Goal: Information Seeking & Learning: Stay updated

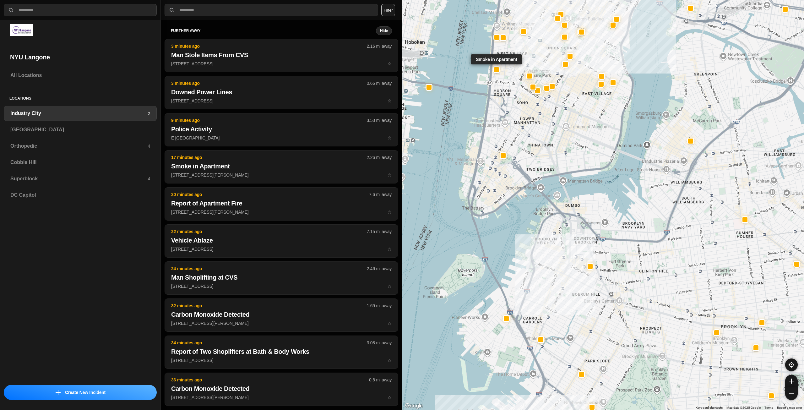
select select "*"
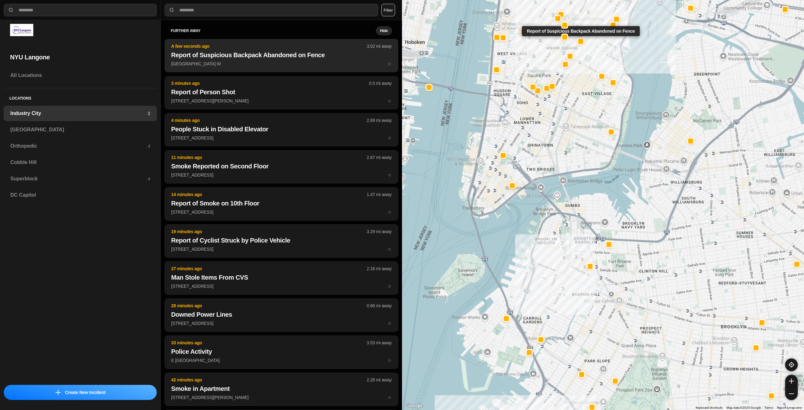
click at [324, 60] on button "A few seconds ago 3.02 mi away Report of Suspicious Backpack Abandoned on Fence…" at bounding box center [282, 55] width 234 height 33
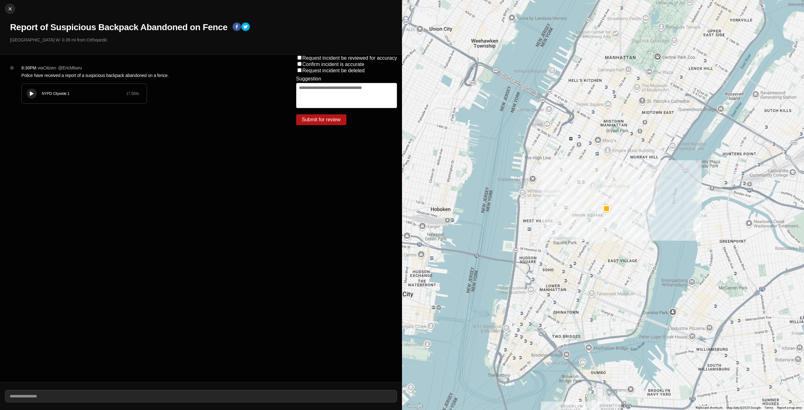
click at [30, 90] on button at bounding box center [32, 94] width 10 height 10
click at [12, 10] on img at bounding box center [10, 9] width 6 height 6
select select "*"
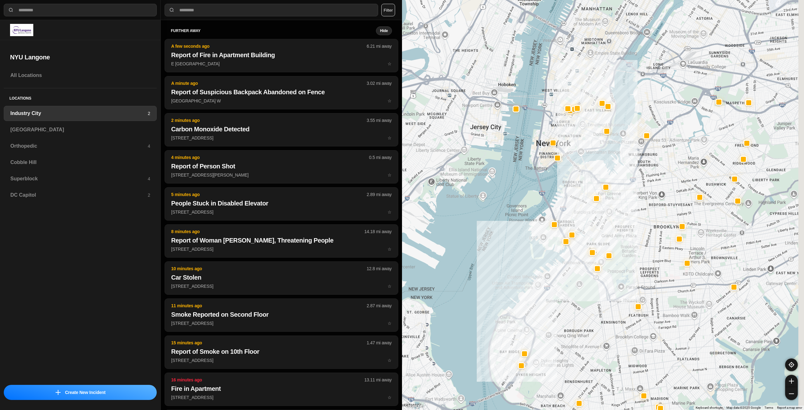
drag, startPoint x: 716, startPoint y: 129, endPoint x: 656, endPoint y: 227, distance: 115.1
click at [656, 227] on div at bounding box center [603, 205] width 402 height 410
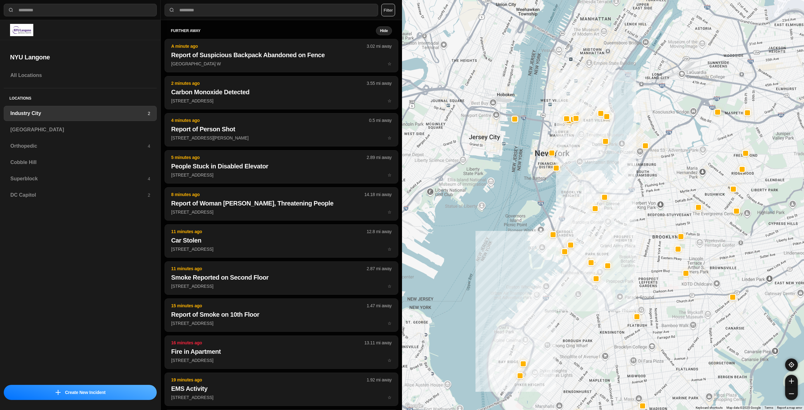
click at [646, 182] on div at bounding box center [603, 205] width 402 height 410
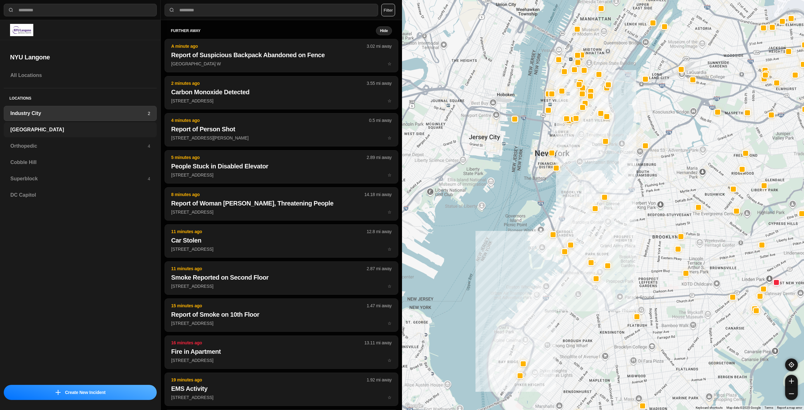
click at [76, 132] on h3 "[GEOGRAPHIC_DATA]" at bounding box center [80, 130] width 140 height 8
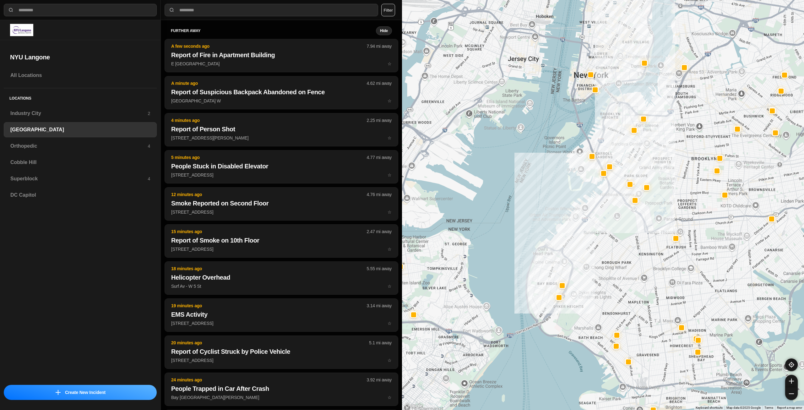
drag, startPoint x: 729, startPoint y: 233, endPoint x: 715, endPoint y: 292, distance: 60.9
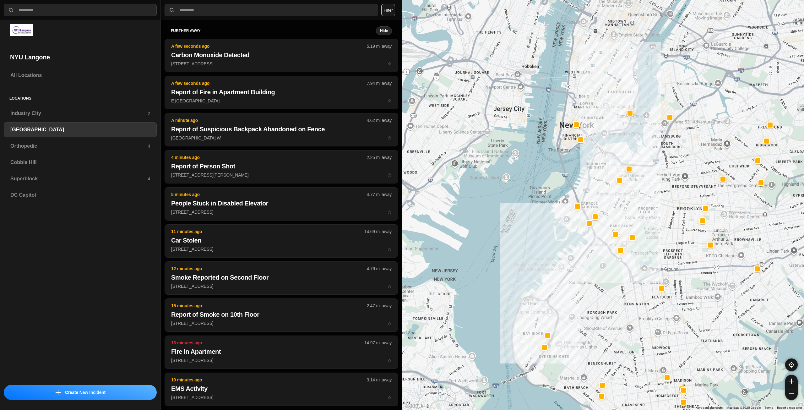
drag, startPoint x: 703, startPoint y: 210, endPoint x: 689, endPoint y: 260, distance: 52.3
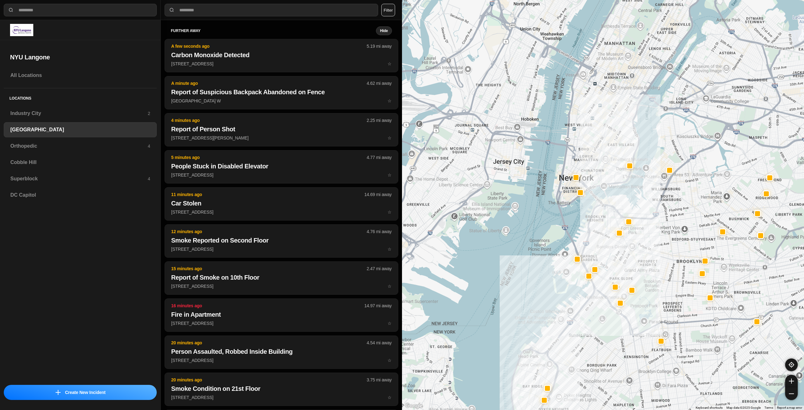
drag, startPoint x: 673, startPoint y: 199, endPoint x: 673, endPoint y: 246, distance: 46.8
click at [673, 246] on div at bounding box center [603, 205] width 402 height 410
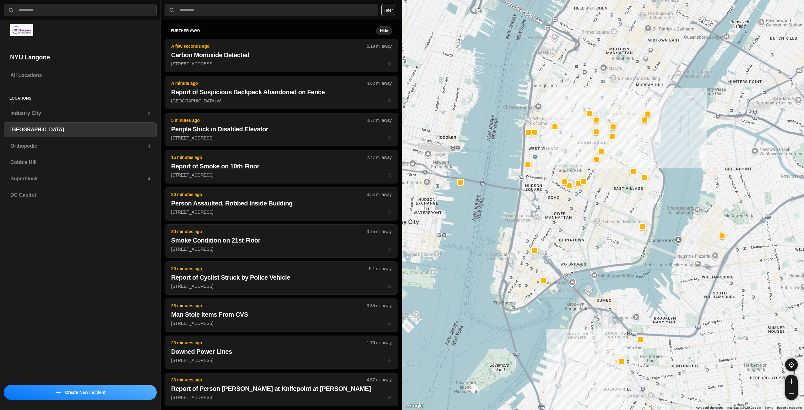
drag, startPoint x: 606, startPoint y: 135, endPoint x: 621, endPoint y: 232, distance: 98.2
click at [621, 232] on div "421 people" at bounding box center [603, 205] width 402 height 410
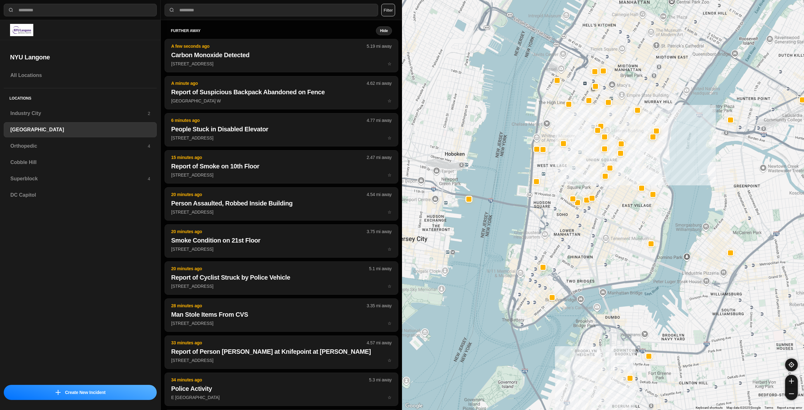
click at [72, 141] on div "Orthopedic 4" at bounding box center [80, 145] width 153 height 15
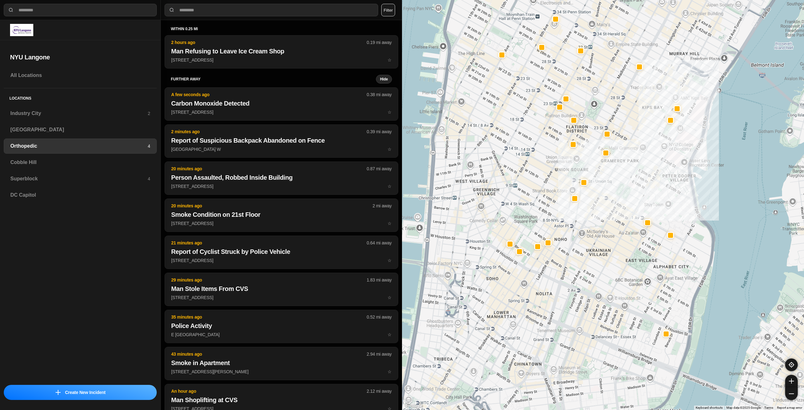
drag, startPoint x: 485, startPoint y: 209, endPoint x: 581, endPoint y: 219, distance: 97.1
click at [581, 219] on div at bounding box center [603, 205] width 402 height 410
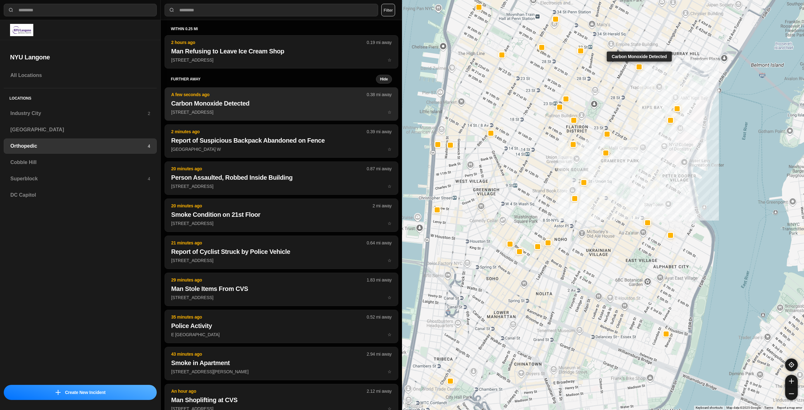
click at [309, 105] on h2 "Carbon Monoxide Detected" at bounding box center [281, 103] width 220 height 9
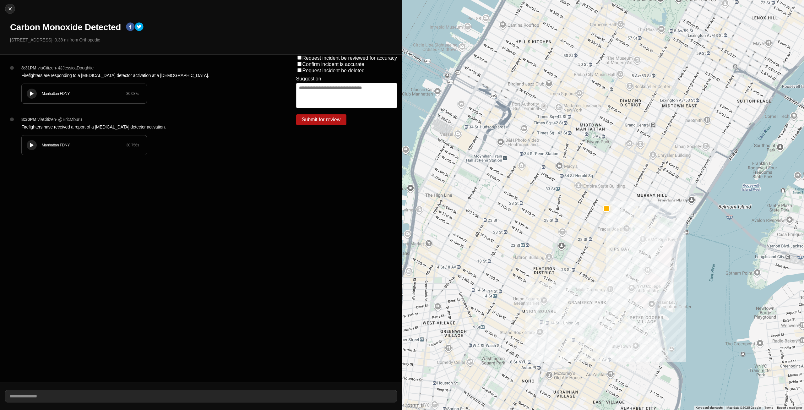
click at [29, 91] on div at bounding box center [32, 93] width 6 height 5
click at [10, 6] on img at bounding box center [10, 9] width 6 height 6
select select "*"
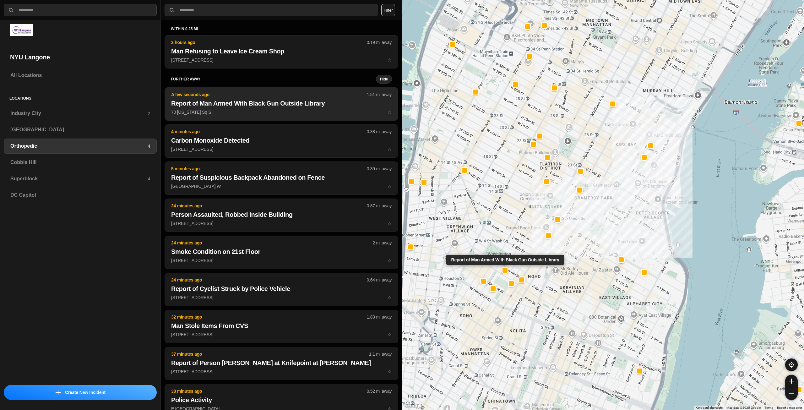
click at [300, 115] on p "70 Washington Sq S ☆" at bounding box center [281, 112] width 220 height 6
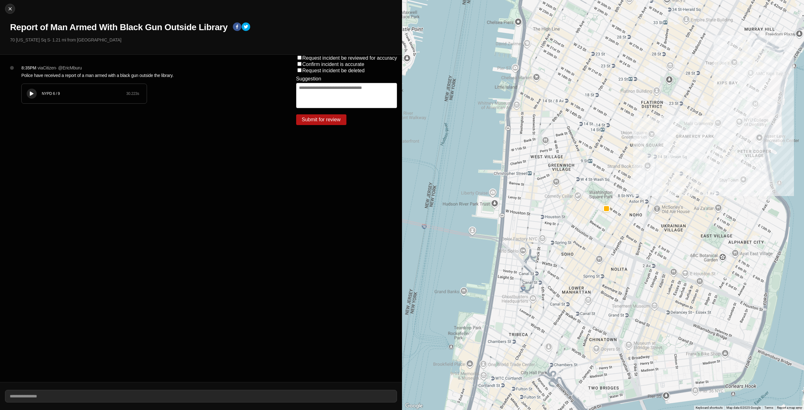
click at [29, 93] on div at bounding box center [32, 93] width 6 height 5
click at [12, 9] on img at bounding box center [10, 9] width 6 height 6
select select "*"
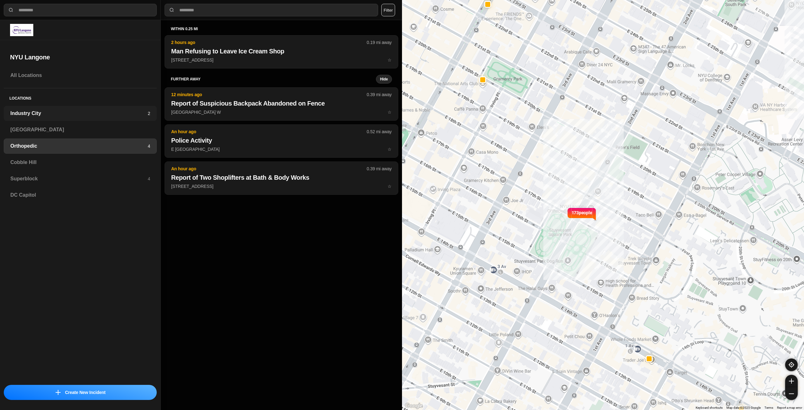
click at [76, 111] on h3 "Industry City" at bounding box center [78, 114] width 137 height 8
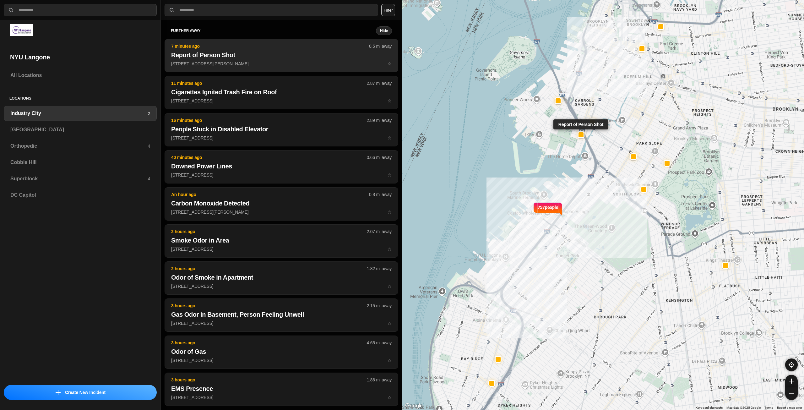
click at [208, 55] on h2 "Report of Person Shot" at bounding box center [281, 55] width 220 height 9
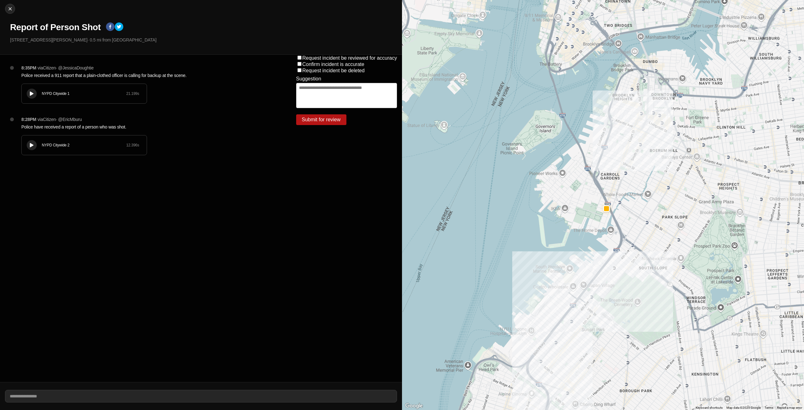
click at [32, 95] on icon at bounding box center [32, 94] width 4 height 4
click at [6, 10] on div at bounding box center [9, 9] width 9 height 6
select select "*"
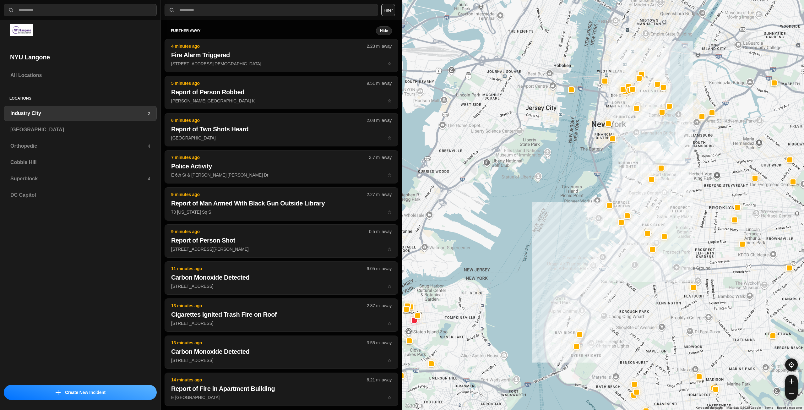
drag, startPoint x: 697, startPoint y: 162, endPoint x: 677, endPoint y: 197, distance: 40.5
click at [684, 224] on div at bounding box center [603, 205] width 402 height 410
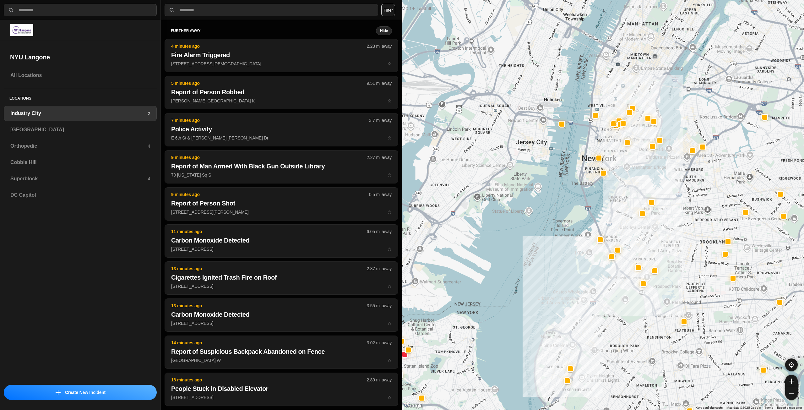
drag, startPoint x: 688, startPoint y: 169, endPoint x: 679, endPoint y: 202, distance: 33.9
click at [679, 202] on div at bounding box center [603, 205] width 402 height 410
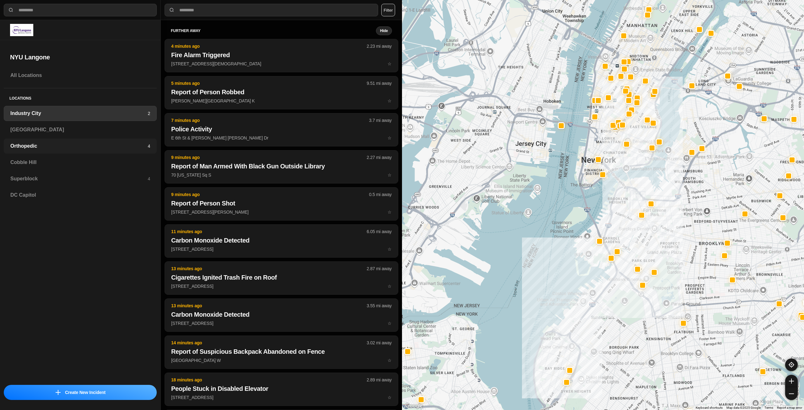
click at [50, 145] on h3 "Orthopedic" at bounding box center [78, 146] width 137 height 8
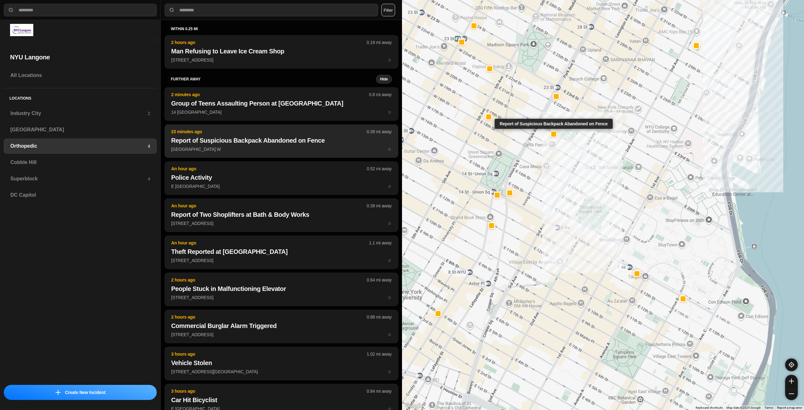
click at [281, 133] on p "23 minutes ago" at bounding box center [269, 131] width 196 height 6
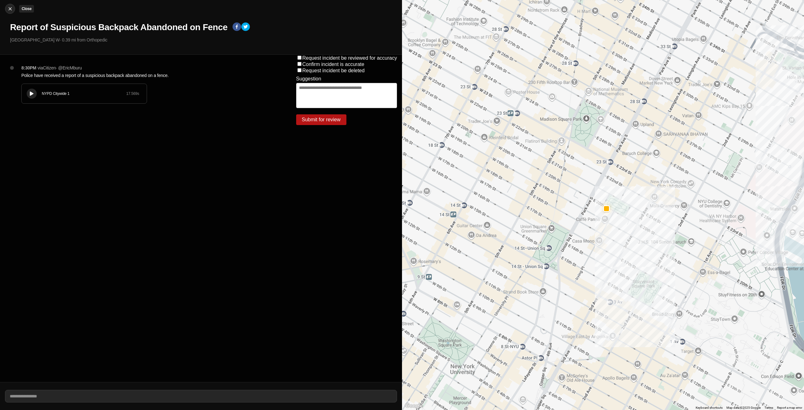
click at [13, 10] on img at bounding box center [10, 9] width 6 height 6
select select "*"
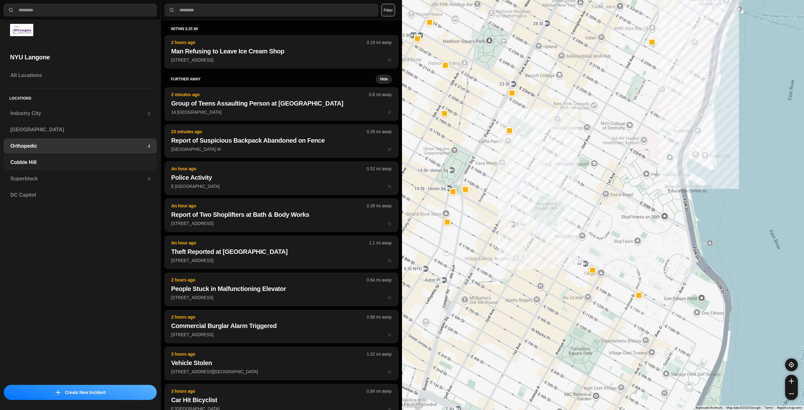
click at [36, 162] on h3 "Cobble Hill" at bounding box center [80, 163] width 140 height 8
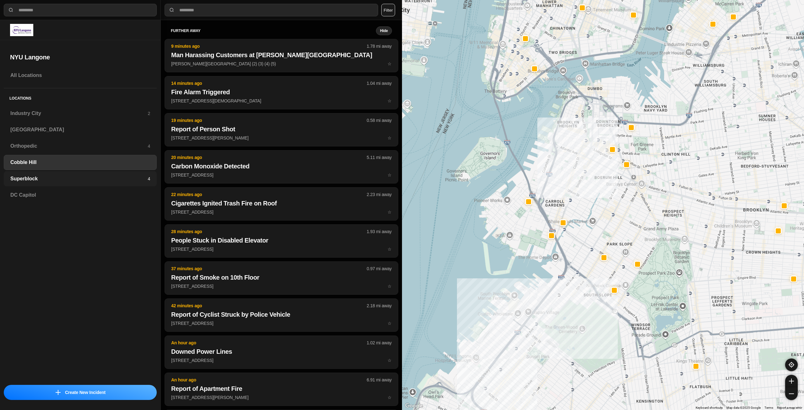
click at [75, 173] on div "Superblock 4" at bounding box center [80, 178] width 153 height 15
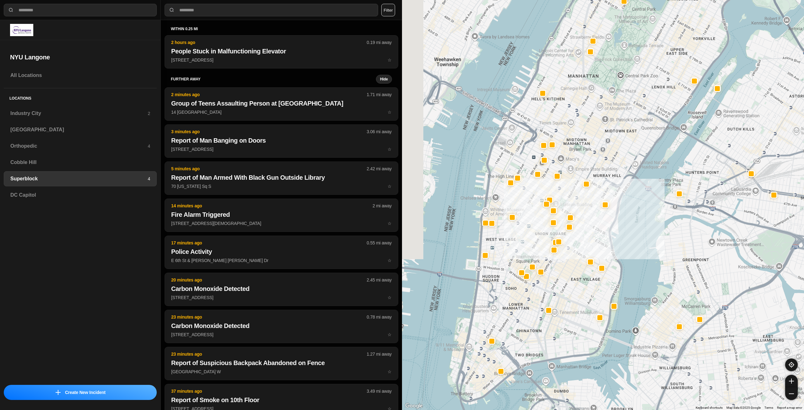
drag, startPoint x: 532, startPoint y: 216, endPoint x: 570, endPoint y: 191, distance: 46.0
click at [570, 191] on div at bounding box center [603, 205] width 402 height 410
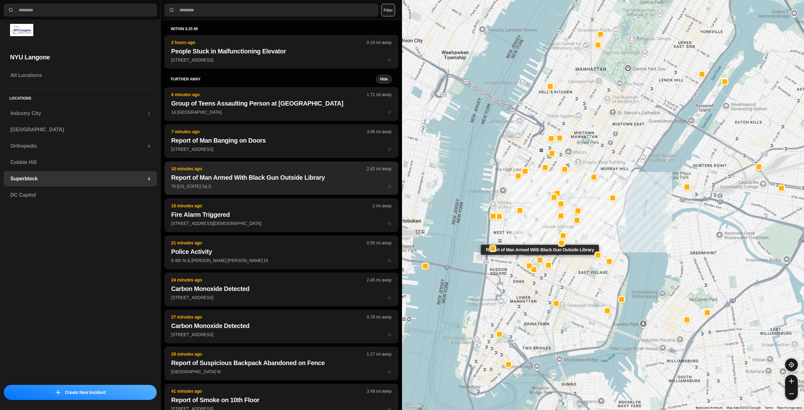
click at [311, 178] on h2 "Report of Man Armed With Black Gun Outside Library" at bounding box center [281, 177] width 220 height 9
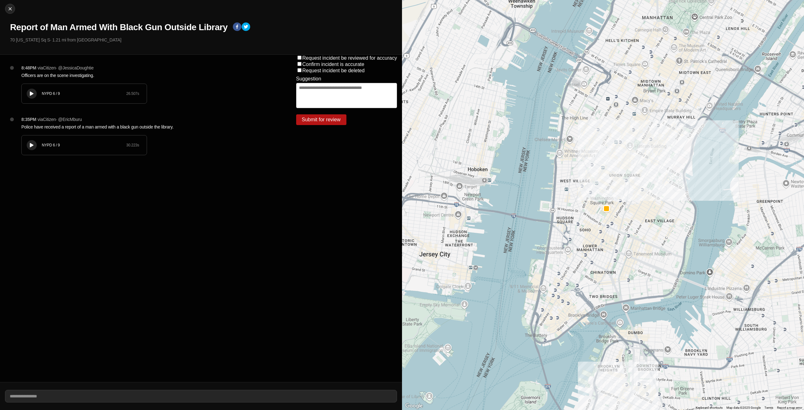
click at [29, 93] on div at bounding box center [32, 93] width 6 height 5
click at [36, 93] on button at bounding box center [32, 94] width 10 height 10
click at [32, 95] on icon at bounding box center [32, 94] width 4 height 4
click at [10, 8] on img at bounding box center [10, 9] width 6 height 6
select select "*"
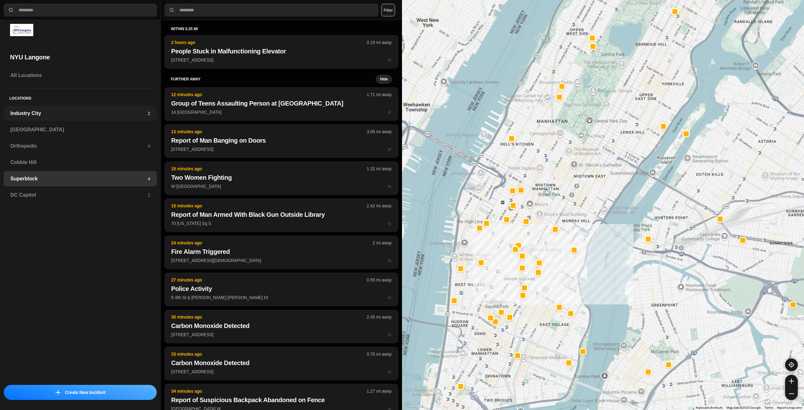
click at [58, 113] on h3 "Industry City" at bounding box center [78, 114] width 137 height 8
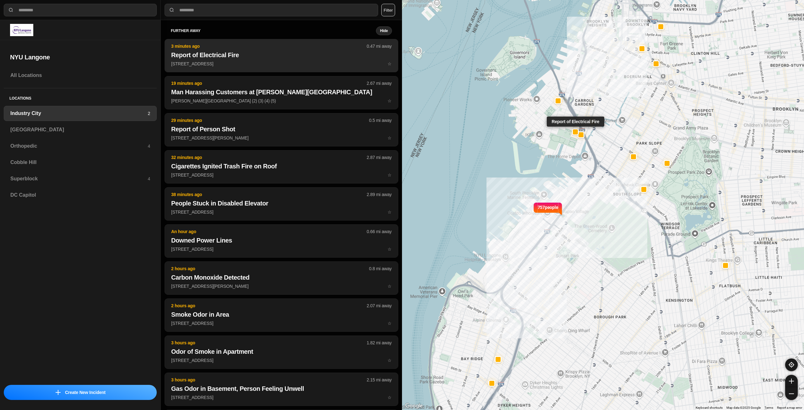
click at [300, 63] on p "626 Clinton St ☆" at bounding box center [281, 64] width 220 height 6
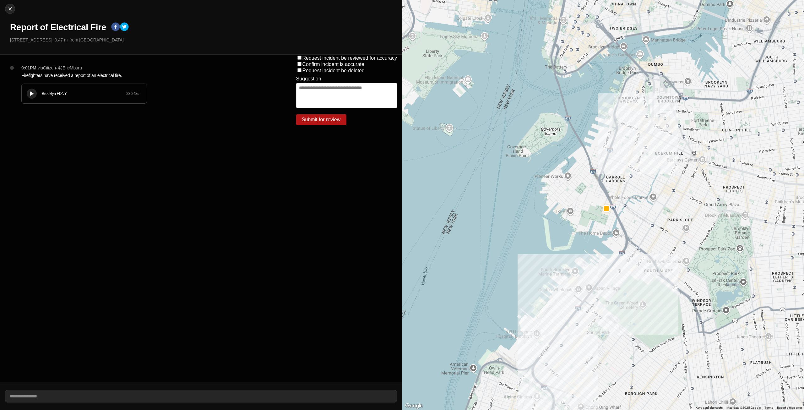
click at [30, 95] on icon at bounding box center [32, 94] width 4 height 4
click at [7, 7] on img at bounding box center [10, 9] width 6 height 6
select select "*"
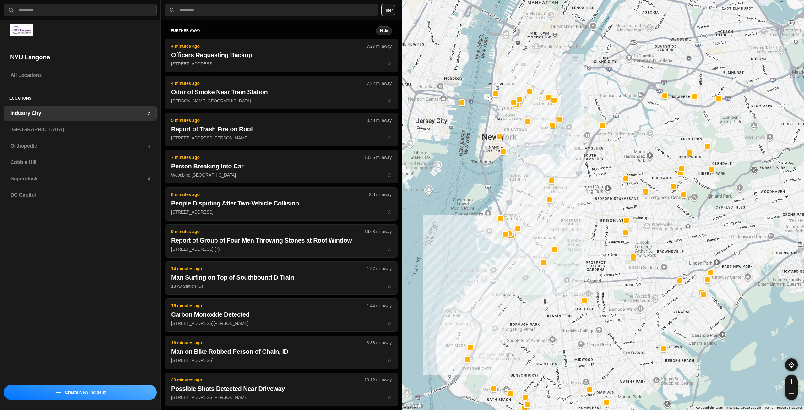
drag, startPoint x: 639, startPoint y: 198, endPoint x: 510, endPoint y: 155, distance: 136.4
click at [592, 252] on div at bounding box center [603, 205] width 402 height 410
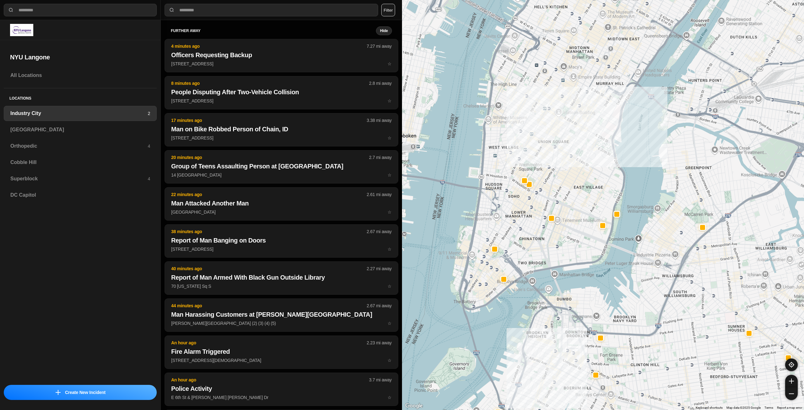
drag, startPoint x: 488, startPoint y: 107, endPoint x: 523, endPoint y: 250, distance: 146.8
click at [523, 250] on div "757 people" at bounding box center [603, 205] width 402 height 410
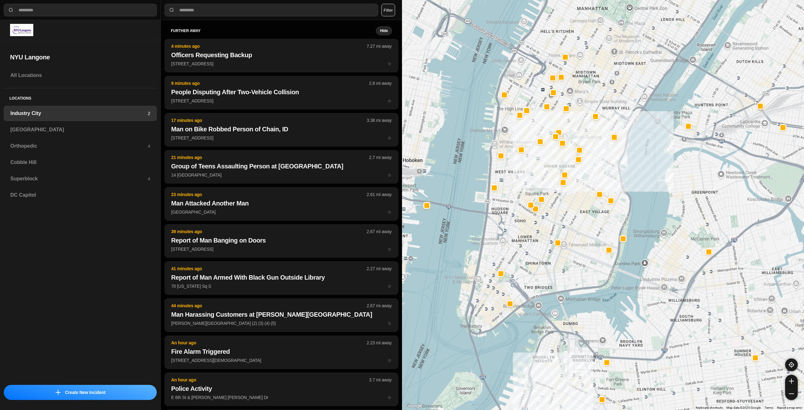
drag, startPoint x: 580, startPoint y: 225, endPoint x: 581, endPoint y: 260, distance: 34.9
click at [581, 260] on div "757 people" at bounding box center [603, 205] width 402 height 410
click at [52, 125] on div "[GEOGRAPHIC_DATA]" at bounding box center [80, 129] width 153 height 15
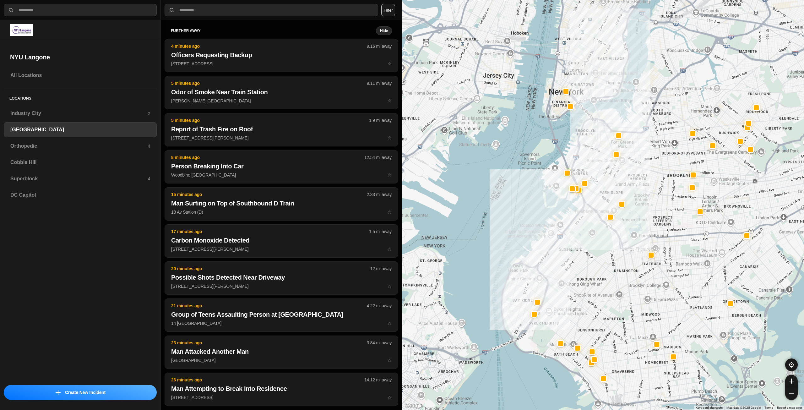
drag, startPoint x: 669, startPoint y: 100, endPoint x: 620, endPoint y: 177, distance: 92.3
click at [620, 177] on div at bounding box center [603, 205] width 402 height 410
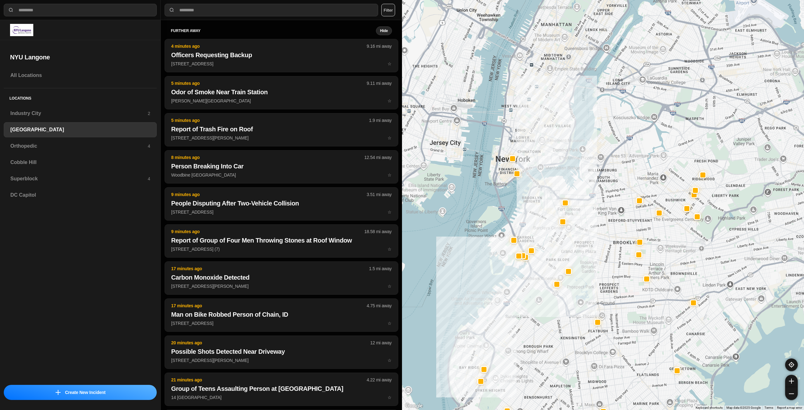
drag, startPoint x: 698, startPoint y: 129, endPoint x: 646, endPoint y: 195, distance: 83.8
click at [646, 195] on div at bounding box center [603, 205] width 402 height 410
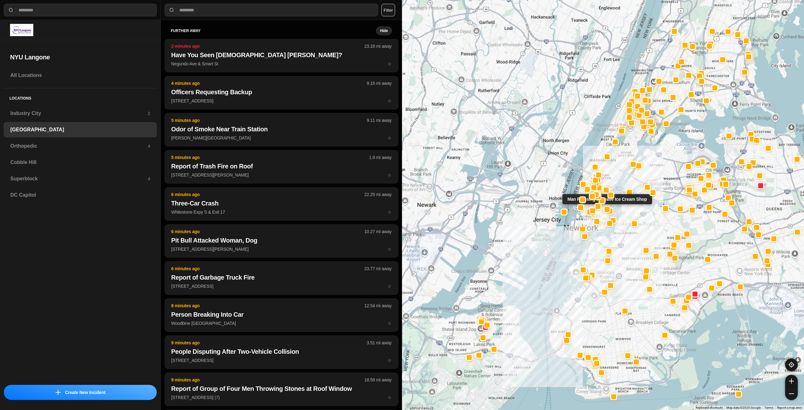
drag, startPoint x: 583, startPoint y: 213, endPoint x: 607, endPoint y: 211, distance: 24.0
click at [607, 211] on div at bounding box center [606, 209] width 5 height 5
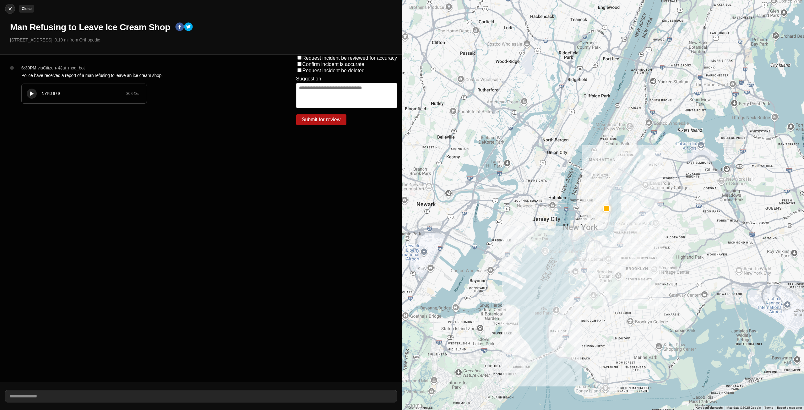
click at [9, 10] on img at bounding box center [10, 9] width 6 height 6
select select "*"
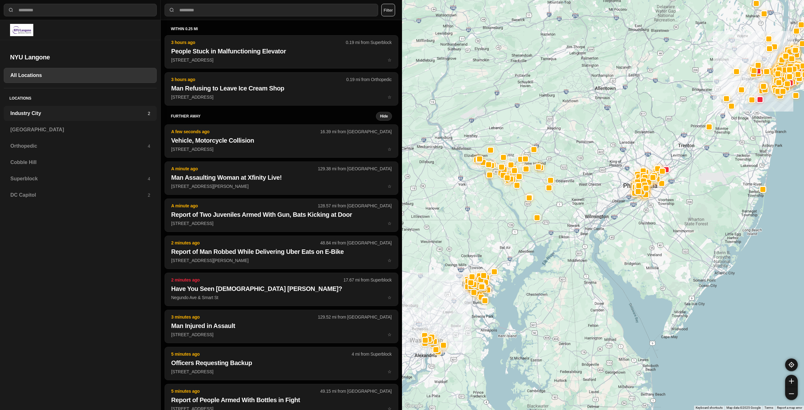
click at [76, 111] on h3 "Industry City" at bounding box center [78, 114] width 137 height 8
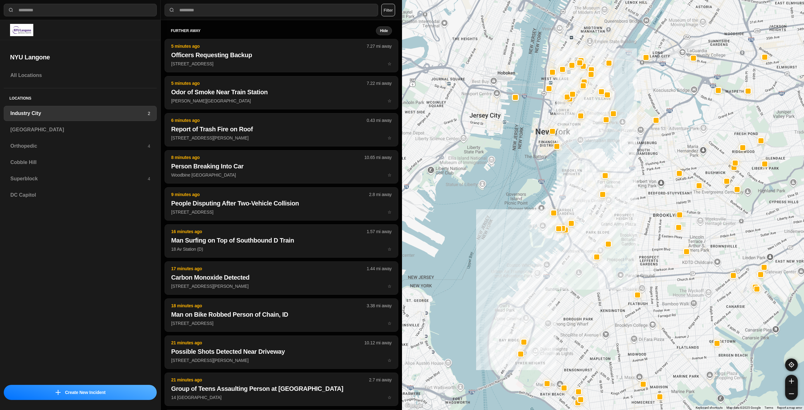
drag, startPoint x: 657, startPoint y: 163, endPoint x: 616, endPoint y: 214, distance: 66.1
click at [616, 214] on div at bounding box center [603, 205] width 402 height 410
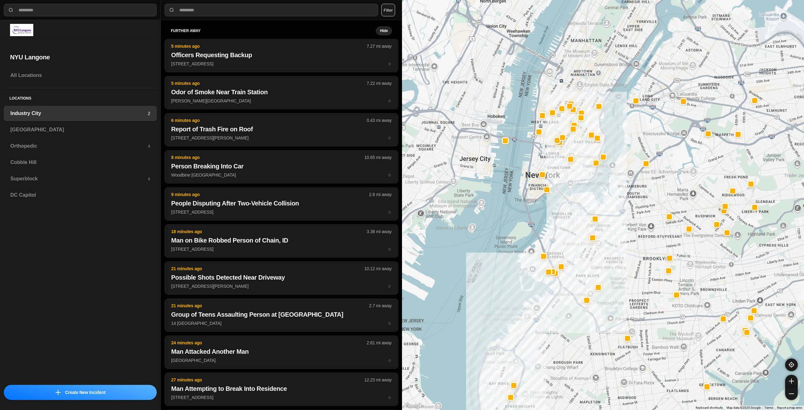
drag, startPoint x: 630, startPoint y: 203, endPoint x: 628, endPoint y: 217, distance: 14.0
click at [628, 217] on div at bounding box center [603, 205] width 402 height 410
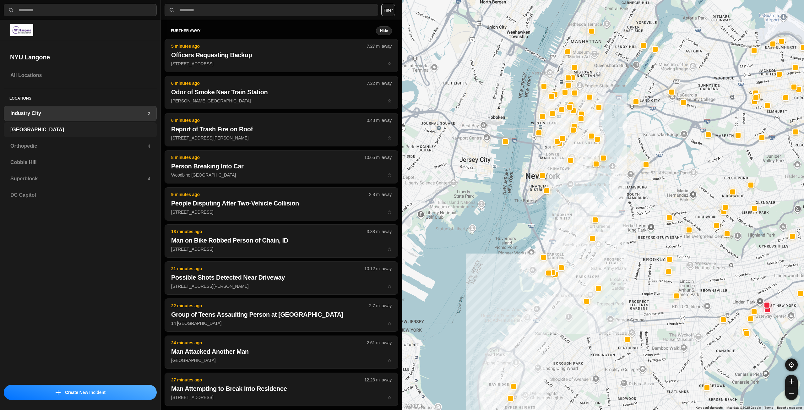
click at [67, 126] on h3 "[GEOGRAPHIC_DATA]" at bounding box center [80, 130] width 140 height 8
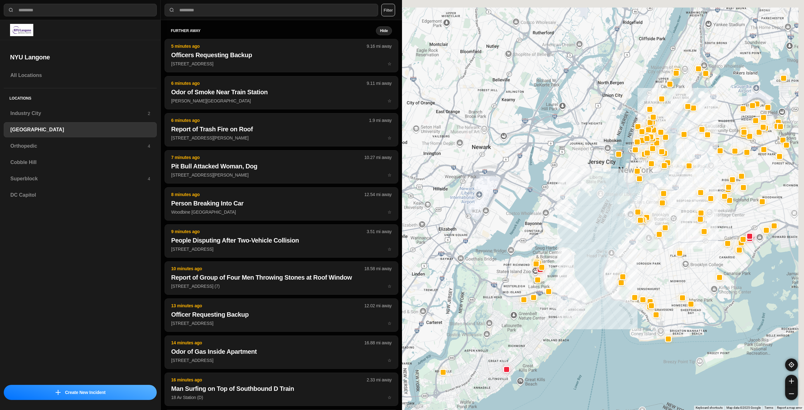
drag, startPoint x: 692, startPoint y: 156, endPoint x: 679, endPoint y: 194, distance: 40.0
click at [679, 194] on div at bounding box center [603, 205] width 402 height 410
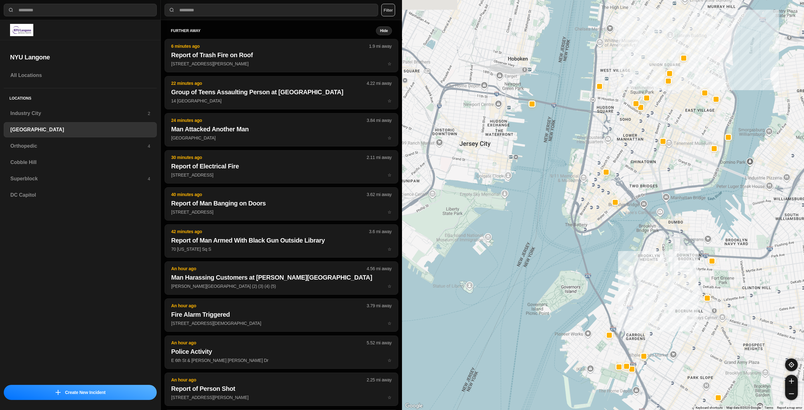
drag, startPoint x: 631, startPoint y: 149, endPoint x: 629, endPoint y: 163, distance: 14.9
click at [629, 163] on div "421 people" at bounding box center [603, 205] width 402 height 410
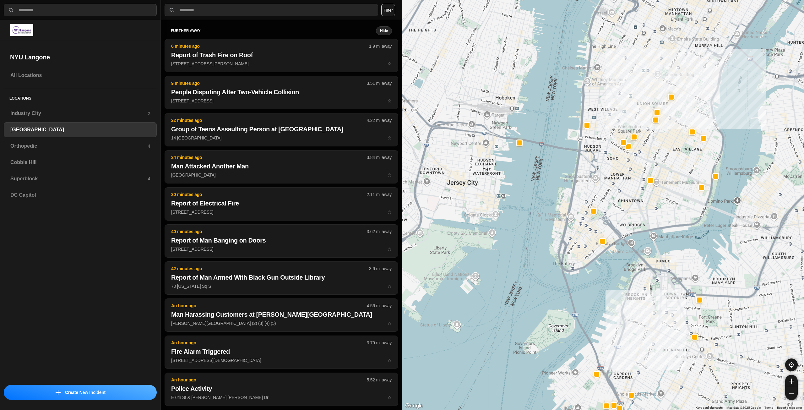
click at [667, 167] on div "421 people" at bounding box center [603, 205] width 402 height 410
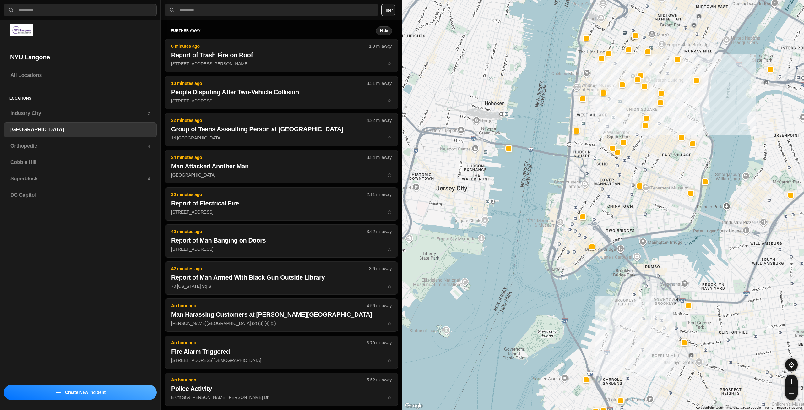
click at [601, 195] on div "421 people" at bounding box center [603, 205] width 402 height 410
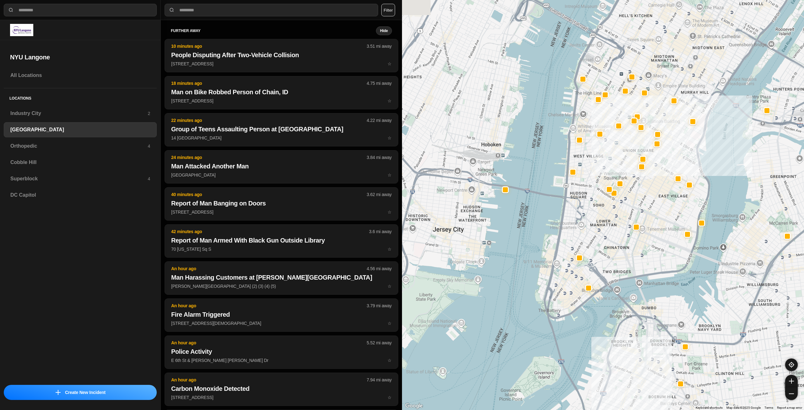
drag, startPoint x: 616, startPoint y: 138, endPoint x: 616, endPoint y: 149, distance: 10.7
click at [616, 149] on div "421 people" at bounding box center [603, 205] width 402 height 410
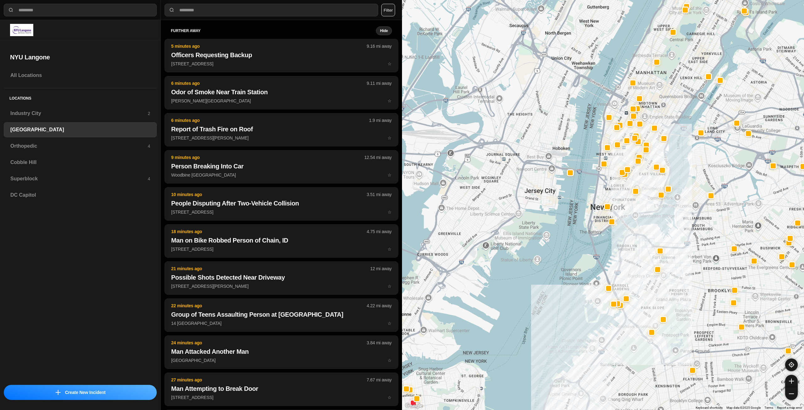
drag, startPoint x: 643, startPoint y: 182, endPoint x: 643, endPoint y: 195, distance: 13.5
click at [643, 195] on div at bounding box center [603, 205] width 402 height 410
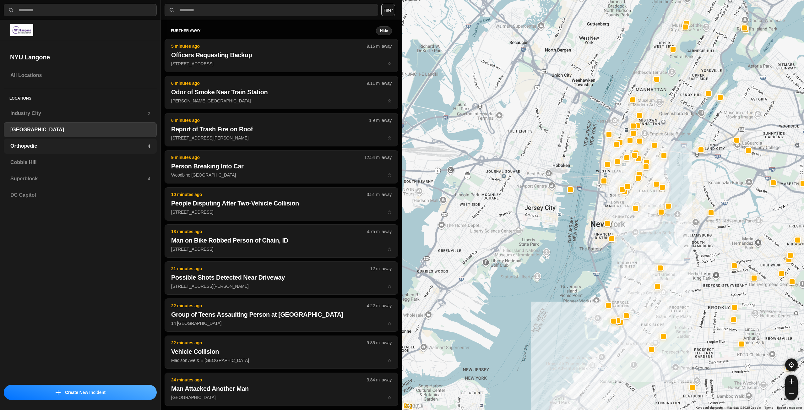
click at [105, 147] on h3 "Orthopedic" at bounding box center [78, 146] width 137 height 8
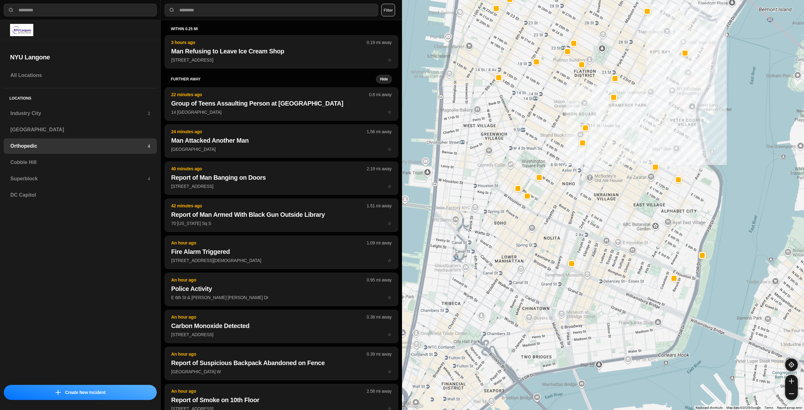
drag, startPoint x: 564, startPoint y: 227, endPoint x: 624, endPoint y: 194, distance: 69.0
click at [624, 194] on div at bounding box center [603, 205] width 402 height 410
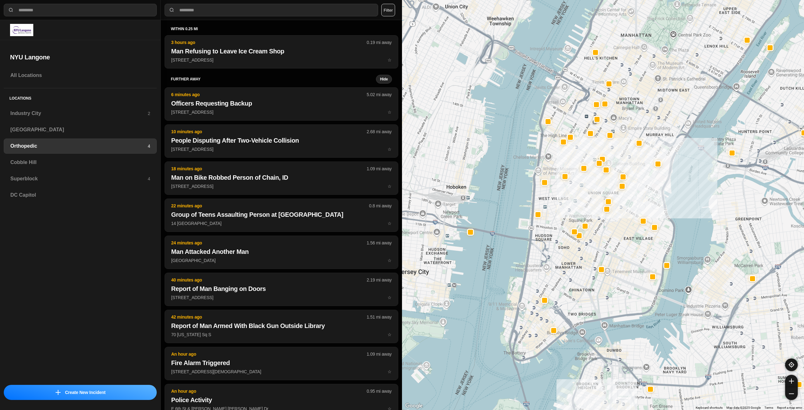
drag, startPoint x: 597, startPoint y: 199, endPoint x: 616, endPoint y: 229, distance: 35.6
click at [616, 229] on div at bounding box center [603, 205] width 402 height 410
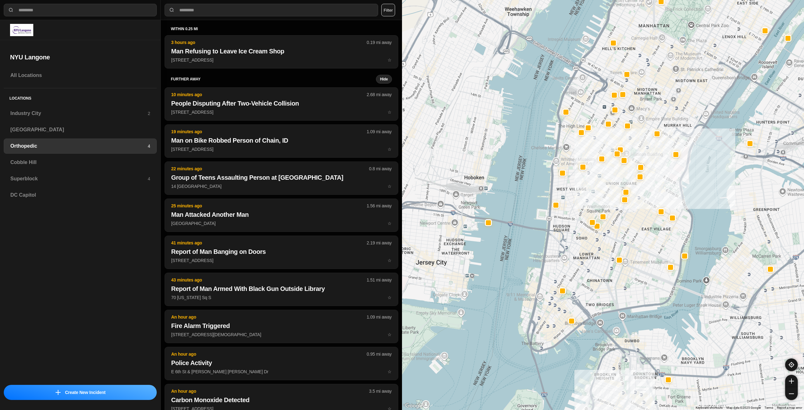
drag, startPoint x: 593, startPoint y: 288, endPoint x: 610, endPoint y: 277, distance: 20.6
click at [610, 277] on div at bounding box center [603, 205] width 402 height 410
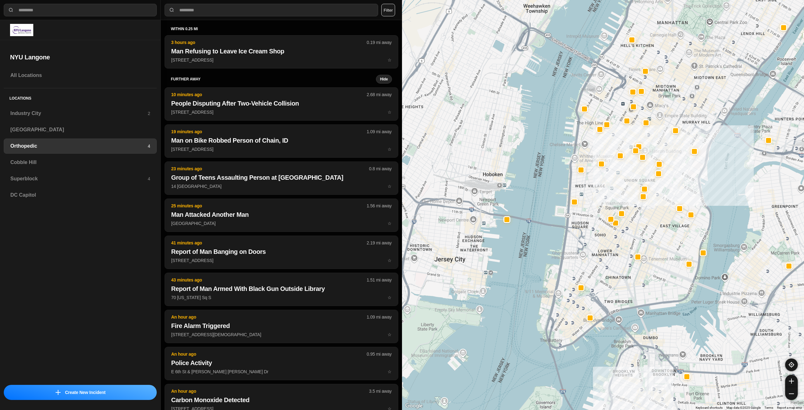
drag, startPoint x: 620, startPoint y: 247, endPoint x: 638, endPoint y: 244, distance: 18.2
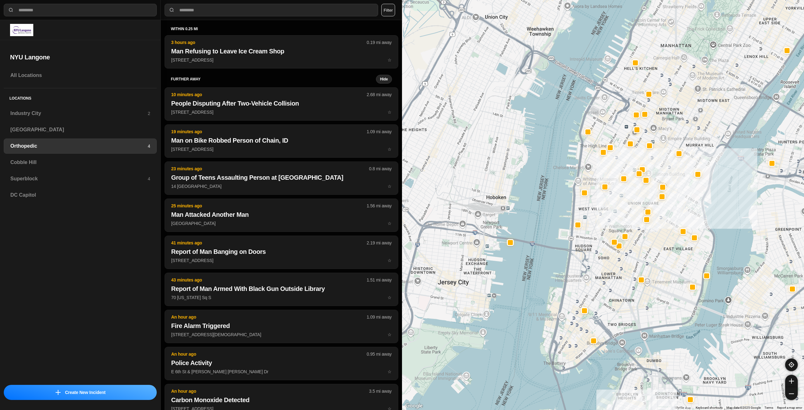
drag, startPoint x: 682, startPoint y: 205, endPoint x: 685, endPoint y: 216, distance: 12.0
click at [685, 216] on div at bounding box center [603, 205] width 402 height 410
click at [126, 176] on h3 "Superblock" at bounding box center [78, 179] width 137 height 8
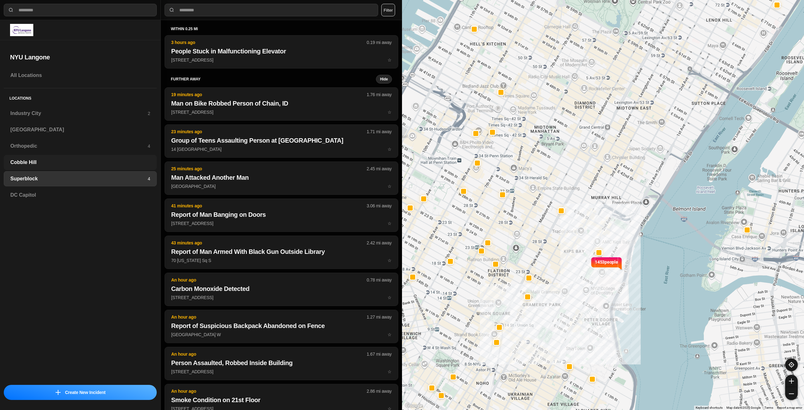
click at [56, 160] on h3 "Cobble Hill" at bounding box center [80, 163] width 140 height 8
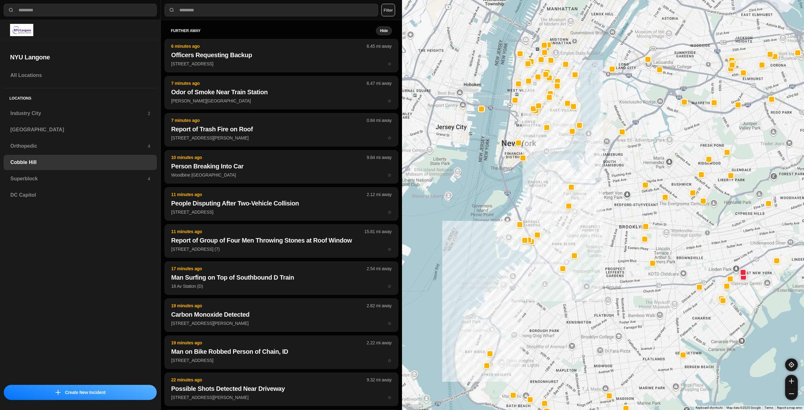
drag, startPoint x: 608, startPoint y: 160, endPoint x: 600, endPoint y: 200, distance: 41.3
click at [600, 200] on div at bounding box center [603, 205] width 402 height 410
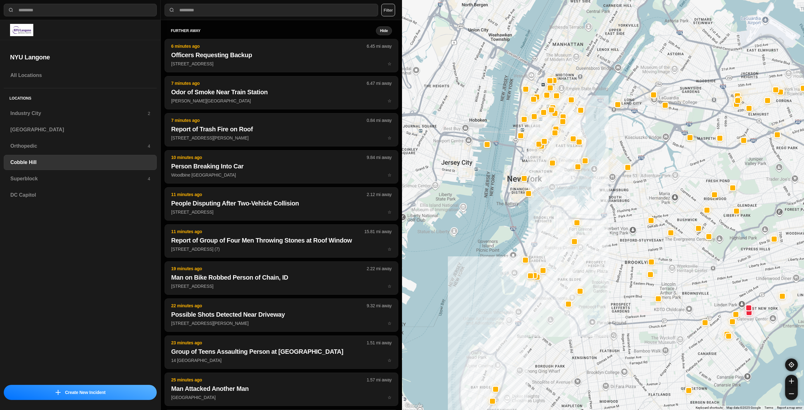
drag, startPoint x: 538, startPoint y: 166, endPoint x: 542, endPoint y: 171, distance: 6.2
click at [542, 171] on div at bounding box center [603, 205] width 402 height 410
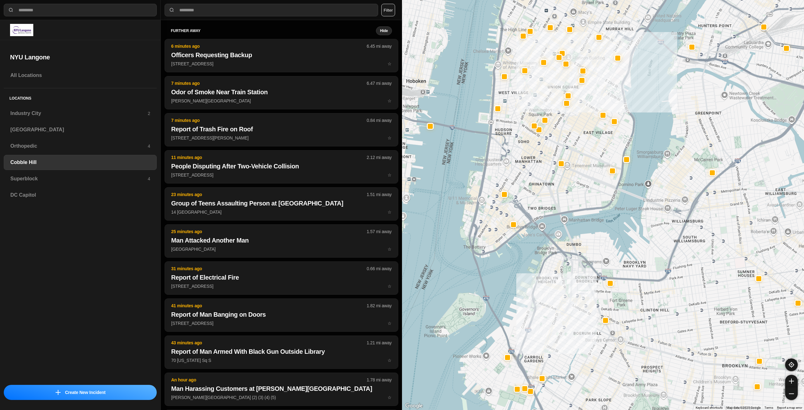
drag, startPoint x: 545, startPoint y: 171, endPoint x: 557, endPoint y: 192, distance: 24.1
click at [557, 192] on div at bounding box center [603, 205] width 402 height 410
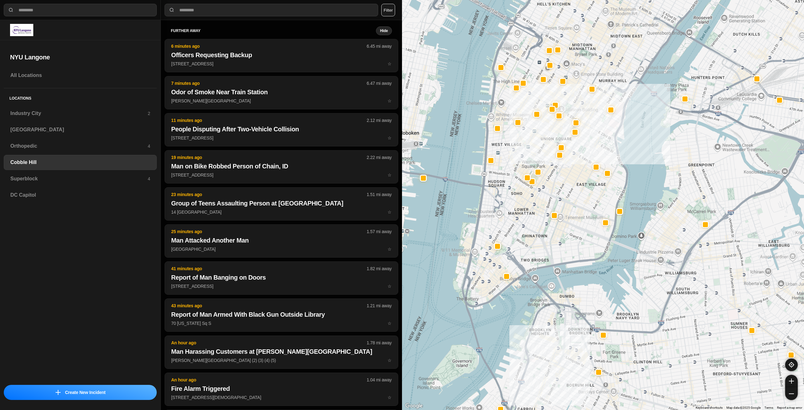
drag, startPoint x: 588, startPoint y: 149, endPoint x: 575, endPoint y: 192, distance: 44.8
click at [575, 192] on div at bounding box center [603, 205] width 402 height 410
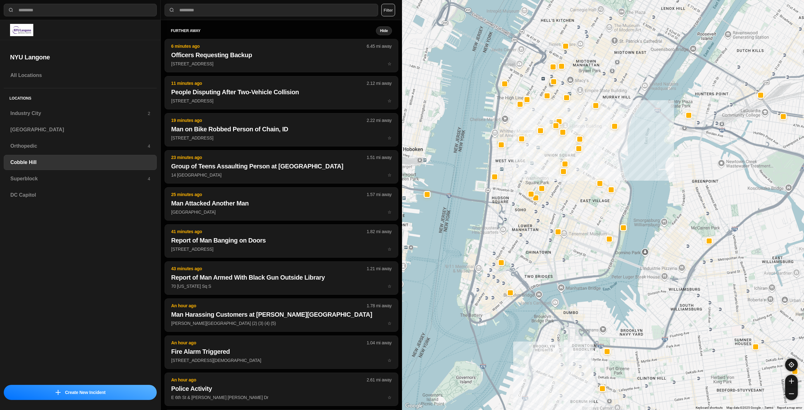
drag, startPoint x: 586, startPoint y: 188, endPoint x: 588, endPoint y: 192, distance: 4.8
click at [588, 192] on div at bounding box center [603, 205] width 402 height 410
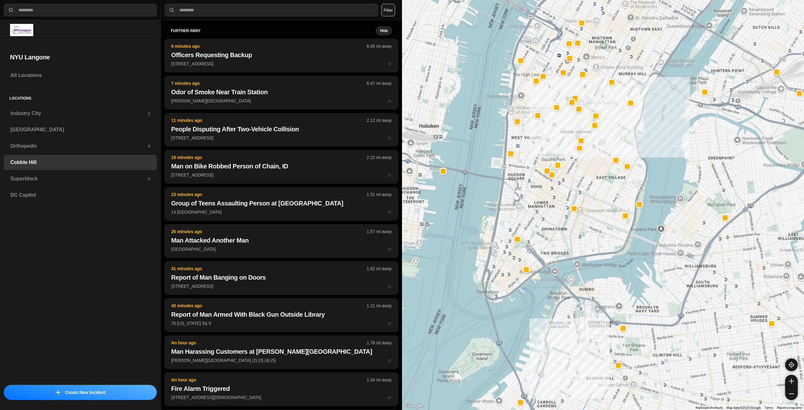
drag, startPoint x: 580, startPoint y: 215, endPoint x: 593, endPoint y: 187, distance: 31.2
click at [593, 187] on div at bounding box center [603, 205] width 402 height 410
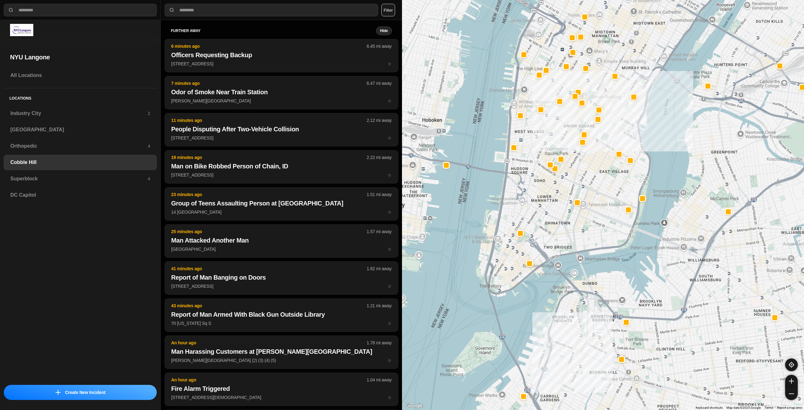
drag, startPoint x: 544, startPoint y: 242, endPoint x: 550, endPoint y: 223, distance: 20.8
click at [550, 223] on div at bounding box center [603, 205] width 402 height 410
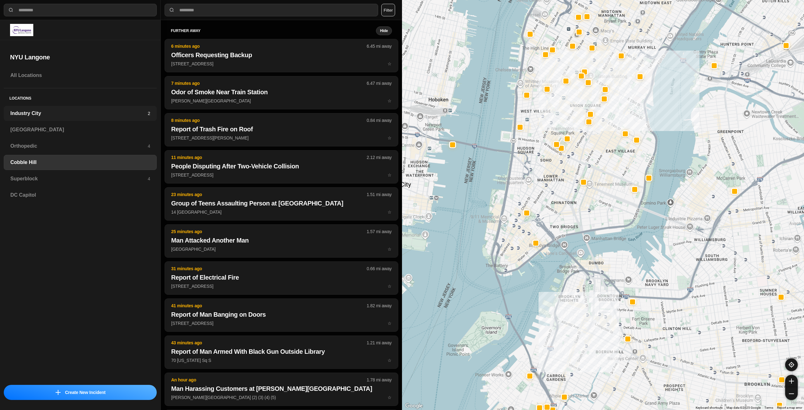
click at [46, 113] on h3 "Industry City" at bounding box center [78, 114] width 137 height 8
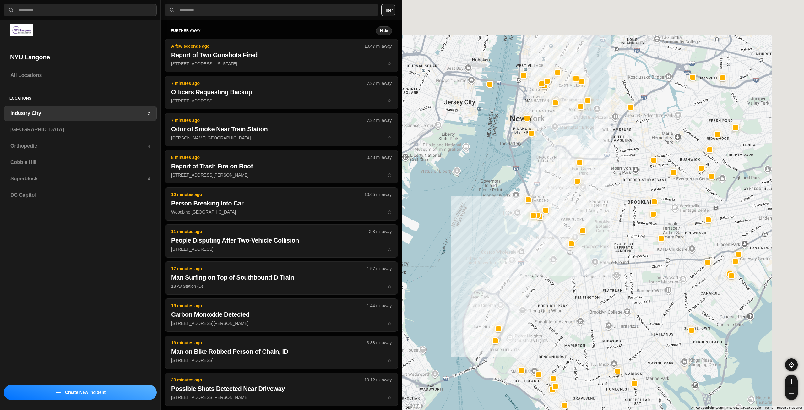
drag, startPoint x: 630, startPoint y: 197, endPoint x: 630, endPoint y: 200, distance: 3.8
click at [630, 201] on div at bounding box center [603, 205] width 402 height 410
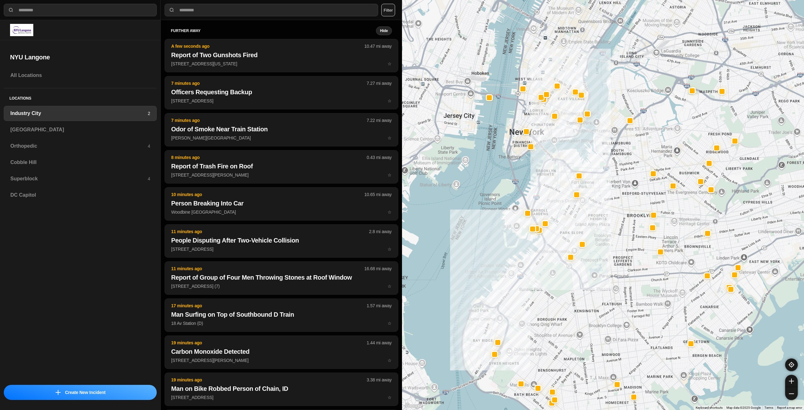
drag, startPoint x: 616, startPoint y: 166, endPoint x: 620, endPoint y: 202, distance: 36.0
click at [620, 207] on div at bounding box center [603, 205] width 402 height 410
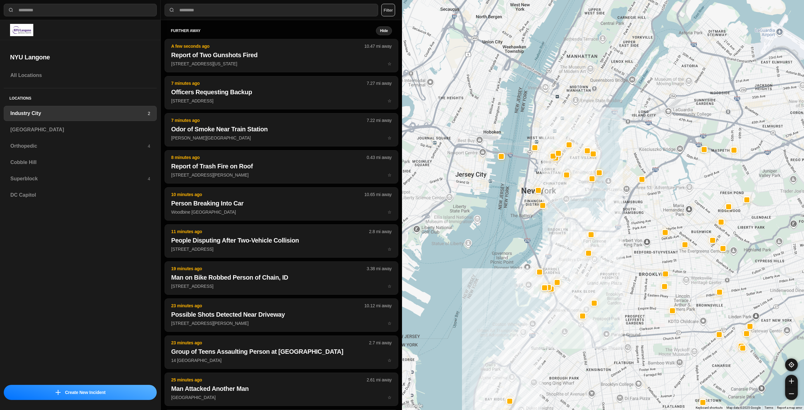
drag, startPoint x: 571, startPoint y: 154, endPoint x: 582, endPoint y: 172, distance: 21.1
click at [582, 172] on div at bounding box center [603, 205] width 402 height 410
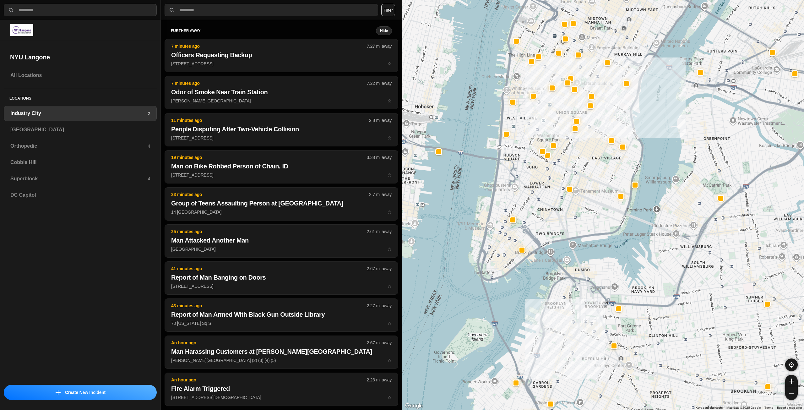
drag, startPoint x: 581, startPoint y: 154, endPoint x: 610, endPoint y: 165, distance: 30.2
click at [610, 165] on div "757 people" at bounding box center [603, 205] width 402 height 410
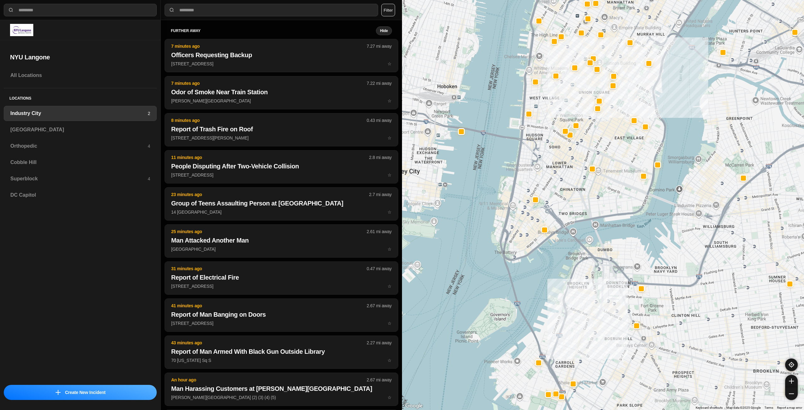
drag, startPoint x: 619, startPoint y: 203, endPoint x: 622, endPoint y: 177, distance: 25.6
click at [622, 177] on div "757 people" at bounding box center [603, 205] width 402 height 410
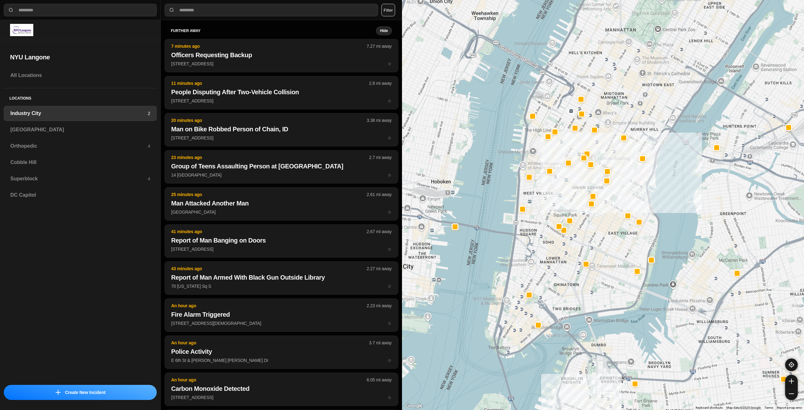
drag, startPoint x: 619, startPoint y: 106, endPoint x: 615, endPoint y: 186, distance: 79.9
click at [615, 186] on div "757 people" at bounding box center [603, 205] width 402 height 410
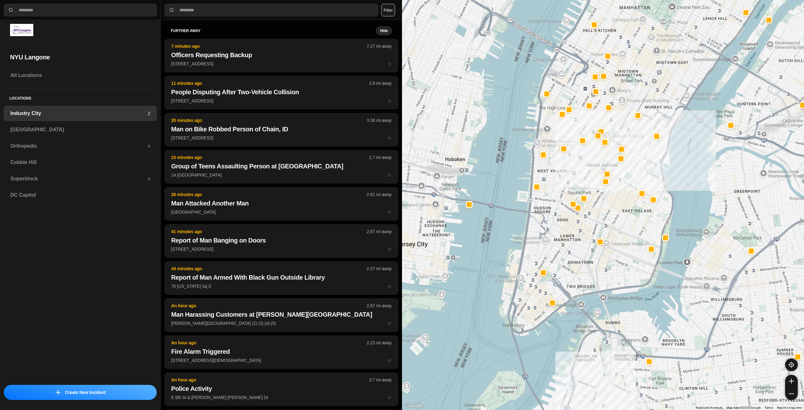
drag, startPoint x: 655, startPoint y: 157, endPoint x: 658, endPoint y: 111, distance: 45.7
click at [659, 111] on div "757 people" at bounding box center [603, 205] width 402 height 410
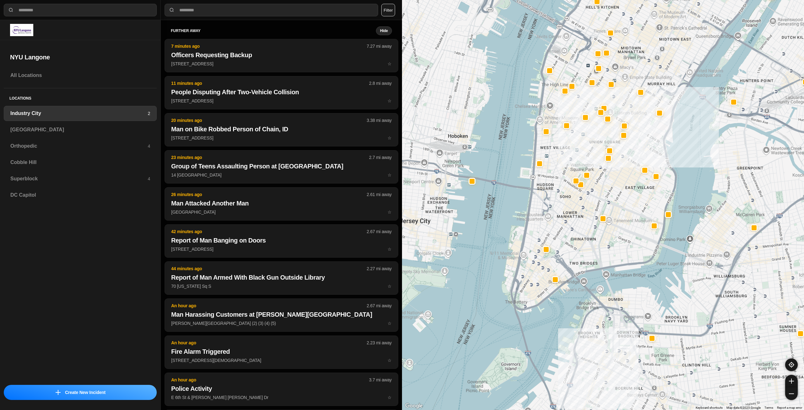
drag, startPoint x: 629, startPoint y: 265, endPoint x: 631, endPoint y: 240, distance: 24.9
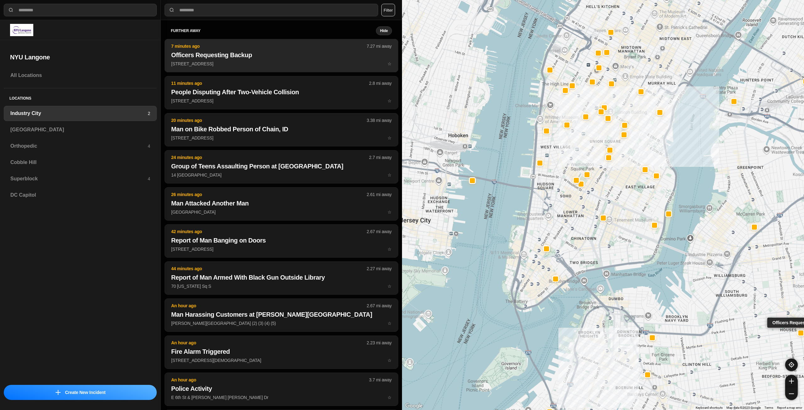
click at [242, 62] on p "1061 Myrtle Ave ☆" at bounding box center [281, 64] width 220 height 6
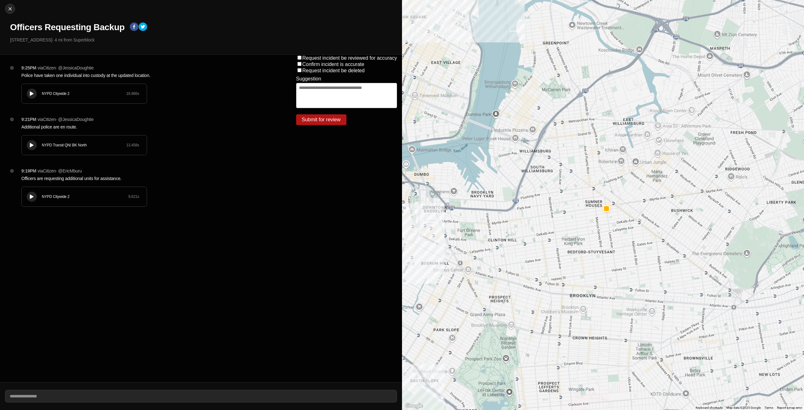
click at [33, 92] on icon at bounding box center [32, 94] width 4 height 4
click at [9, 6] on img at bounding box center [10, 9] width 6 height 6
select select "*"
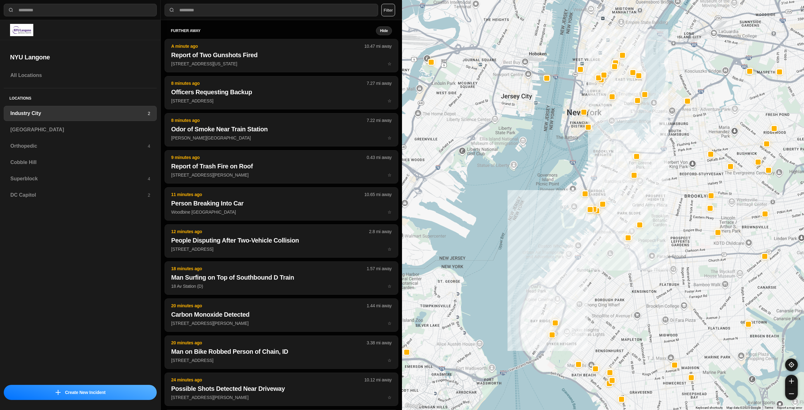
drag, startPoint x: 648, startPoint y: 179, endPoint x: 635, endPoint y: 203, distance: 27.5
click at [635, 203] on div at bounding box center [603, 205] width 402 height 410
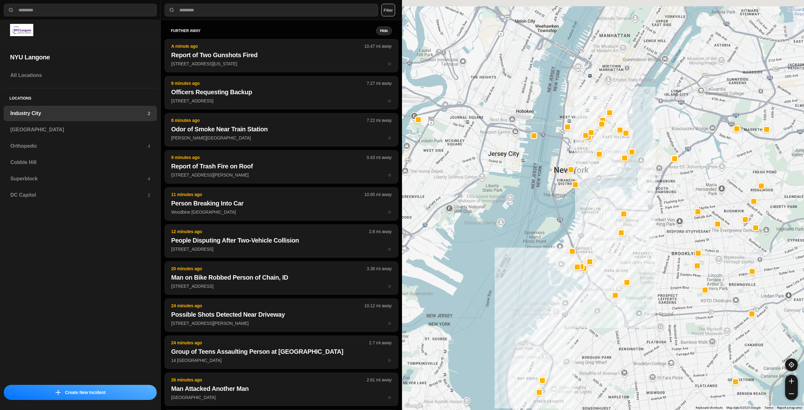
click at [635, 197] on div at bounding box center [603, 205] width 402 height 410
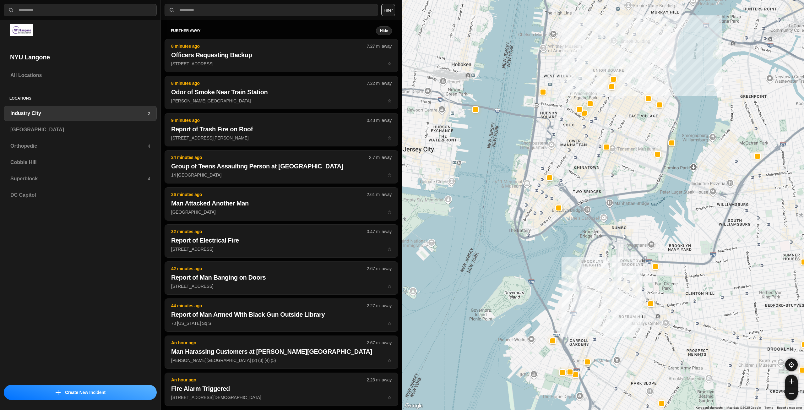
drag, startPoint x: 573, startPoint y: 119, endPoint x: 594, endPoint y: 185, distance: 68.5
click at [594, 185] on div "757 people" at bounding box center [603, 205] width 402 height 410
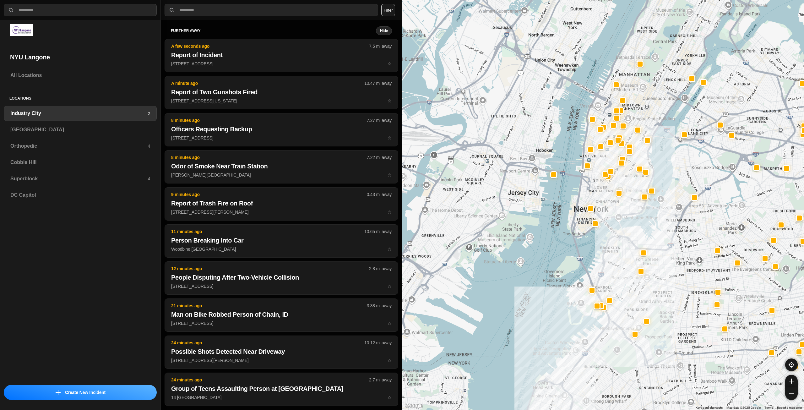
drag, startPoint x: 633, startPoint y: 169, endPoint x: 632, endPoint y: 187, distance: 17.9
click at [632, 187] on div at bounding box center [603, 205] width 402 height 410
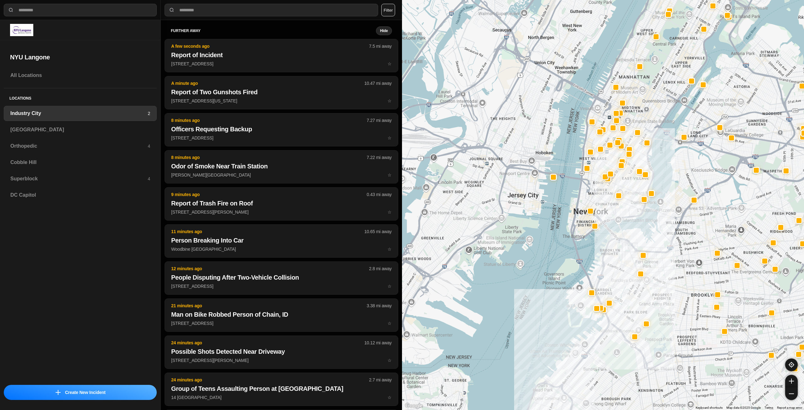
select select "*"
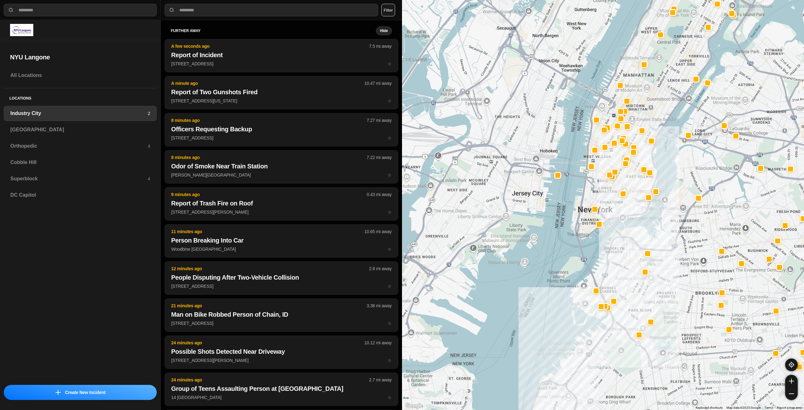
drag, startPoint x: 620, startPoint y: 210, endPoint x: 624, endPoint y: 210, distance: 4.1
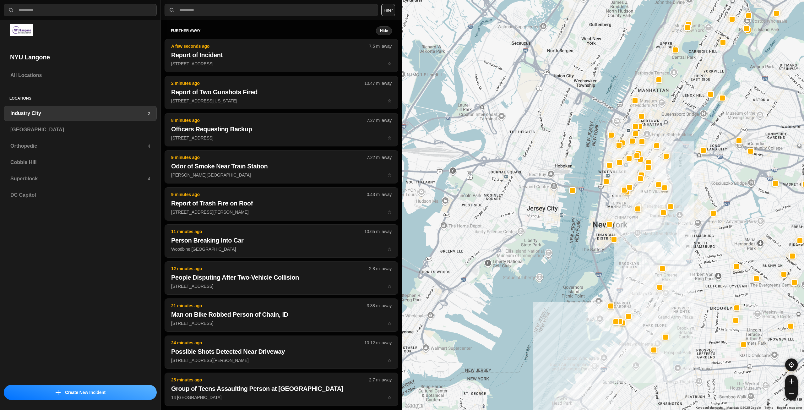
drag, startPoint x: 607, startPoint y: 207, endPoint x: 622, endPoint y: 223, distance: 22.2
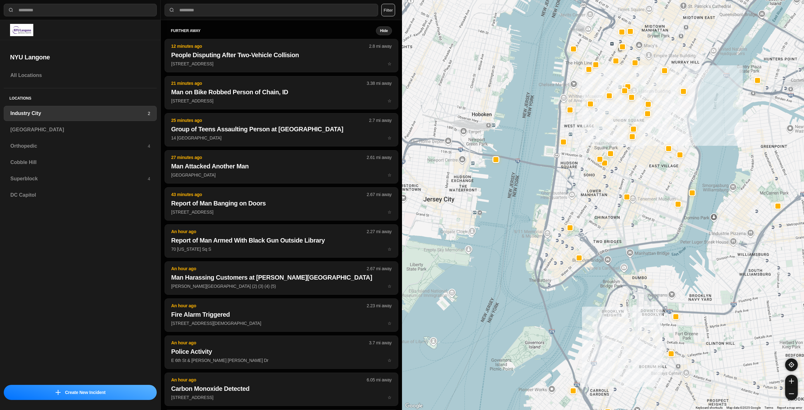
drag, startPoint x: 612, startPoint y: 204, endPoint x: 611, endPoint y: 217, distance: 12.6
click at [611, 217] on div "757 people" at bounding box center [603, 205] width 402 height 410
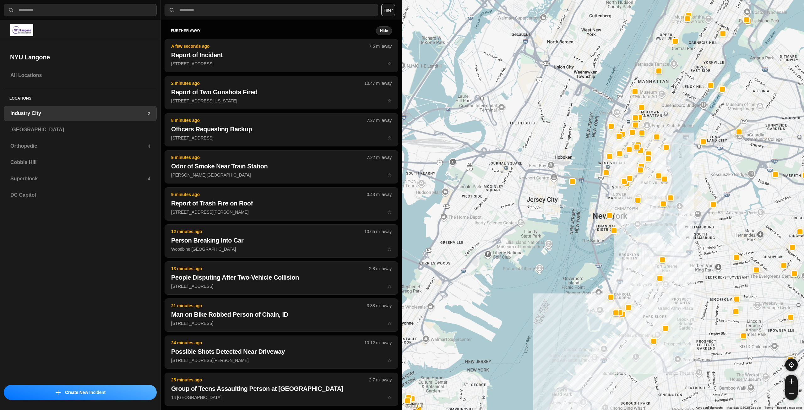
drag, startPoint x: 624, startPoint y: 191, endPoint x: 621, endPoint y: 210, distance: 18.7
click at [621, 210] on div at bounding box center [603, 205] width 402 height 410
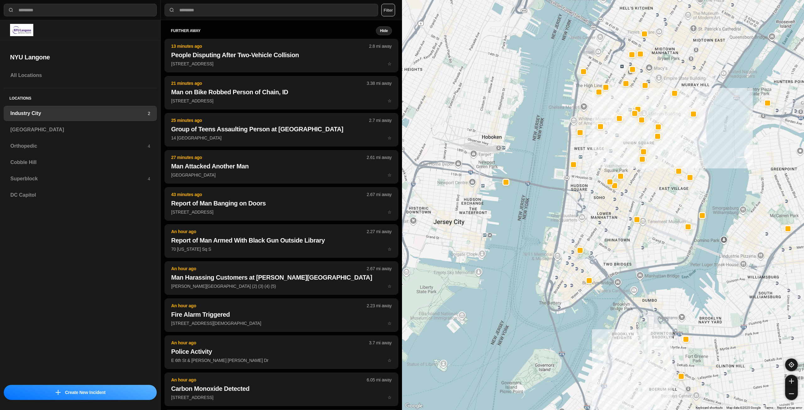
drag, startPoint x: 648, startPoint y: 198, endPoint x: 659, endPoint y: 222, distance: 26.7
click at [659, 222] on div "757 people" at bounding box center [603, 205] width 402 height 410
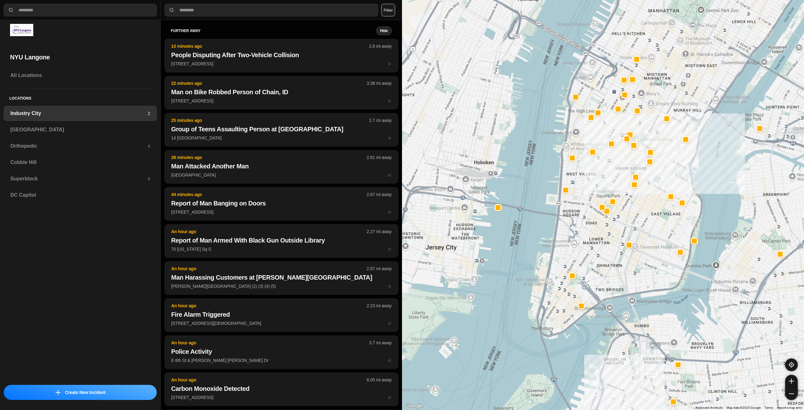
drag, startPoint x: 615, startPoint y: 265, endPoint x: 614, endPoint y: 273, distance: 8.0
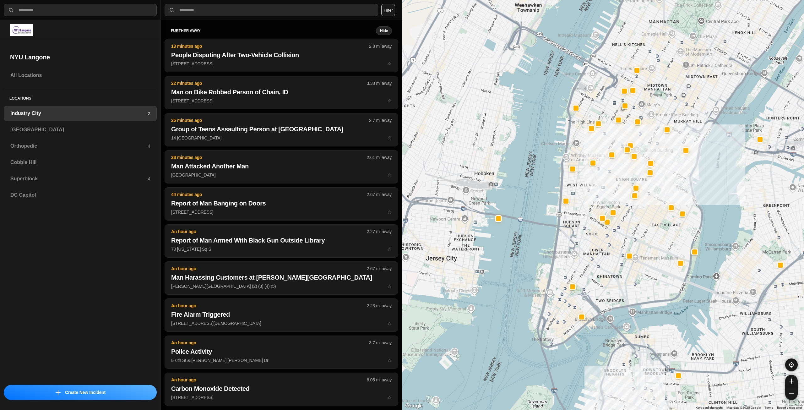
drag, startPoint x: 641, startPoint y: 231, endPoint x: 647, endPoint y: 243, distance: 14.0
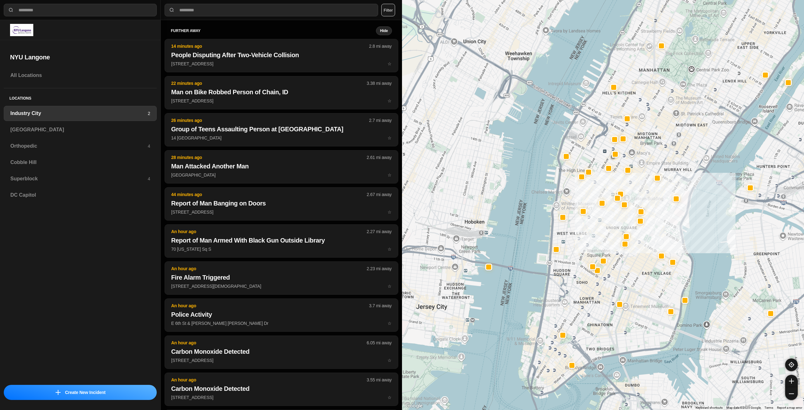
drag, startPoint x: 637, startPoint y: 250, endPoint x: 621, endPoint y: 285, distance: 39.2
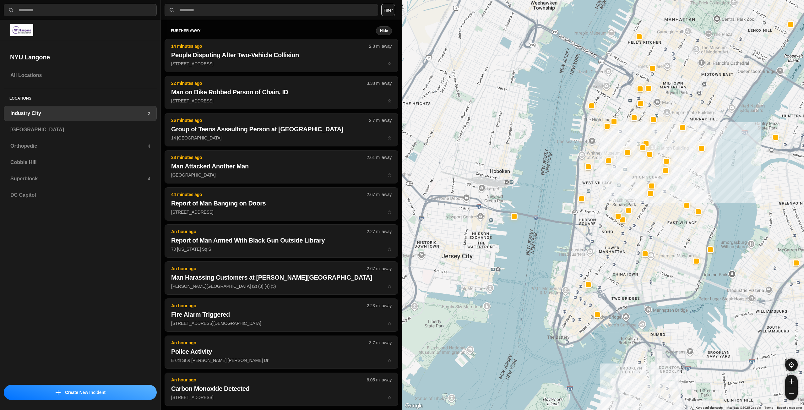
drag, startPoint x: 581, startPoint y: 328, endPoint x: 607, endPoint y: 276, distance: 58.8
click at [607, 276] on div "757 people" at bounding box center [603, 205] width 402 height 410
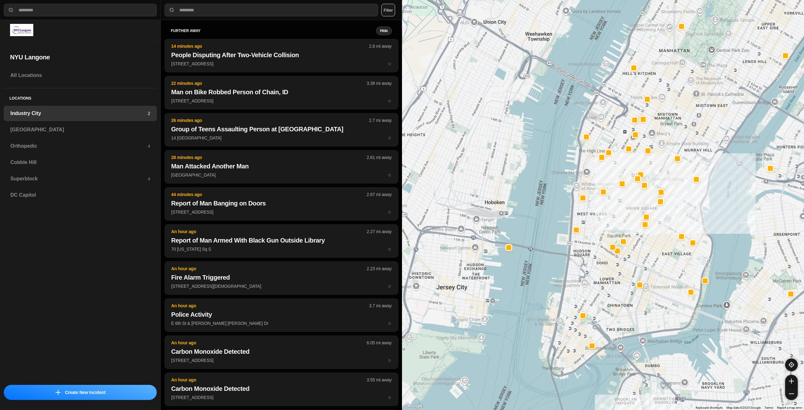
drag, startPoint x: 652, startPoint y: 256, endPoint x: 652, endPoint y: 264, distance: 8.2
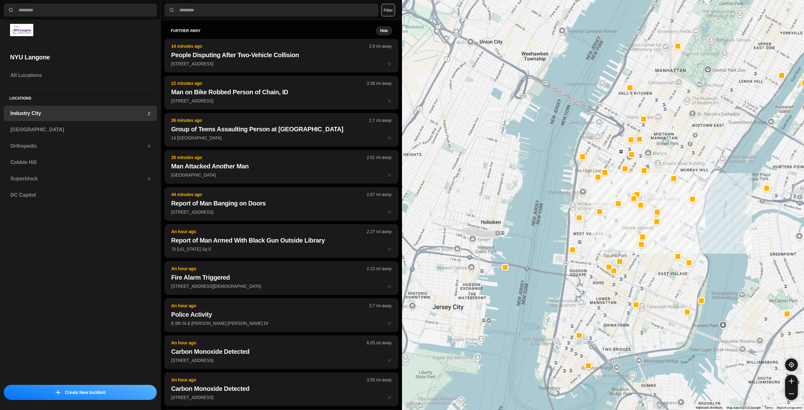
drag, startPoint x: 653, startPoint y: 267, endPoint x: 649, endPoint y: 285, distance: 18.5
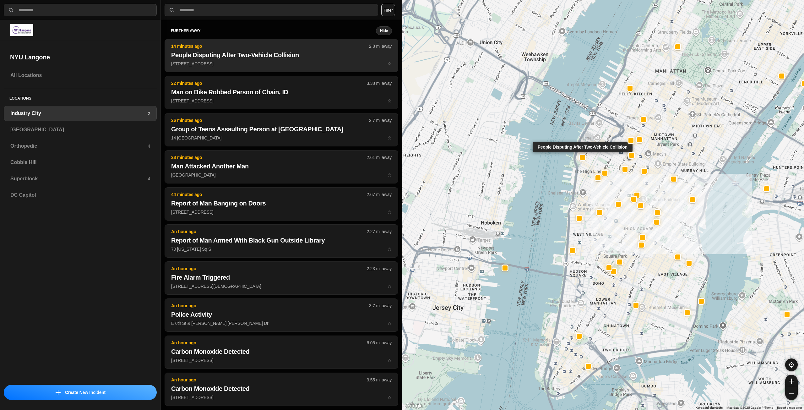
click at [264, 57] on h2 "People Disputing After Two-Vehicle Collision" at bounding box center [281, 55] width 220 height 9
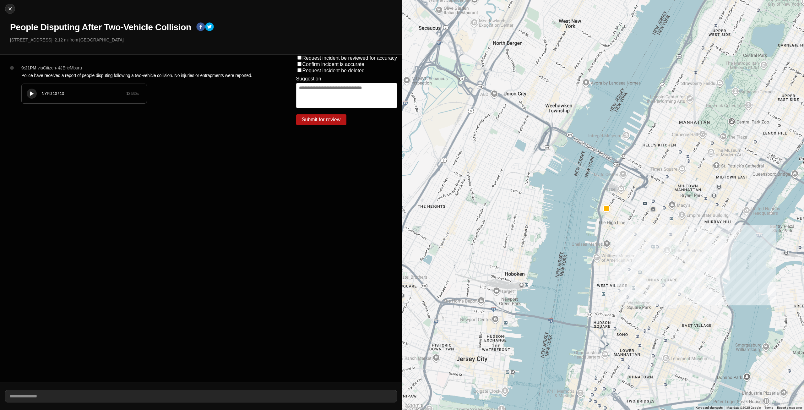
click at [33, 95] on icon at bounding box center [32, 94] width 4 height 4
click at [10, 9] on img at bounding box center [10, 9] width 6 height 6
select select "*"
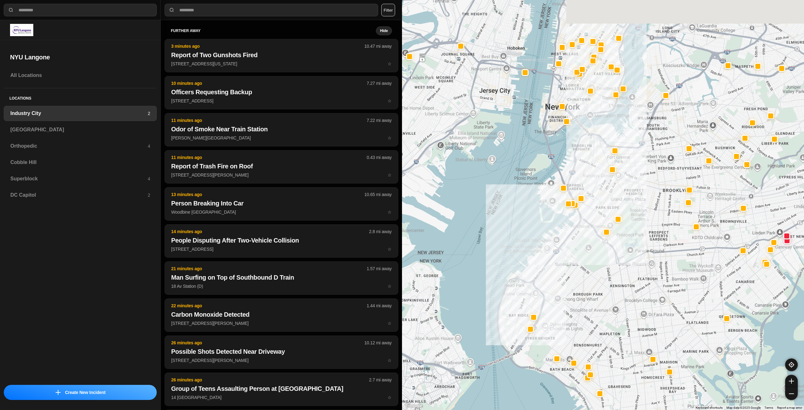
click at [607, 200] on div at bounding box center [603, 205] width 402 height 410
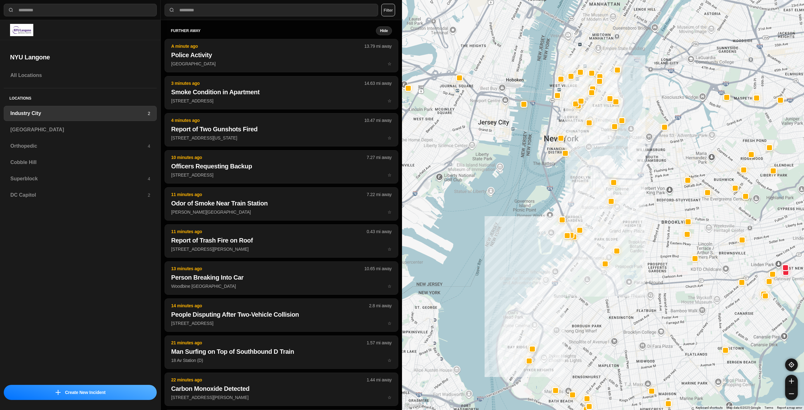
drag, startPoint x: 646, startPoint y: 199, endPoint x: 644, endPoint y: 230, distance: 31.7
click at [644, 230] on div at bounding box center [603, 205] width 402 height 410
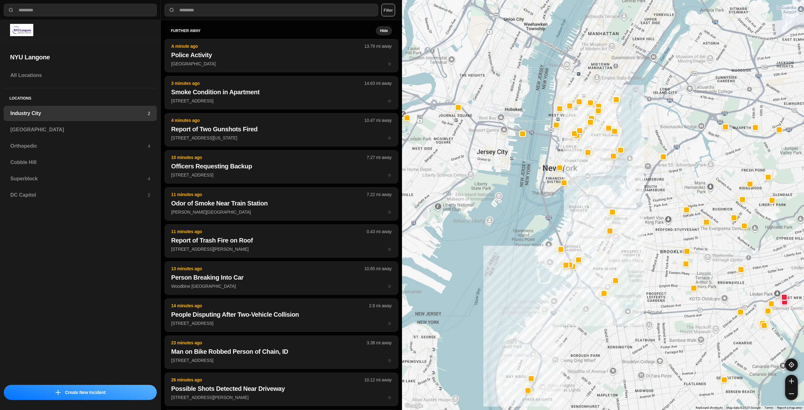
drag, startPoint x: 610, startPoint y: 163, endPoint x: 608, endPoint y: 196, distance: 32.7
click at [608, 196] on div at bounding box center [603, 205] width 402 height 410
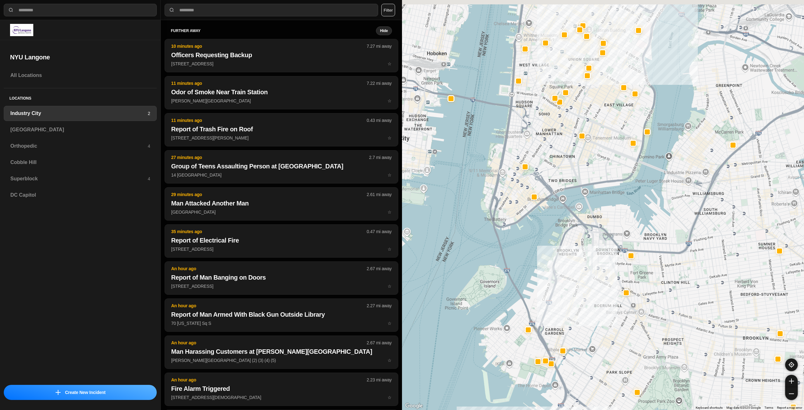
drag, startPoint x: 576, startPoint y: 171, endPoint x: 572, endPoint y: 200, distance: 28.9
click at [572, 200] on div "757 people" at bounding box center [603, 205] width 402 height 410
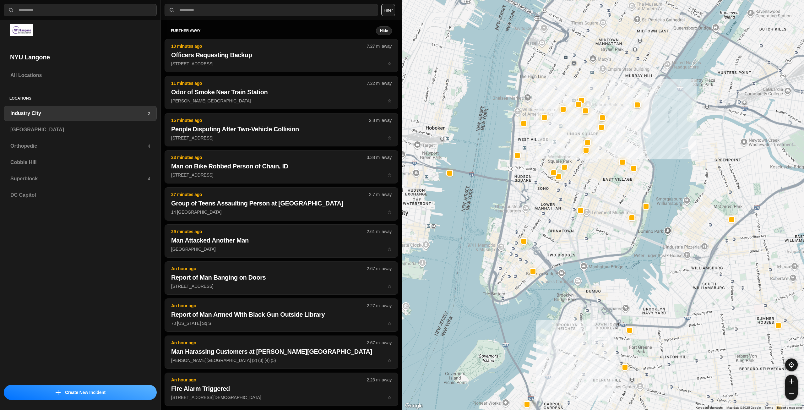
drag, startPoint x: 598, startPoint y: 161, endPoint x: 603, endPoint y: 186, distance: 25.3
click at [603, 186] on div "757 people" at bounding box center [603, 205] width 402 height 410
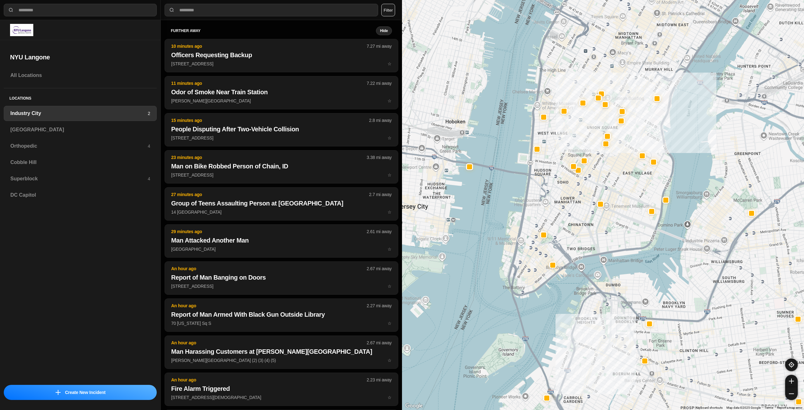
drag, startPoint x: 627, startPoint y: 139, endPoint x: 659, endPoint y: 128, distance: 33.9
click at [659, 128] on div "757 people" at bounding box center [603, 205] width 402 height 410
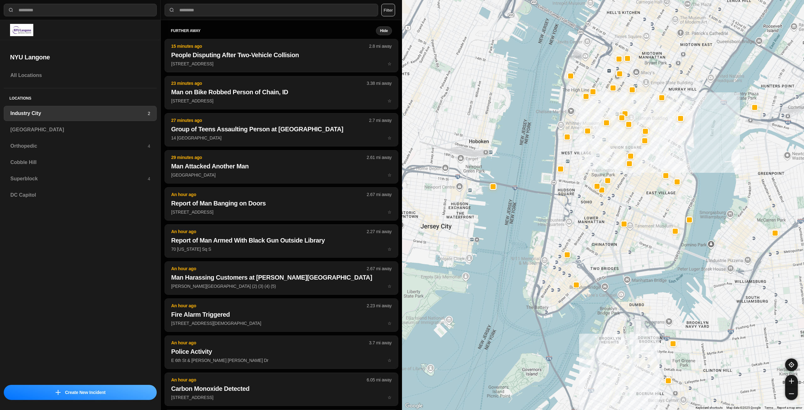
click at [648, 211] on div "757 people" at bounding box center [603, 205] width 402 height 410
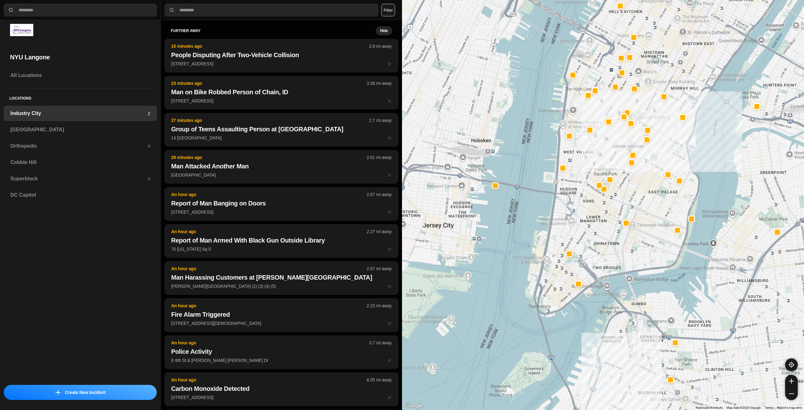
drag, startPoint x: 633, startPoint y: 257, endPoint x: 650, endPoint y: 236, distance: 26.9
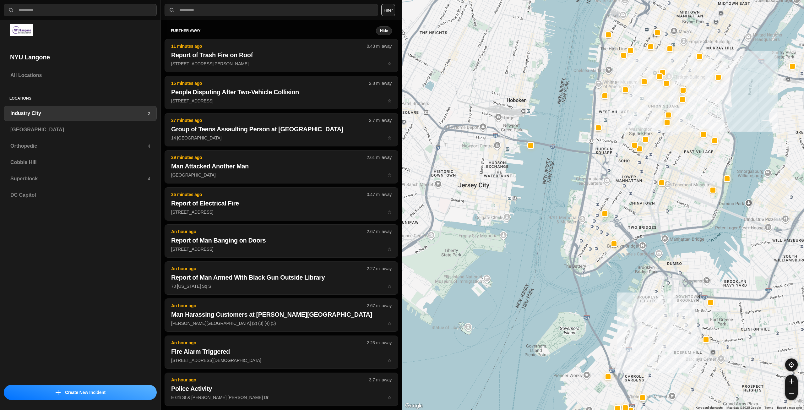
drag, startPoint x: 623, startPoint y: 179, endPoint x: 633, endPoint y: 203, distance: 26.8
click at [633, 203] on div "757 people" at bounding box center [603, 205] width 402 height 410
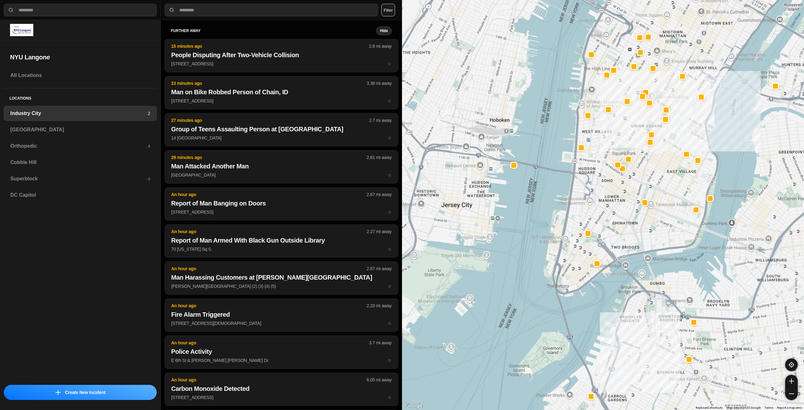
drag, startPoint x: 672, startPoint y: 163, endPoint x: 655, endPoint y: 182, distance: 26.1
click at [655, 182] on div "757 people" at bounding box center [603, 205] width 402 height 410
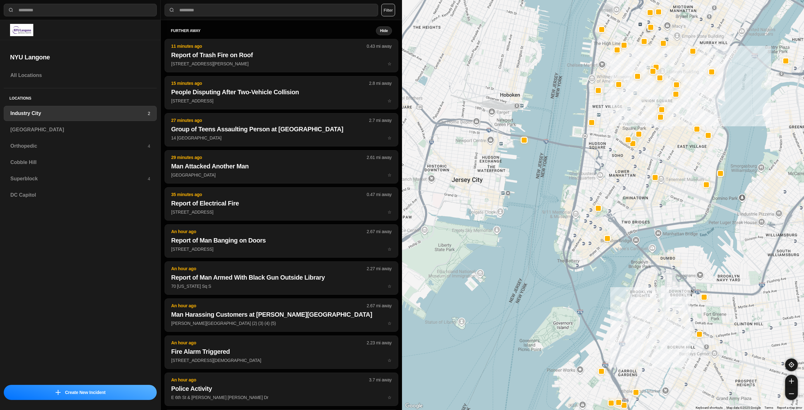
drag, startPoint x: 636, startPoint y: 244, endPoint x: 651, endPoint y: 208, distance: 38.5
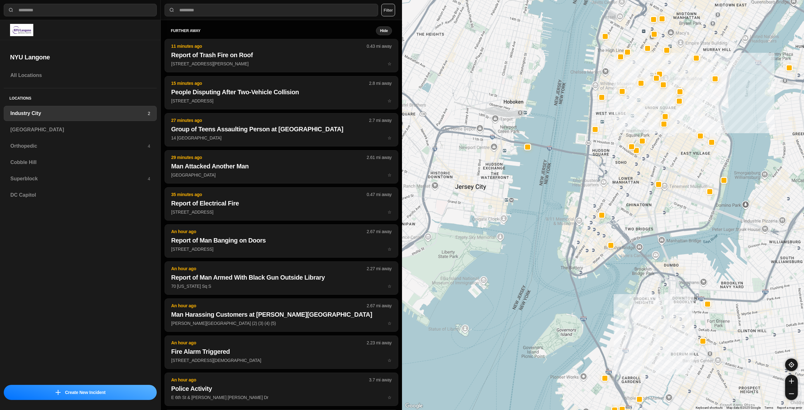
drag, startPoint x: 695, startPoint y: 164, endPoint x: 695, endPoint y: 181, distance: 16.3
click at [695, 181] on div "757 people" at bounding box center [603, 205] width 402 height 410
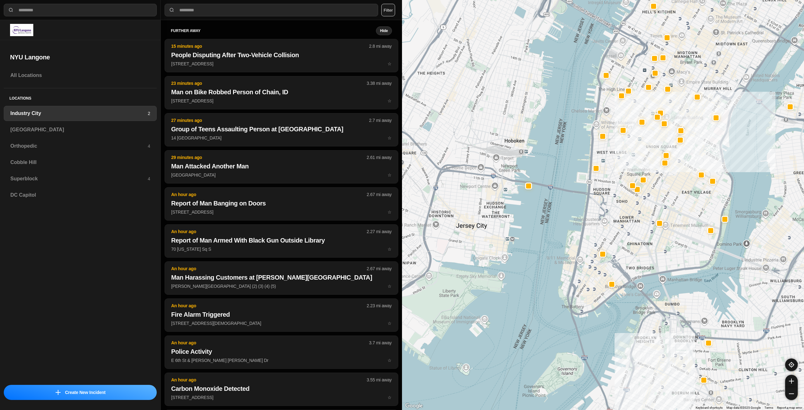
drag, startPoint x: 673, startPoint y: 150, endPoint x: 674, endPoint y: 191, distance: 40.5
click at [674, 191] on div "757 people" at bounding box center [603, 205] width 402 height 410
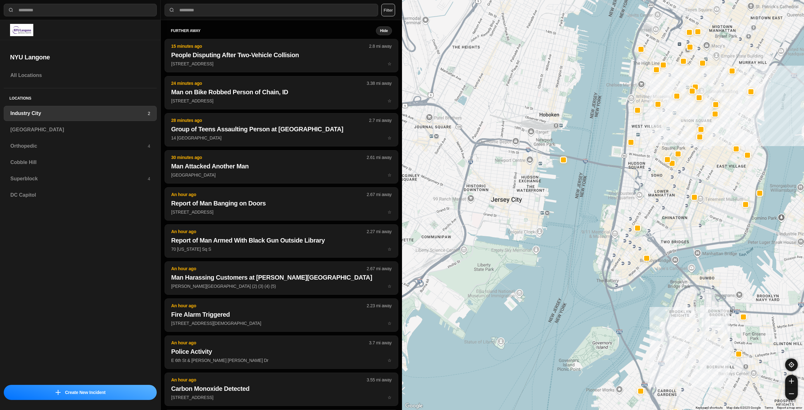
drag, startPoint x: 722, startPoint y: 160, endPoint x: 682, endPoint y: 196, distance: 53.8
click at [681, 197] on div "757 people" at bounding box center [603, 205] width 402 height 410
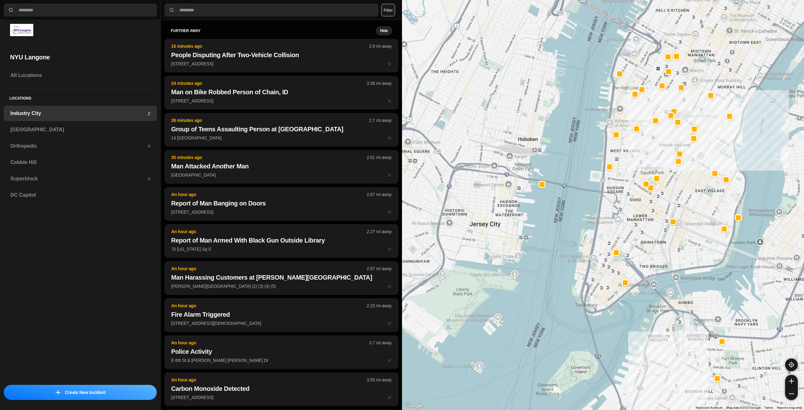
drag, startPoint x: 702, startPoint y: 158, endPoint x: 696, endPoint y: 175, distance: 18.1
click at [696, 175] on div "757 people" at bounding box center [603, 205] width 402 height 410
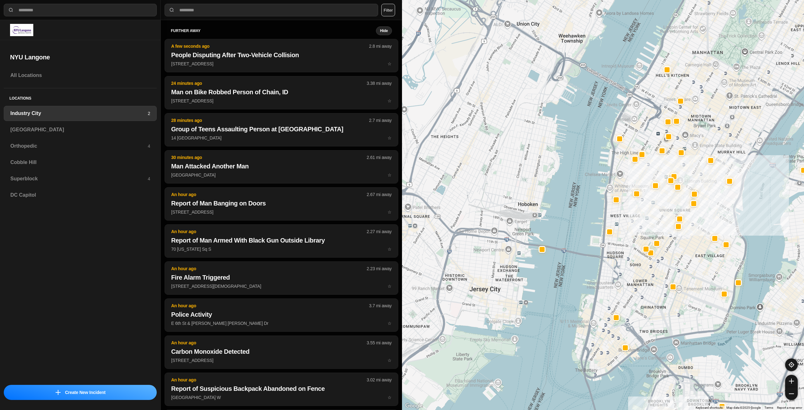
drag, startPoint x: 696, startPoint y: 171, endPoint x: 698, endPoint y: 180, distance: 8.7
click at [698, 180] on div "757 people" at bounding box center [603, 205] width 402 height 410
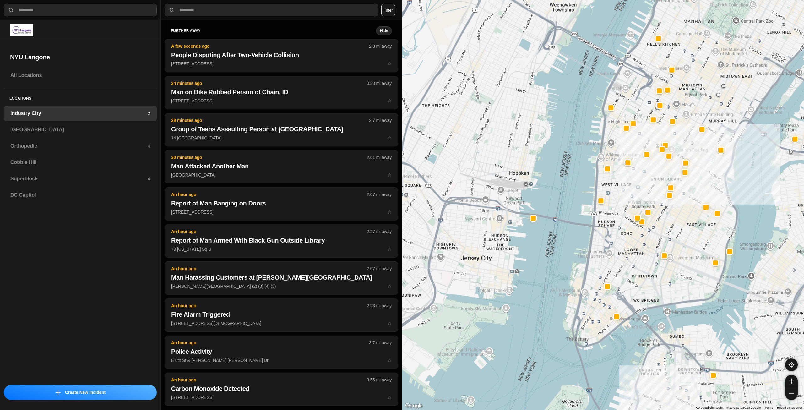
drag, startPoint x: 696, startPoint y: 269, endPoint x: 683, endPoint y: 225, distance: 45.3
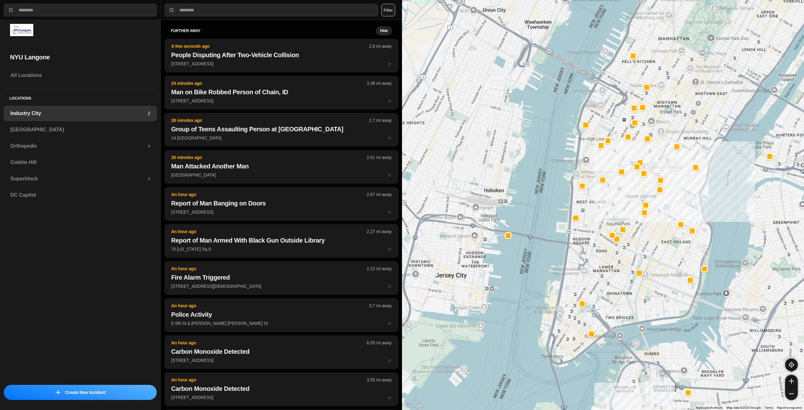
drag, startPoint x: 673, startPoint y: 250, endPoint x: 666, endPoint y: 262, distance: 12.9
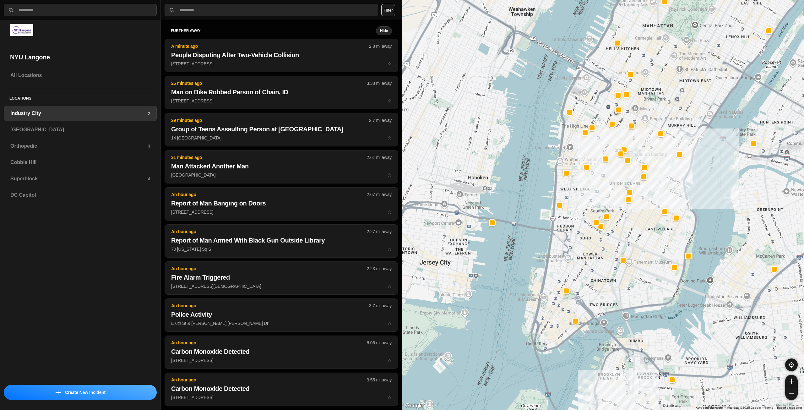
drag, startPoint x: 684, startPoint y: 231, endPoint x: 656, endPoint y: 229, distance: 27.4
click at [41, 130] on h3 "[GEOGRAPHIC_DATA]" at bounding box center [80, 130] width 140 height 8
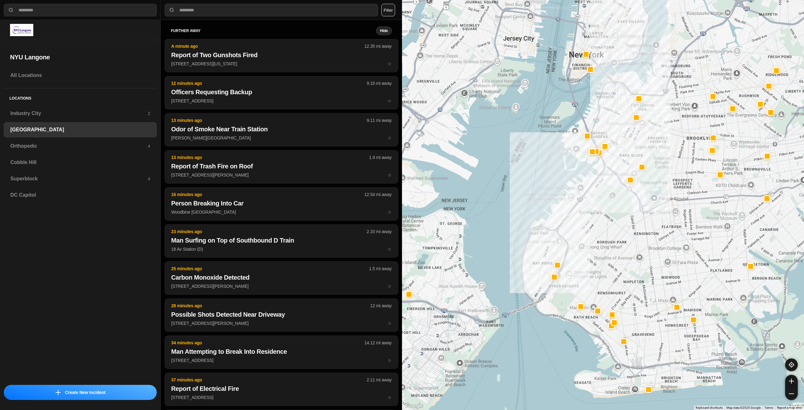
drag, startPoint x: 619, startPoint y: 183, endPoint x: 616, endPoint y: 187, distance: 4.7
click at [616, 187] on div at bounding box center [603, 205] width 402 height 410
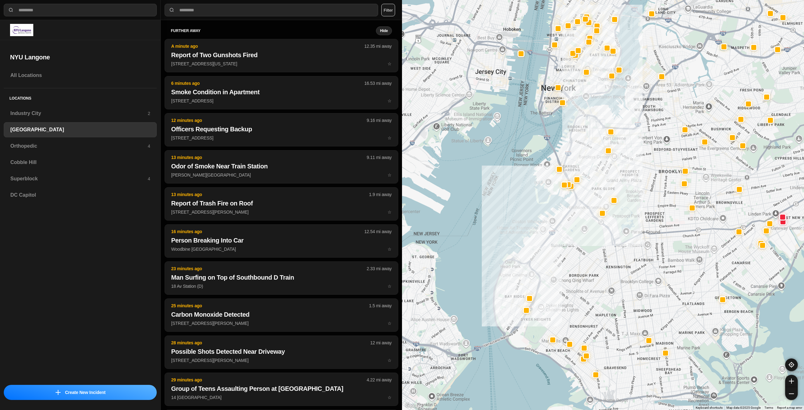
drag, startPoint x: 658, startPoint y: 142, endPoint x: 638, endPoint y: 166, distance: 31.7
click at [638, 166] on div at bounding box center [603, 205] width 402 height 410
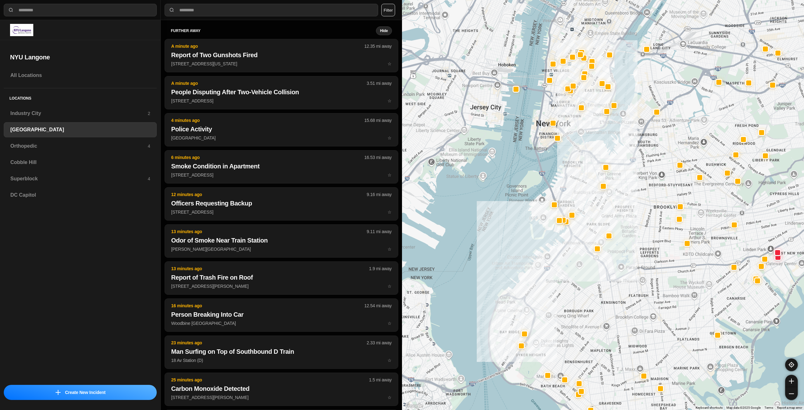
drag, startPoint x: 618, startPoint y: 126, endPoint x: 615, endPoint y: 154, distance: 27.8
click at [615, 154] on div at bounding box center [603, 205] width 402 height 410
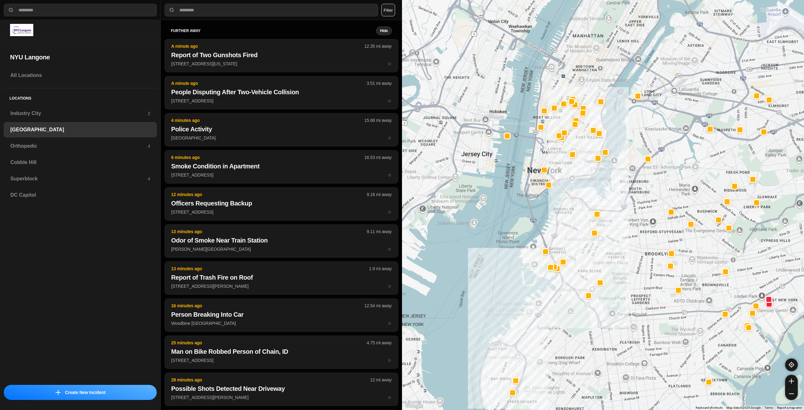
drag, startPoint x: 611, startPoint y: 168, endPoint x: 608, endPoint y: 189, distance: 21.0
click at [608, 189] on div at bounding box center [603, 205] width 402 height 410
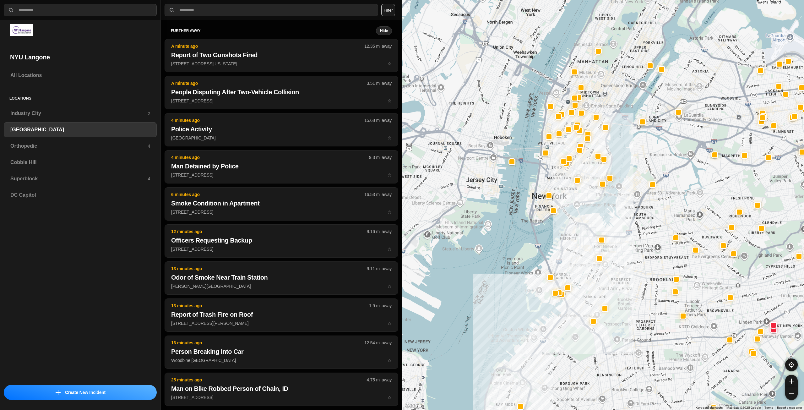
drag, startPoint x: 556, startPoint y: 155, endPoint x: 561, endPoint y: 181, distance: 26.9
click at [561, 181] on div at bounding box center [603, 205] width 402 height 410
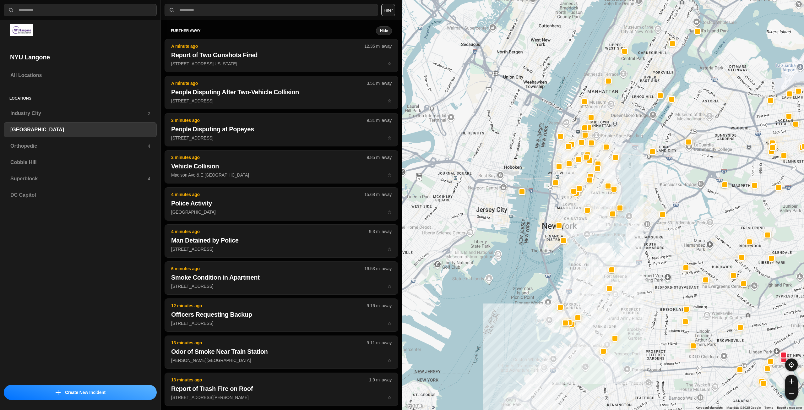
drag, startPoint x: 604, startPoint y: 143, endPoint x: 614, endPoint y: 172, distance: 30.5
click at [614, 172] on div at bounding box center [603, 205] width 402 height 410
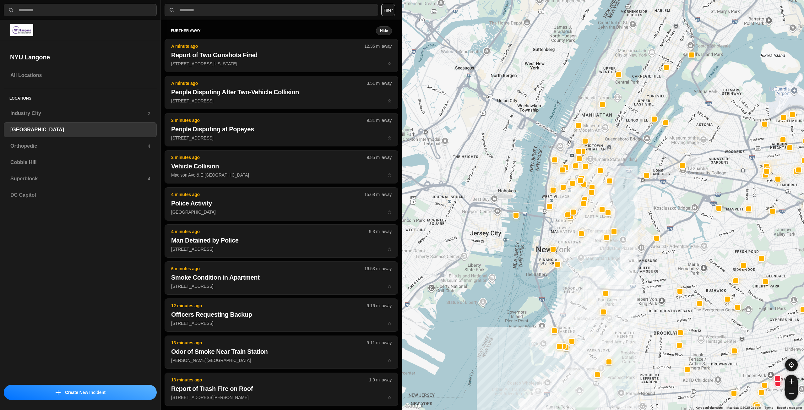
drag, startPoint x: 622, startPoint y: 127, endPoint x: 614, endPoint y: 152, distance: 26.0
click at [614, 152] on div at bounding box center [603, 205] width 402 height 410
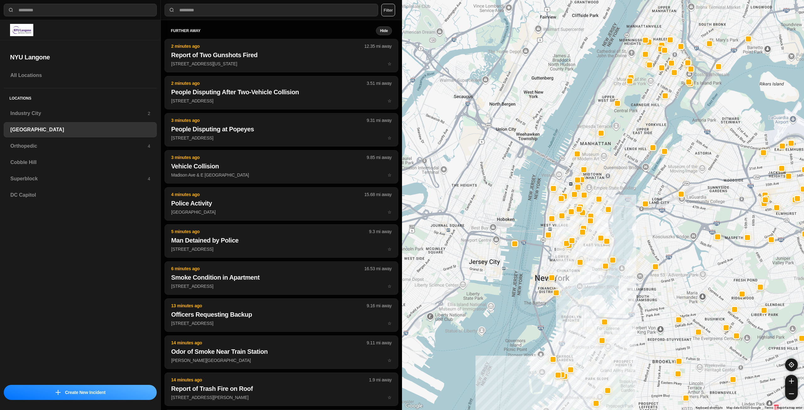
drag, startPoint x: 595, startPoint y: 220, endPoint x: 594, endPoint y: 251, distance: 30.5
click at [594, 251] on div at bounding box center [603, 205] width 402 height 410
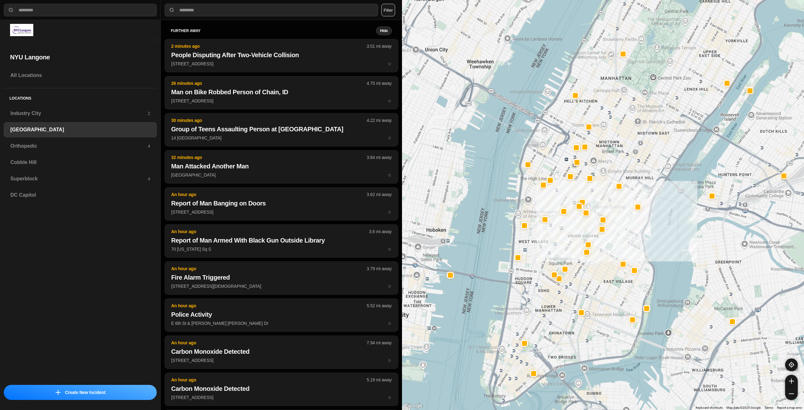
drag, startPoint x: 584, startPoint y: 235, endPoint x: 599, endPoint y: 272, distance: 40.3
click at [599, 272] on div "421 people" at bounding box center [603, 205] width 402 height 410
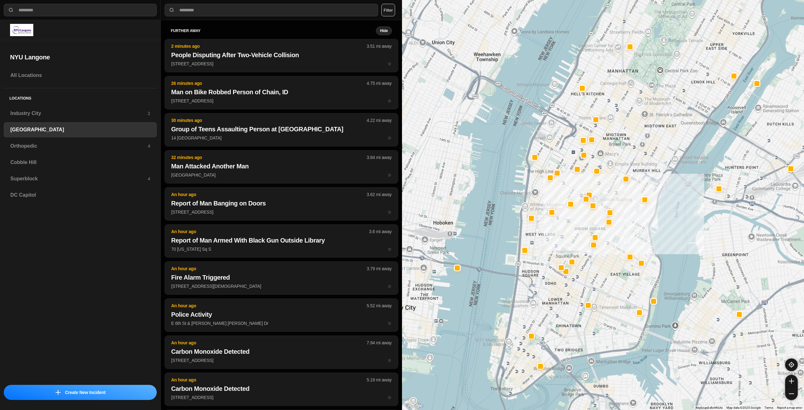
drag, startPoint x: 627, startPoint y: 204, endPoint x: 644, endPoint y: 180, distance: 29.3
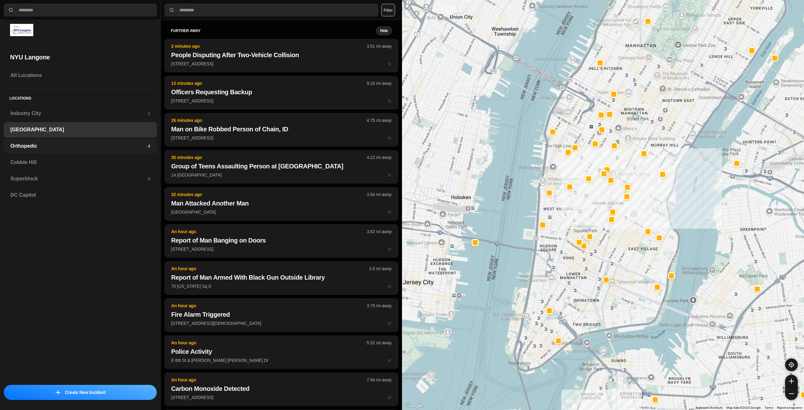
click at [135, 146] on h3 "Orthopedic" at bounding box center [78, 146] width 137 height 8
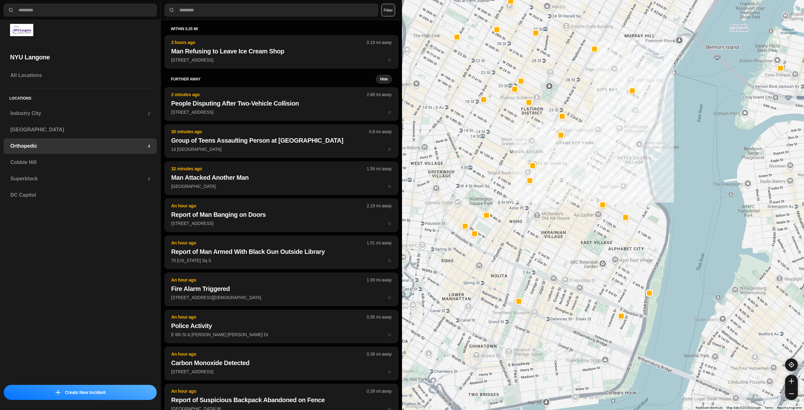
drag, startPoint x: 474, startPoint y: 239, endPoint x: 519, endPoint y: 217, distance: 49.6
click at [519, 217] on div at bounding box center [603, 205] width 402 height 410
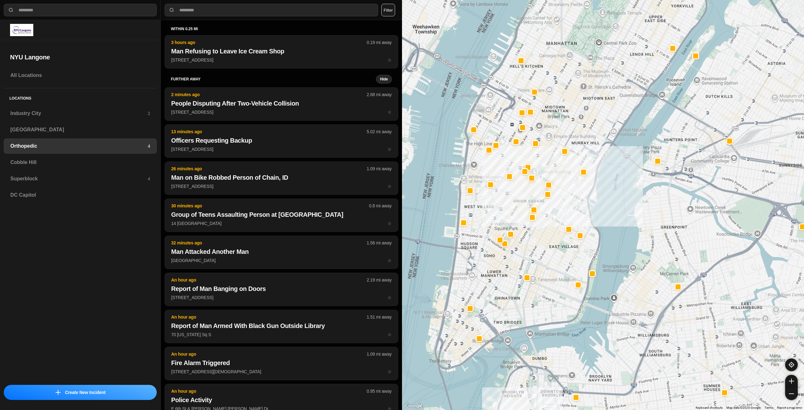
drag, startPoint x: 482, startPoint y: 169, endPoint x: 513, endPoint y: 187, distance: 36.0
click at [513, 187] on div at bounding box center [603, 205] width 402 height 410
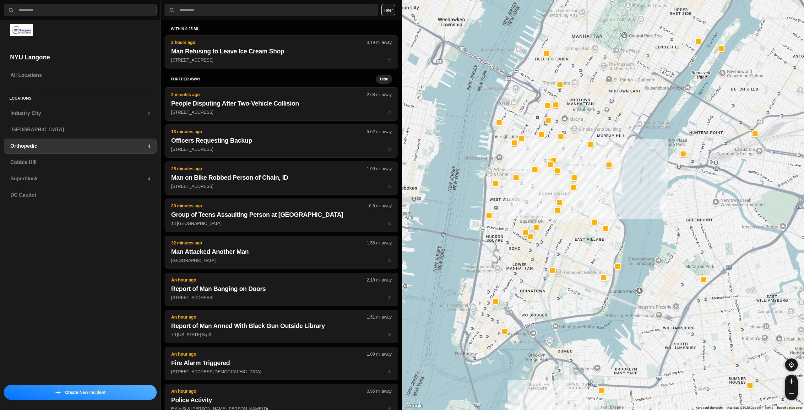
drag, startPoint x: 584, startPoint y: 268, endPoint x: 601, endPoint y: 255, distance: 21.0
click at [600, 256] on div at bounding box center [603, 205] width 402 height 410
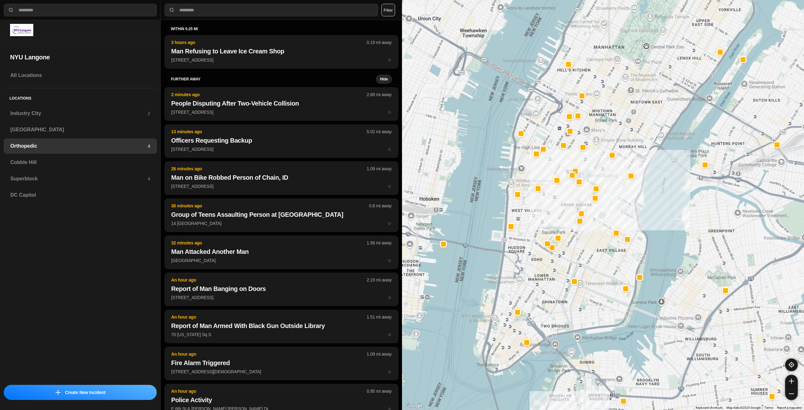
drag, startPoint x: 628, startPoint y: 210, endPoint x: 614, endPoint y: 207, distance: 14.5
click at [623, 223] on div at bounding box center [603, 205] width 402 height 410
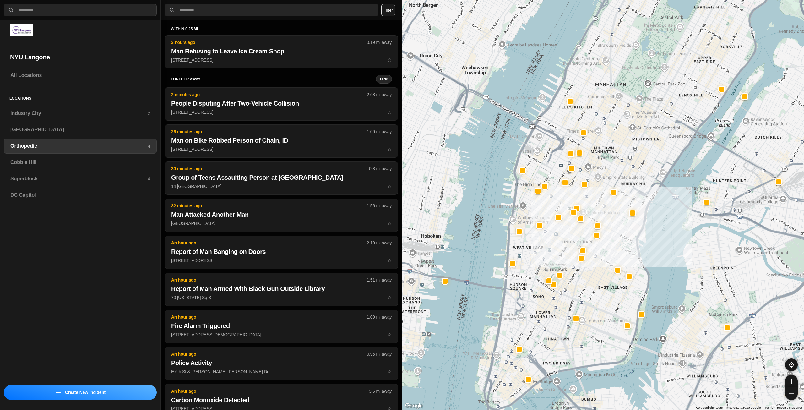
drag, startPoint x: 613, startPoint y: 126, endPoint x: 646, endPoint y: 157, distance: 45.3
click at [639, 167] on div at bounding box center [603, 205] width 402 height 410
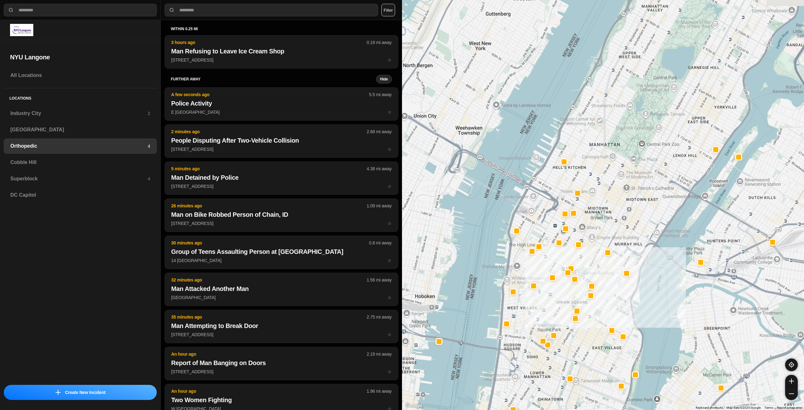
drag, startPoint x: 613, startPoint y: 119, endPoint x: 615, endPoint y: 162, distance: 43.0
click at [604, 177] on div at bounding box center [603, 205] width 402 height 410
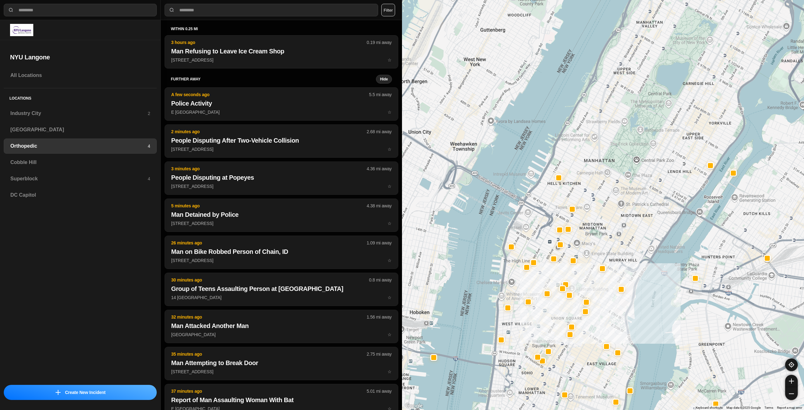
drag, startPoint x: 617, startPoint y: 169, endPoint x: 625, endPoint y: 142, distance: 28.5
click at [625, 142] on div at bounding box center [603, 205] width 402 height 410
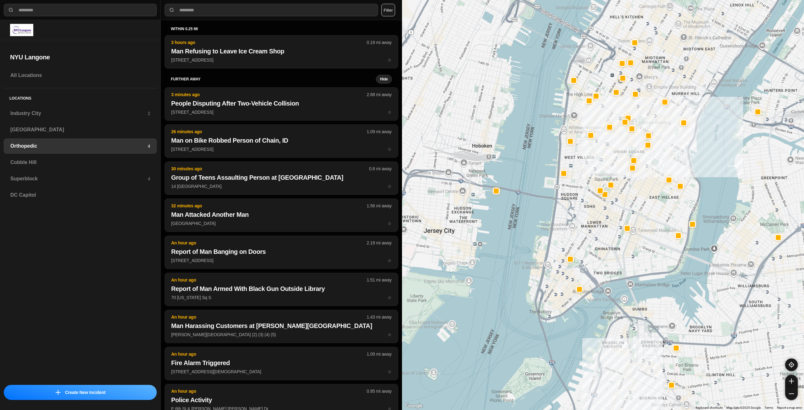
drag, startPoint x: 626, startPoint y: 212, endPoint x: 624, endPoint y: 224, distance: 11.8
click at [624, 224] on div at bounding box center [603, 205] width 402 height 410
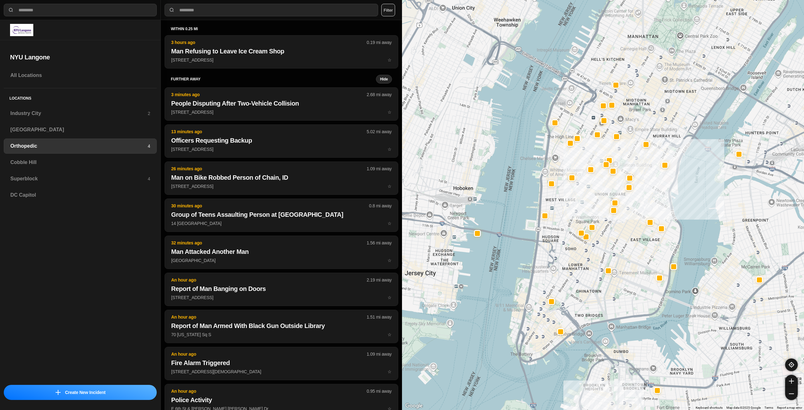
drag, startPoint x: 642, startPoint y: 178, endPoint x: 627, endPoint y: 206, distance: 31.6
click at [627, 206] on div at bounding box center [603, 205] width 402 height 410
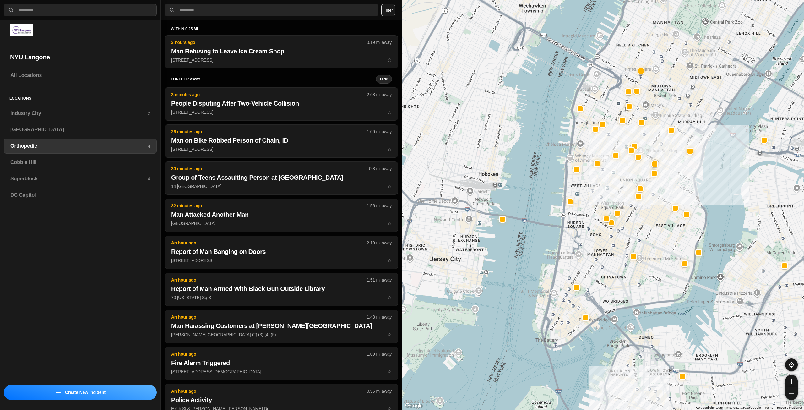
drag, startPoint x: 635, startPoint y: 99, endPoint x: 661, endPoint y: 84, distance: 30.2
click at [661, 84] on div at bounding box center [603, 205] width 402 height 410
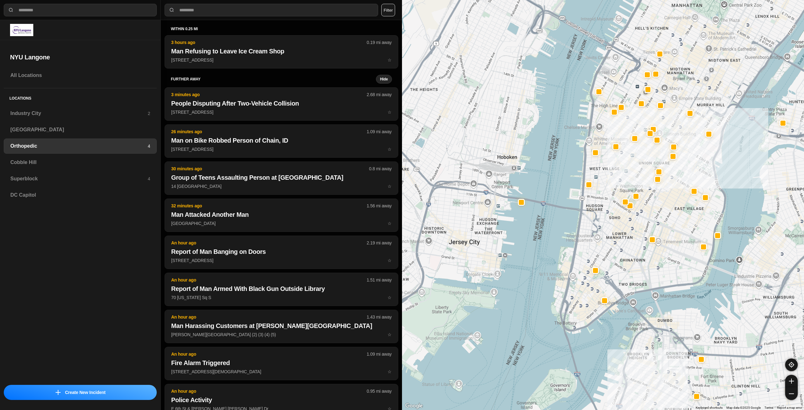
click at [82, 160] on h3 "Cobble Hill" at bounding box center [80, 163] width 140 height 8
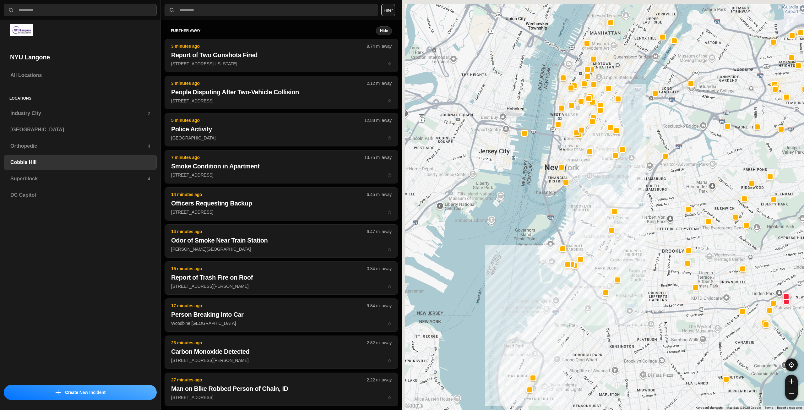
drag, startPoint x: 582, startPoint y: 117, endPoint x: 615, endPoint y: 180, distance: 71.3
click at [615, 180] on div at bounding box center [603, 205] width 402 height 410
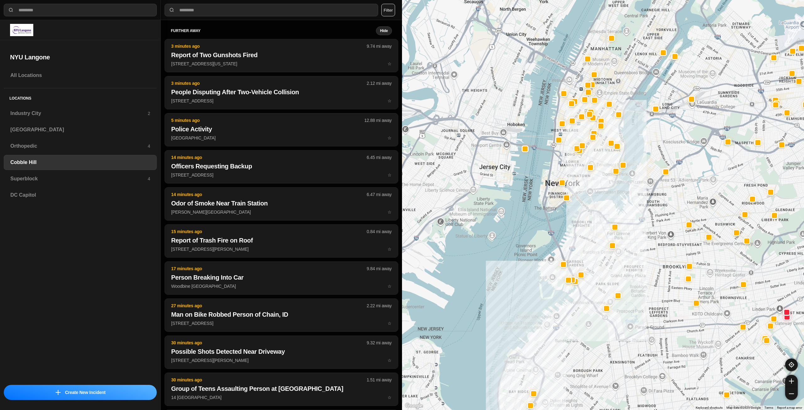
drag, startPoint x: 572, startPoint y: 153, endPoint x: 573, endPoint y: 170, distance: 17.0
click at [573, 170] on div at bounding box center [603, 205] width 402 height 410
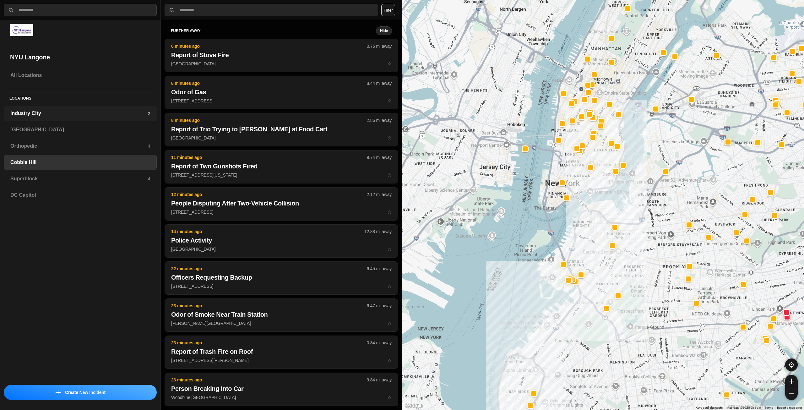
click at [73, 121] on div "Industry City 2" at bounding box center [80, 113] width 153 height 15
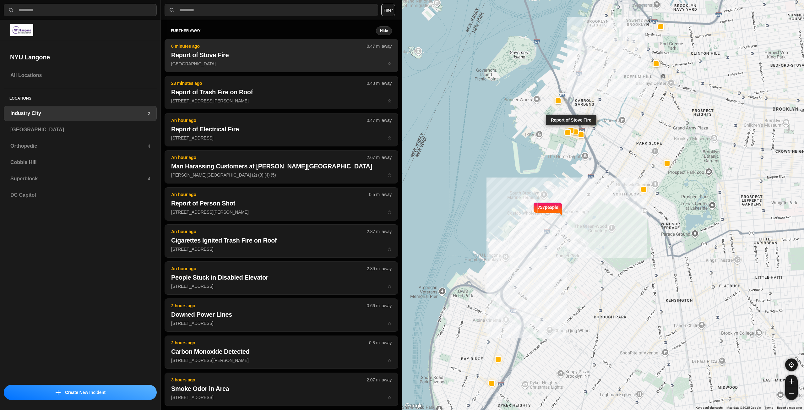
click at [219, 58] on h2 "Report of Stove Fire" at bounding box center [281, 55] width 220 height 9
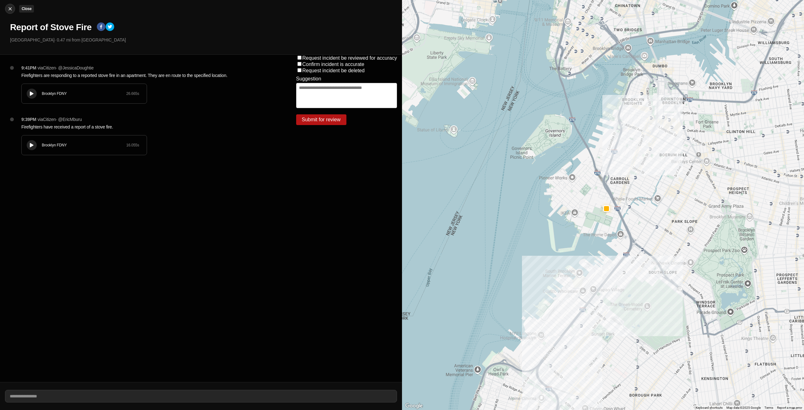
click at [11, 9] on img at bounding box center [10, 9] width 6 height 6
select select "*"
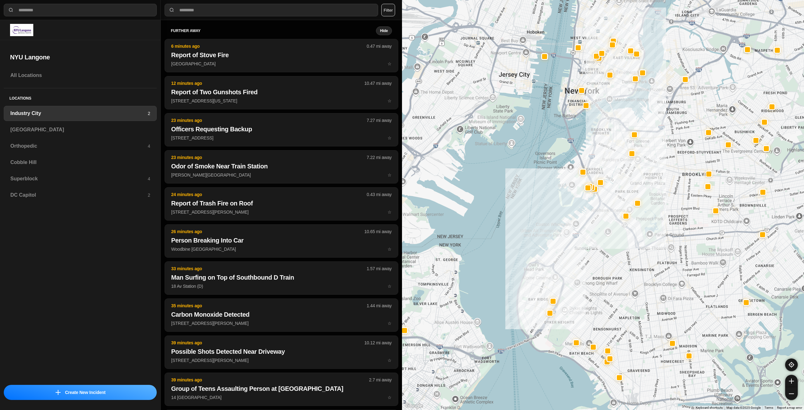
drag, startPoint x: 654, startPoint y: 167, endPoint x: 641, endPoint y: 170, distance: 13.7
click at [643, 172] on div at bounding box center [603, 205] width 402 height 410
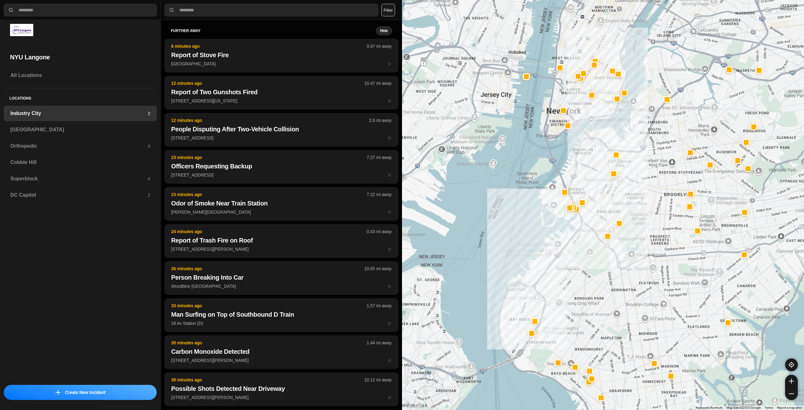
click at [635, 183] on div at bounding box center [603, 205] width 402 height 410
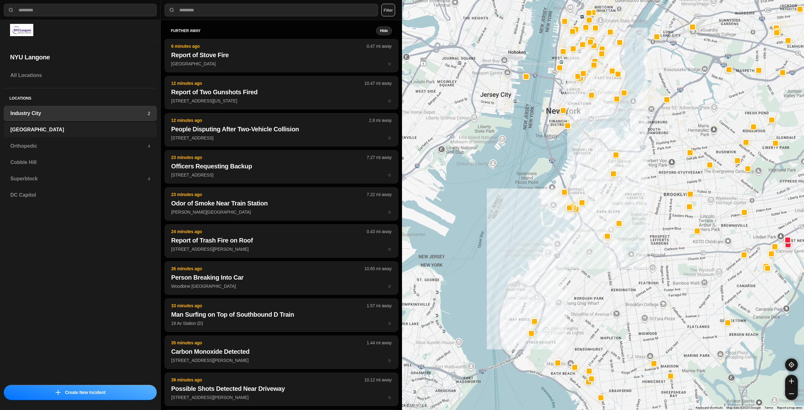
click at [39, 129] on h3 "[GEOGRAPHIC_DATA]" at bounding box center [80, 130] width 140 height 8
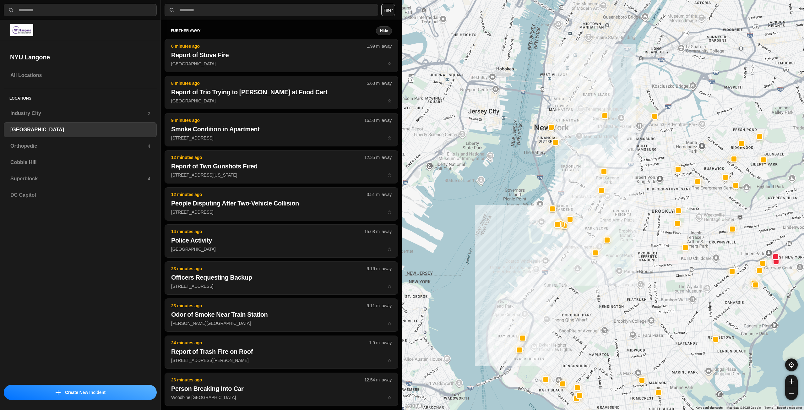
drag, startPoint x: 598, startPoint y: 67, endPoint x: 569, endPoint y: 177, distance: 114.2
click at [570, 182] on div at bounding box center [603, 205] width 402 height 410
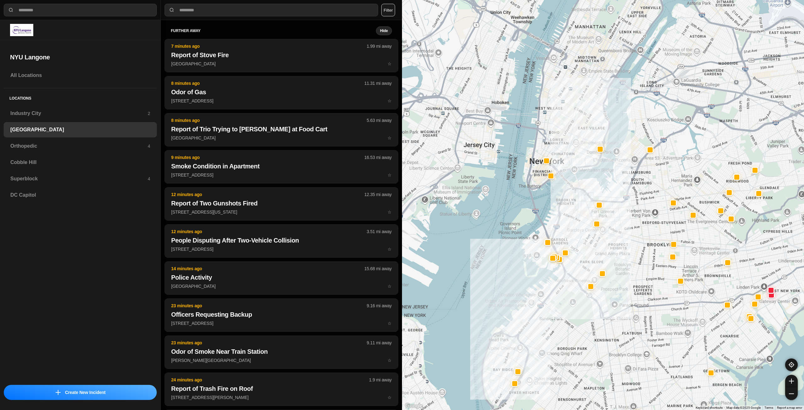
drag, startPoint x: 567, startPoint y: 149, endPoint x: 554, endPoint y: 167, distance: 22.6
click at [560, 166] on div at bounding box center [603, 205] width 402 height 410
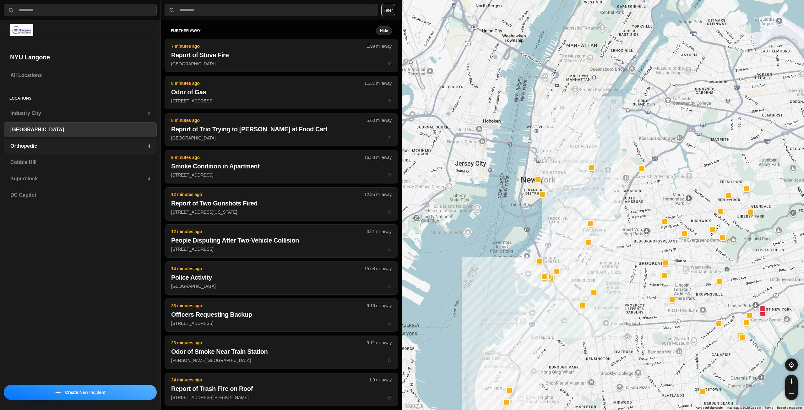
click at [82, 149] on h3 "Orthopedic" at bounding box center [78, 146] width 137 height 8
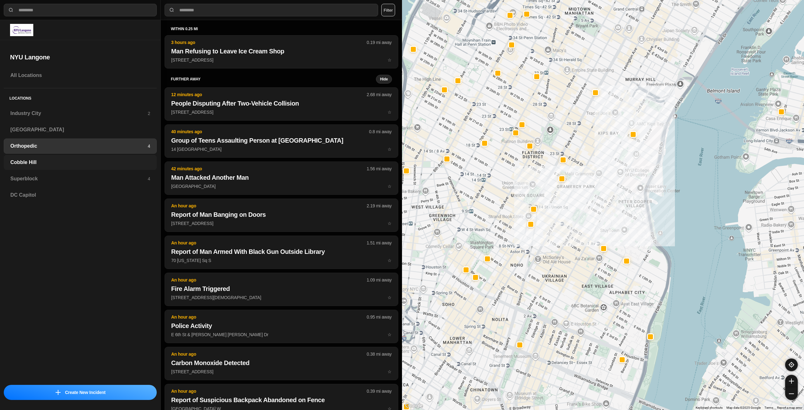
click at [105, 159] on h3 "Cobble Hill" at bounding box center [80, 163] width 140 height 8
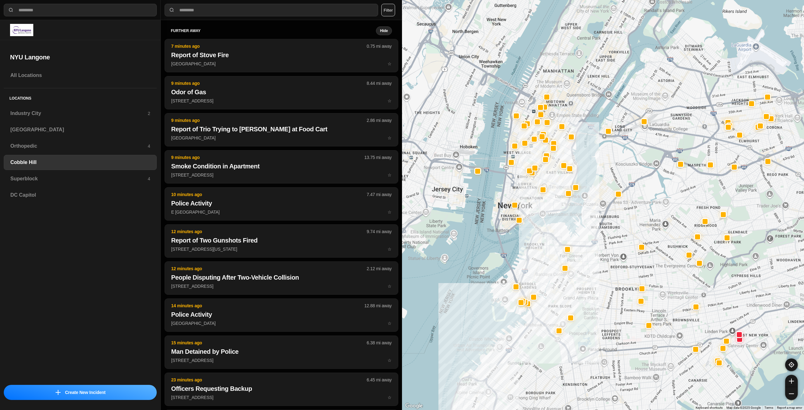
drag, startPoint x: 626, startPoint y: 132, endPoint x: 590, endPoint y: 224, distance: 99.2
click at [590, 224] on div at bounding box center [603, 205] width 402 height 410
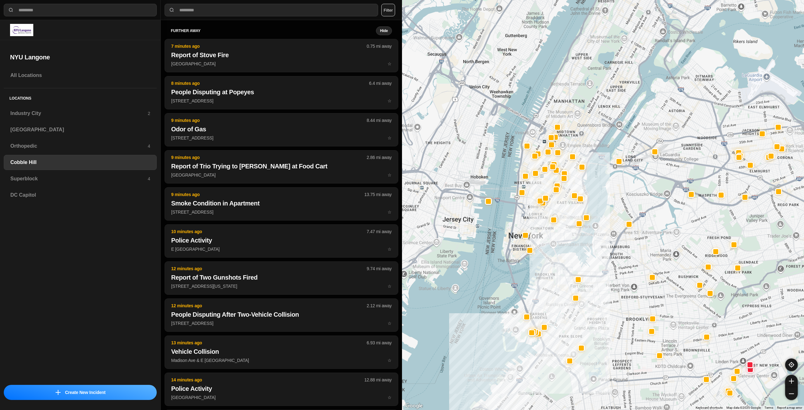
drag, startPoint x: 549, startPoint y: 195, endPoint x: 568, endPoint y: 222, distance: 33.4
click at [568, 222] on div at bounding box center [603, 205] width 402 height 410
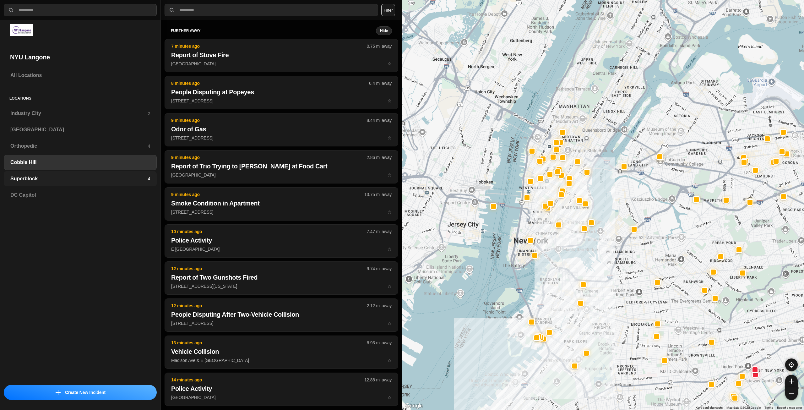
click at [67, 173] on div "Superblock 4" at bounding box center [80, 178] width 153 height 15
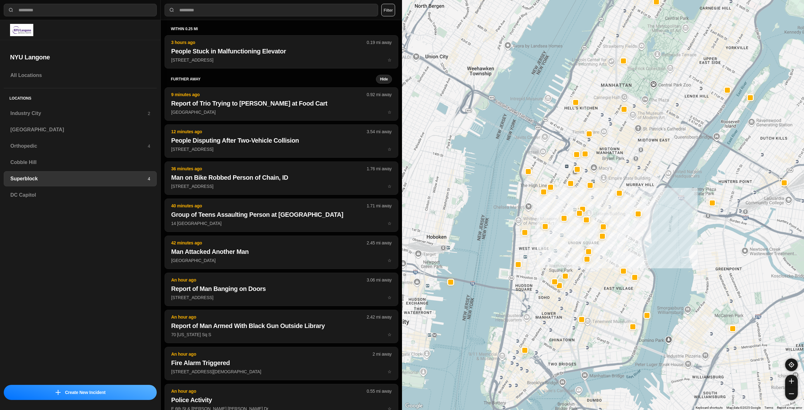
drag, startPoint x: 559, startPoint y: 325, endPoint x: 608, endPoint y: 280, distance: 66.3
click at [608, 280] on div at bounding box center [603, 205] width 402 height 410
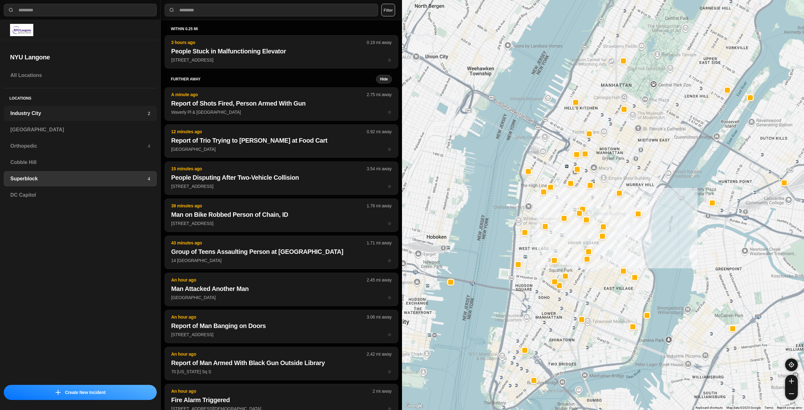
click at [133, 114] on h3 "Industry City" at bounding box center [78, 114] width 137 height 8
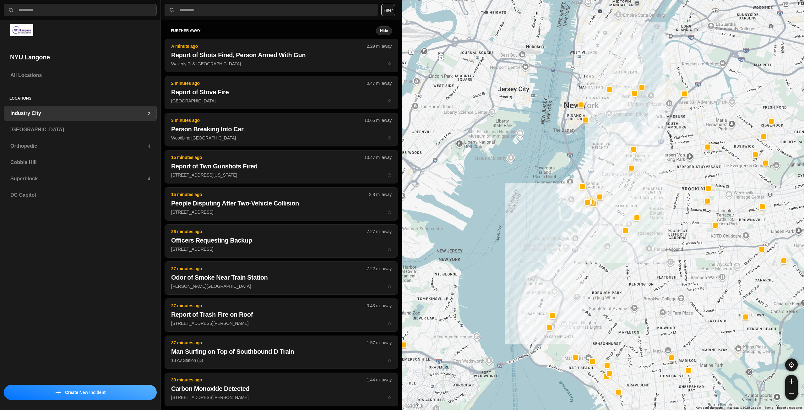
drag, startPoint x: 683, startPoint y: 114, endPoint x: 658, endPoint y: 191, distance: 81.4
click at [658, 191] on div at bounding box center [603, 205] width 402 height 410
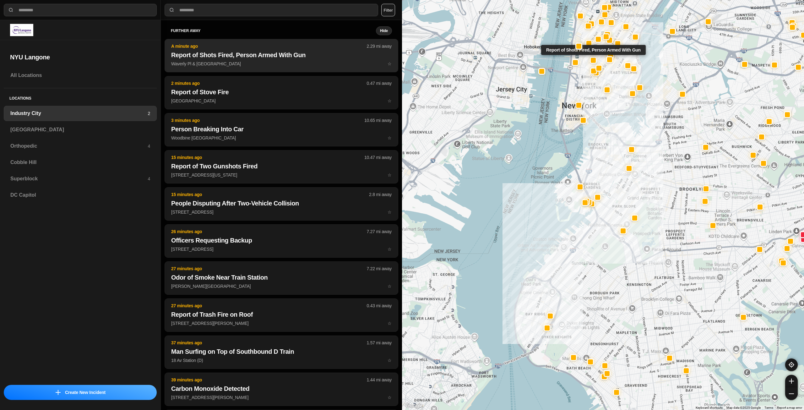
click at [292, 59] on h2 "Report of Shots Fired, Person Armed With Gun" at bounding box center [281, 55] width 220 height 9
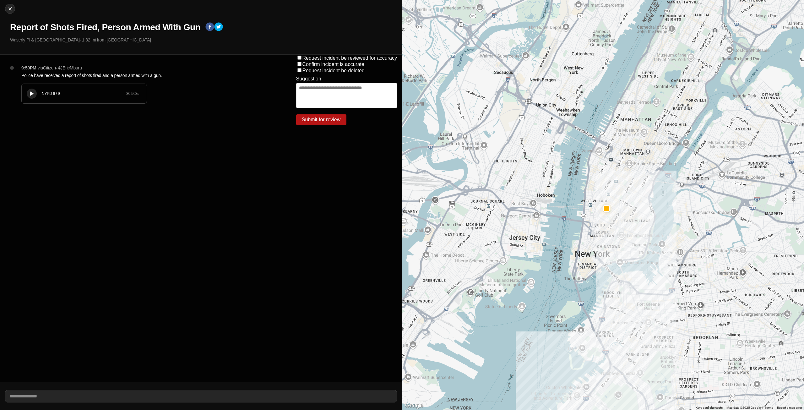
click at [30, 90] on button at bounding box center [32, 94] width 10 height 10
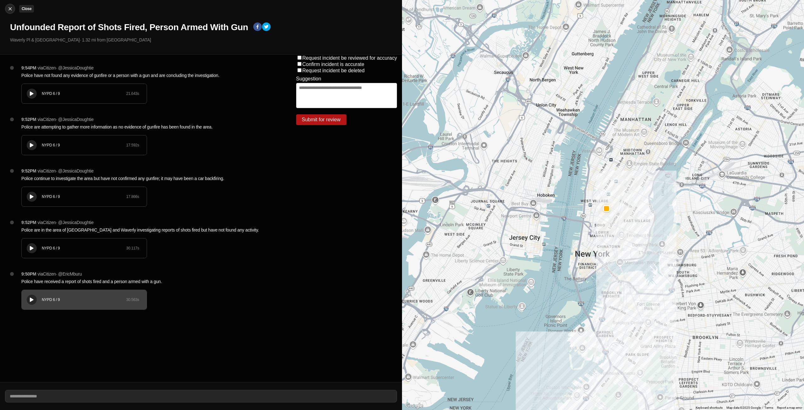
click at [12, 9] on img at bounding box center [10, 9] width 6 height 6
select select "*"
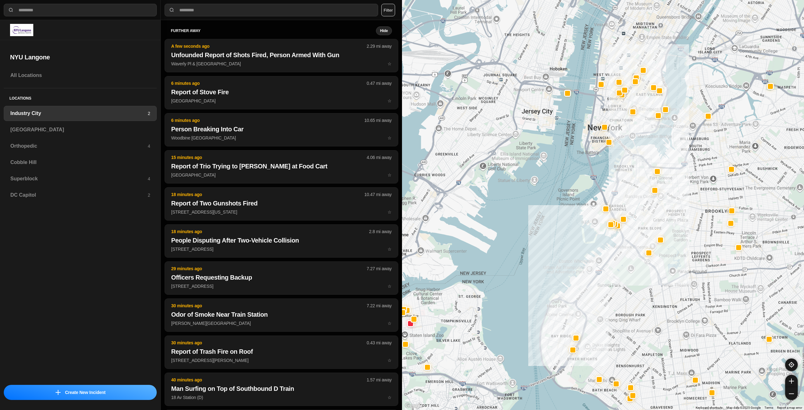
drag, startPoint x: 671, startPoint y: 195, endPoint x: 655, endPoint y: 215, distance: 25.7
click at [655, 215] on div at bounding box center [603, 205] width 402 height 410
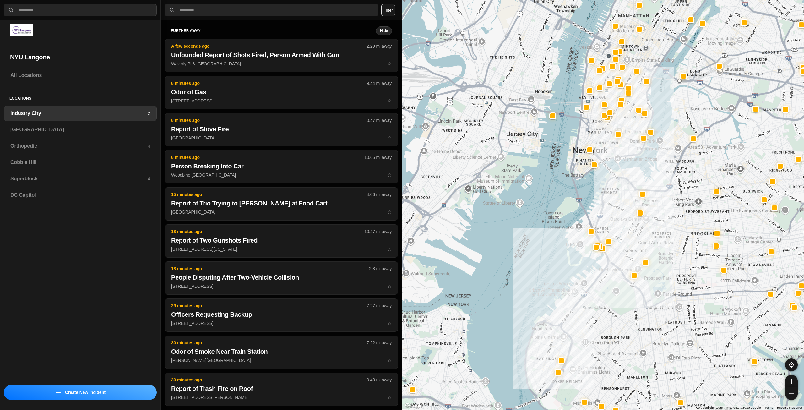
drag, startPoint x: 680, startPoint y: 165, endPoint x: 665, endPoint y: 189, distance: 27.5
click at [665, 189] on div at bounding box center [603, 205] width 402 height 410
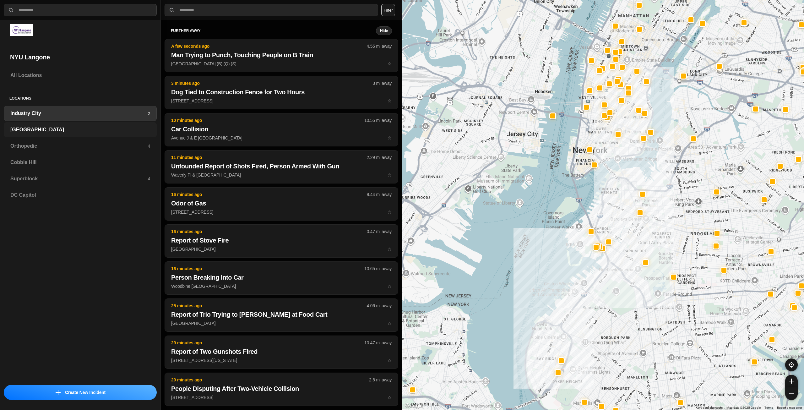
click at [72, 133] on h3 "[GEOGRAPHIC_DATA]" at bounding box center [80, 130] width 140 height 8
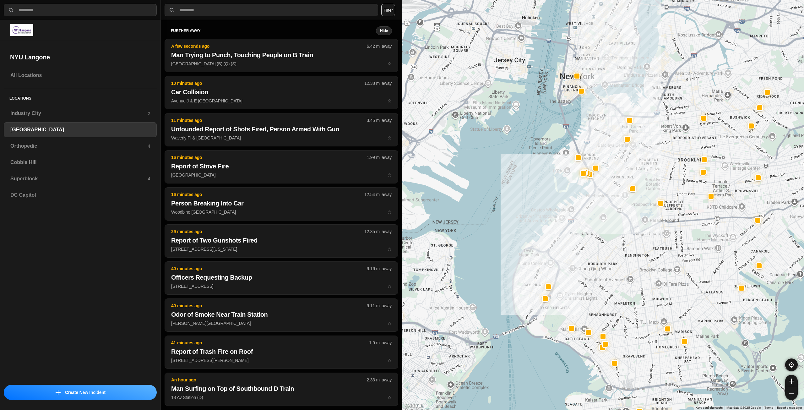
drag, startPoint x: 649, startPoint y: 151, endPoint x: 625, endPoint y: 182, distance: 39.2
click at [627, 181] on div at bounding box center [603, 205] width 402 height 410
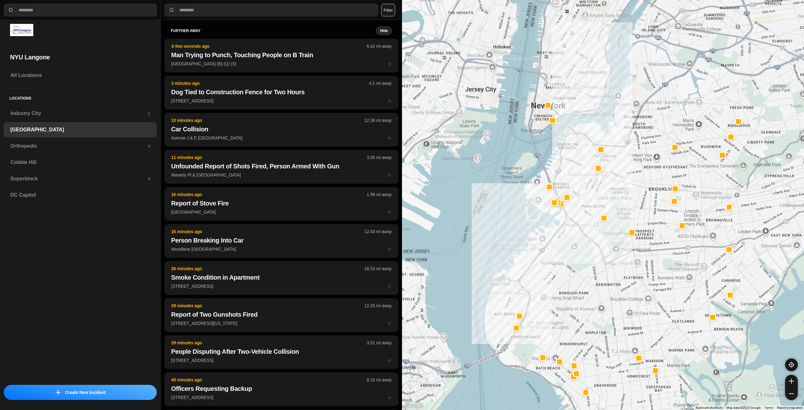
drag, startPoint x: 630, startPoint y: 173, endPoint x: 609, endPoint y: 184, distance: 23.0
click at [611, 187] on div at bounding box center [603, 205] width 402 height 410
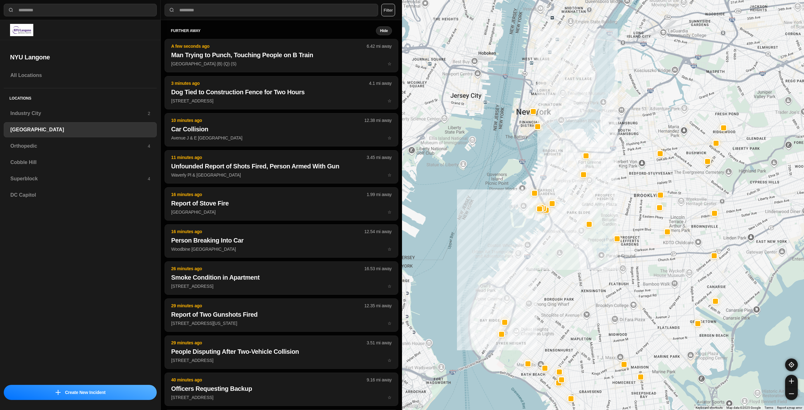
drag, startPoint x: 626, startPoint y: 134, endPoint x: 606, endPoint y: 142, distance: 21.8
click at [608, 142] on div at bounding box center [603, 205] width 402 height 410
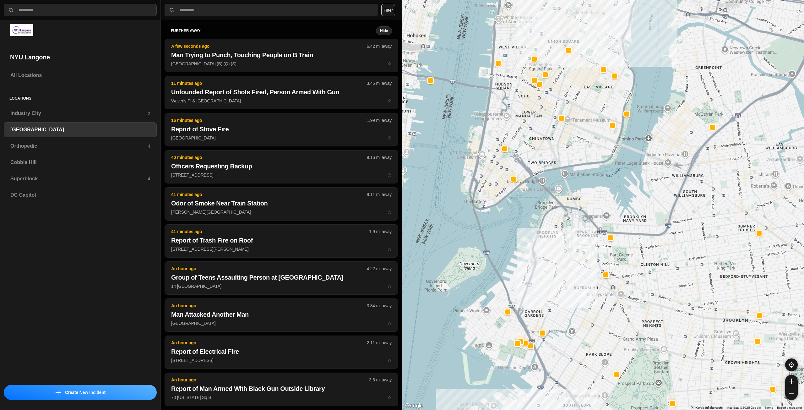
drag, startPoint x: 520, startPoint y: 112, endPoint x: 545, endPoint y: 158, distance: 52.0
click at [544, 160] on div "421 people" at bounding box center [603, 205] width 402 height 410
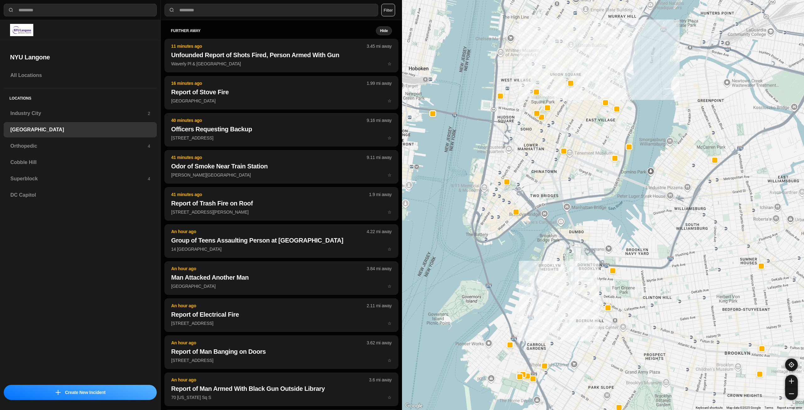
drag, startPoint x: 560, startPoint y: 101, endPoint x: 560, endPoint y: 124, distance: 22.3
click at [560, 124] on div "421 people" at bounding box center [603, 205] width 402 height 410
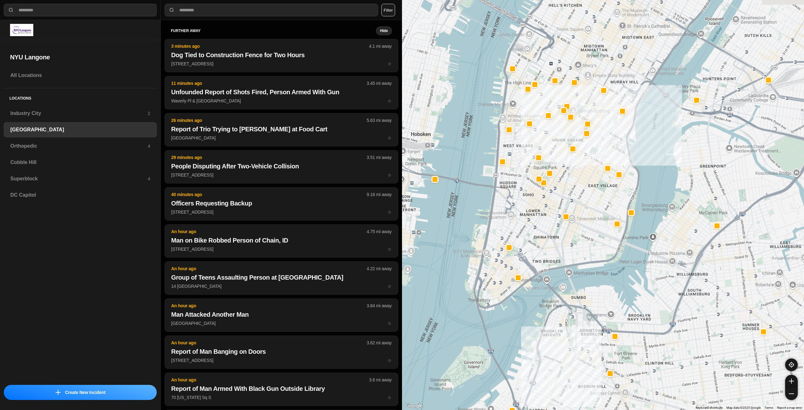
drag, startPoint x: 572, startPoint y: 127, endPoint x: 575, endPoint y: 197, distance: 69.1
click at [575, 197] on div "421 people" at bounding box center [603, 205] width 402 height 410
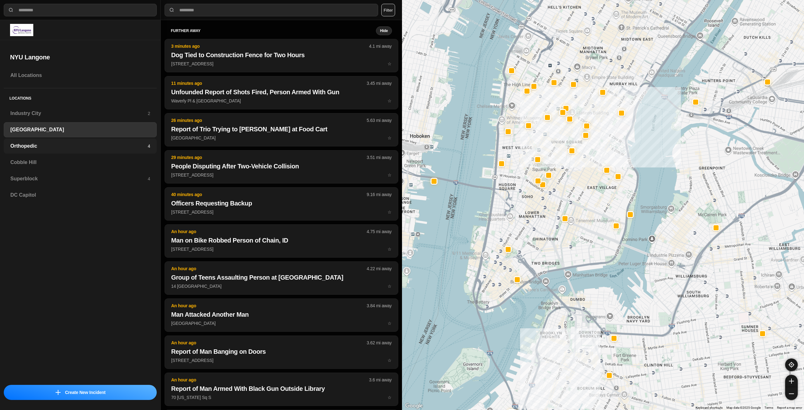
click at [75, 147] on h3 "Orthopedic" at bounding box center [78, 146] width 137 height 8
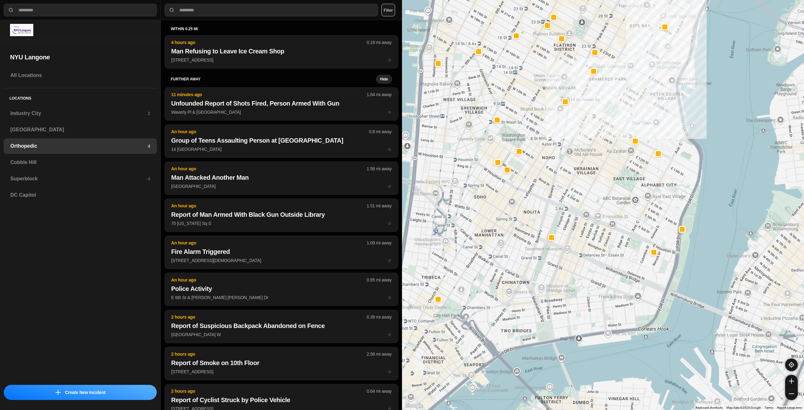
drag, startPoint x: 569, startPoint y: 221, endPoint x: 597, endPoint y: 154, distance: 73.1
click at [597, 154] on div at bounding box center [603, 205] width 402 height 410
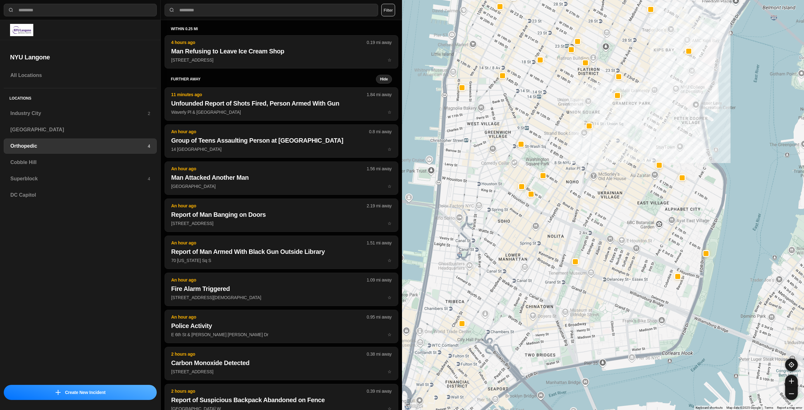
drag, startPoint x: 571, startPoint y: 166, endPoint x: 594, endPoint y: 194, distance: 35.7
click at [594, 194] on div at bounding box center [603, 205] width 402 height 410
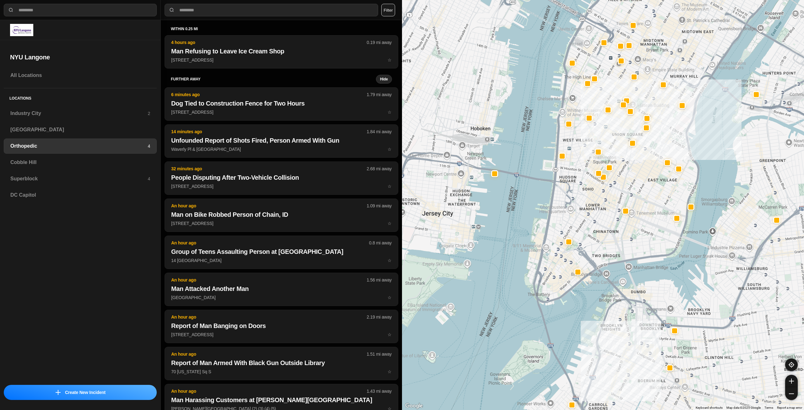
drag, startPoint x: 594, startPoint y: 162, endPoint x: 632, endPoint y: 179, distance: 41.4
click at [632, 179] on div at bounding box center [603, 205] width 402 height 410
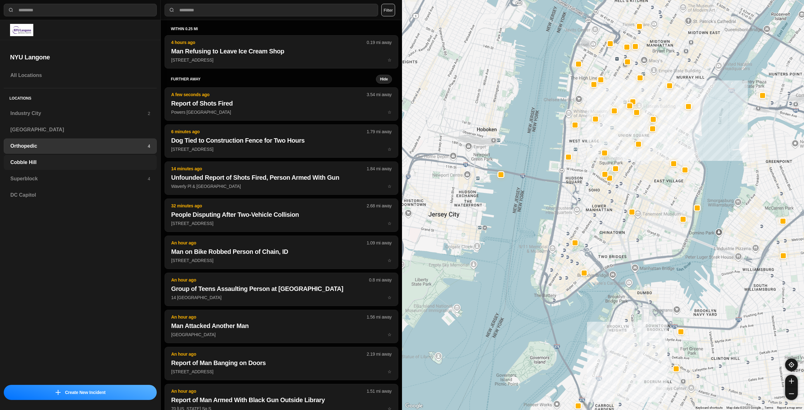
click at [46, 162] on h3 "Cobble Hill" at bounding box center [80, 163] width 140 height 8
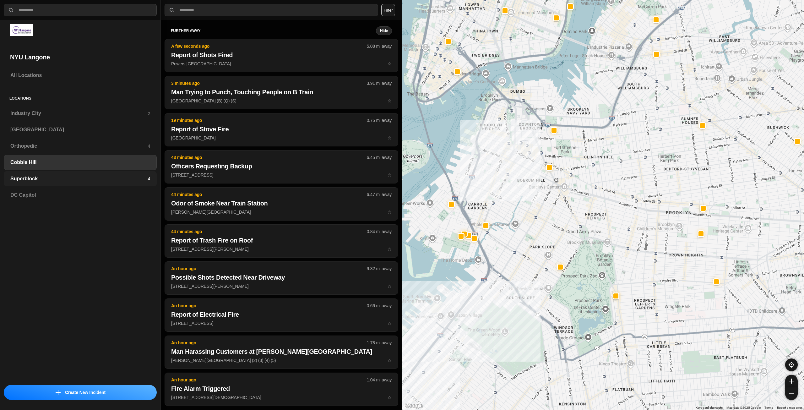
click at [67, 174] on div "Superblock 4" at bounding box center [80, 178] width 153 height 15
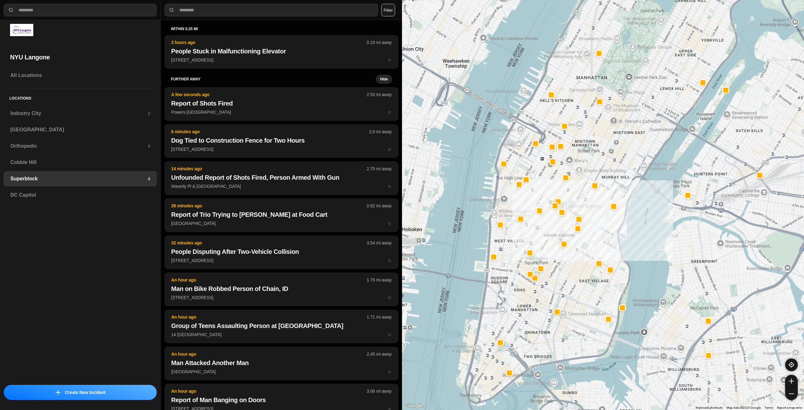
drag, startPoint x: 511, startPoint y: 239, endPoint x: 558, endPoint y: 217, distance: 52.1
click at [558, 217] on div at bounding box center [603, 205] width 402 height 410
select select "*"
click at [78, 110] on h3 "Industry City" at bounding box center [78, 114] width 137 height 8
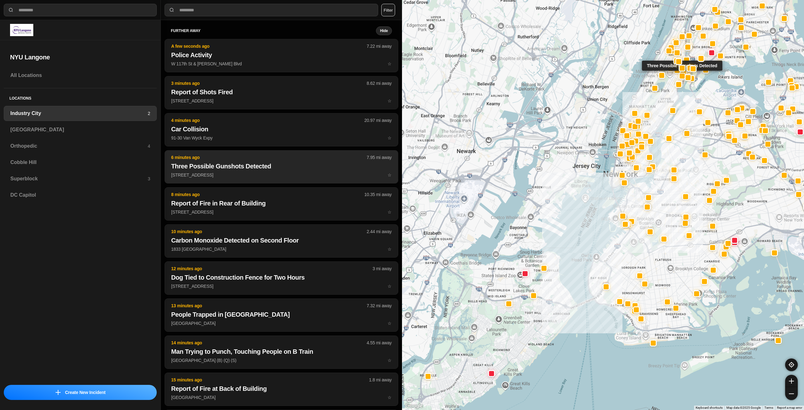
click at [285, 165] on h2 "Three Possible Gunshots Detected" at bounding box center [281, 166] width 220 height 9
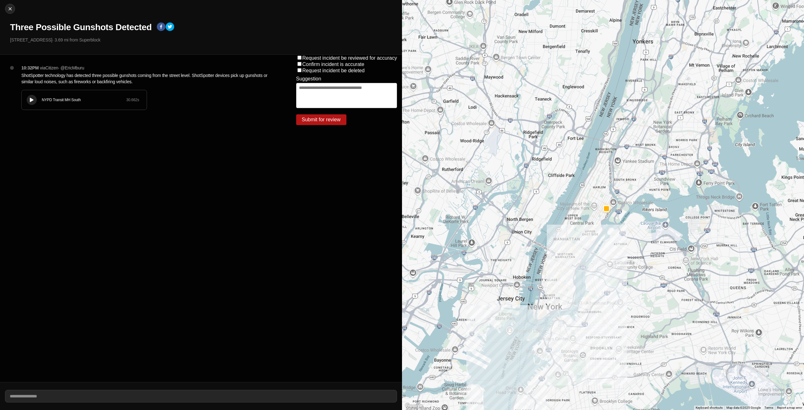
click at [30, 101] on icon at bounding box center [32, 100] width 4 height 4
click at [10, 12] on button "Close" at bounding box center [10, 9] width 10 height 10
select select "*"
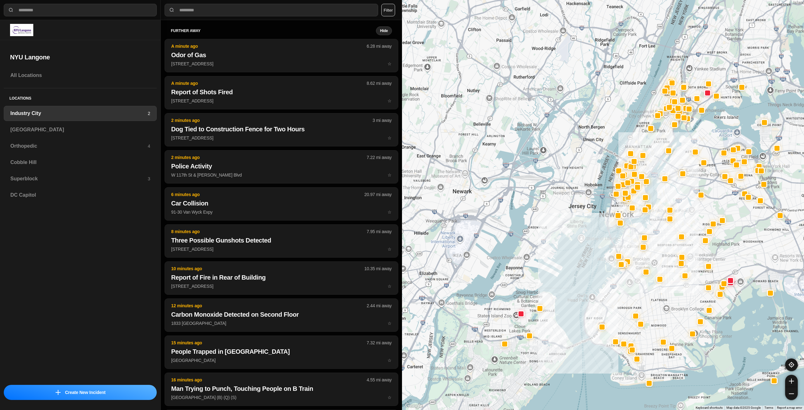
drag, startPoint x: 673, startPoint y: 160, endPoint x: 650, endPoint y: 192, distance: 39.1
click at [653, 230] on div at bounding box center [603, 205] width 402 height 410
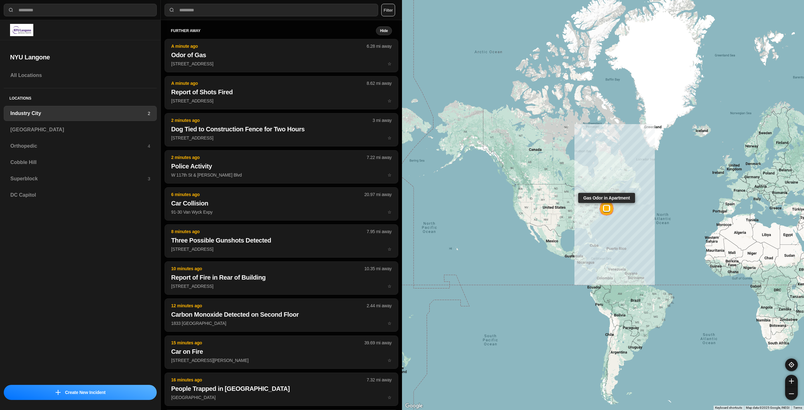
click at [608, 208] on div at bounding box center [606, 208] width 5 height 5
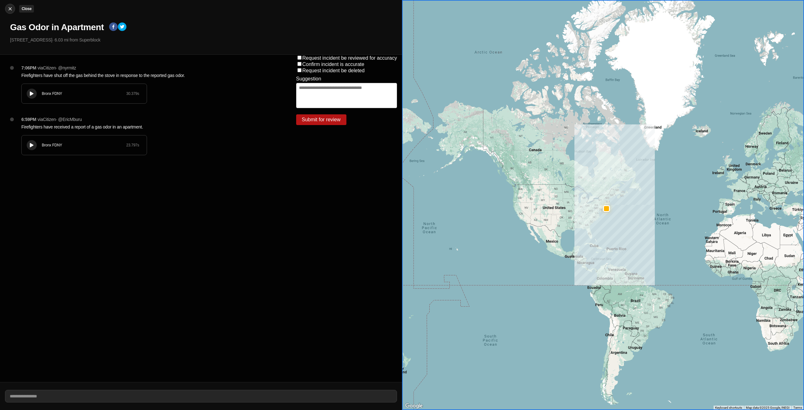
click at [11, 10] on img at bounding box center [10, 9] width 6 height 6
select select "*"
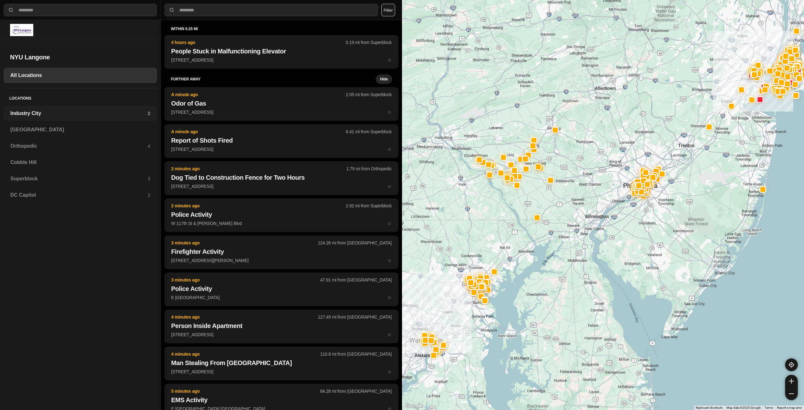
click at [42, 111] on h3 "Industry City" at bounding box center [78, 114] width 137 height 8
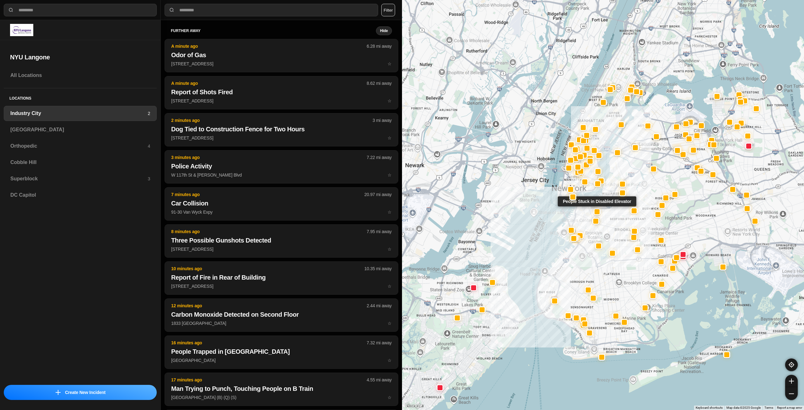
drag, startPoint x: 629, startPoint y: 124, endPoint x: 596, endPoint y: 209, distance: 90.7
click at [596, 209] on div "People Stuck in Disabled Elevator" at bounding box center [603, 205] width 402 height 410
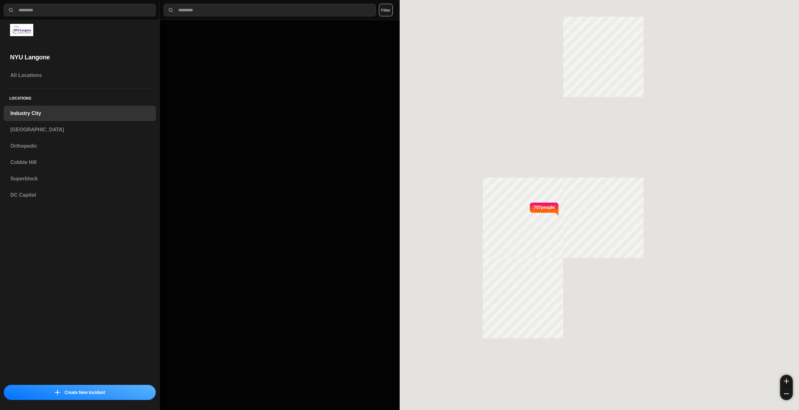
select select "*"
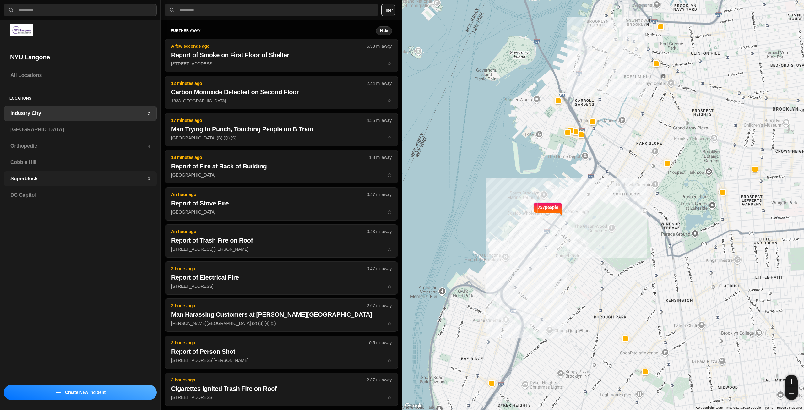
click at [37, 176] on h3 "Superblock" at bounding box center [78, 179] width 137 height 8
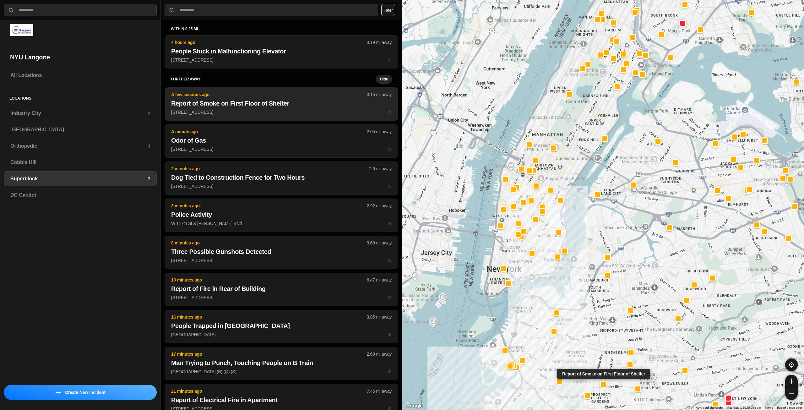
click at [249, 103] on h2 "Report of Smoke on First Floor of Shelter" at bounding box center [281, 103] width 220 height 9
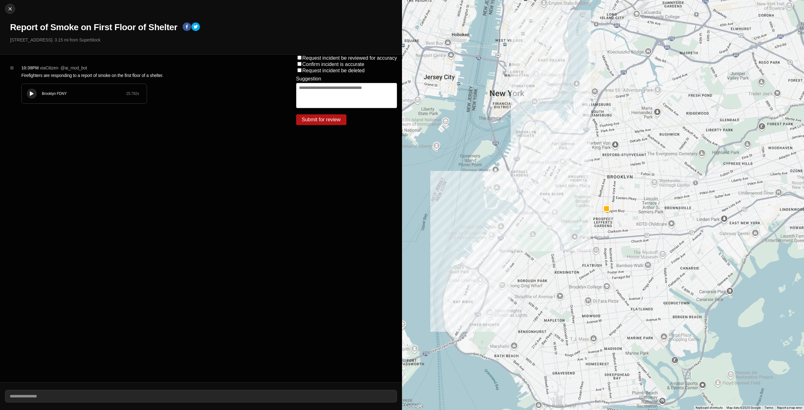
click at [32, 94] on icon at bounding box center [32, 94] width 4 height 4
click at [6, 9] on div at bounding box center [9, 9] width 9 height 6
select select "*"
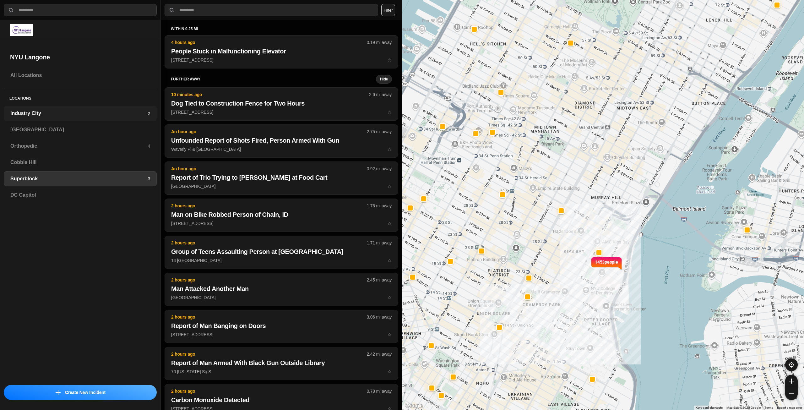
click at [39, 109] on div "Industry City 2" at bounding box center [80, 113] width 153 height 15
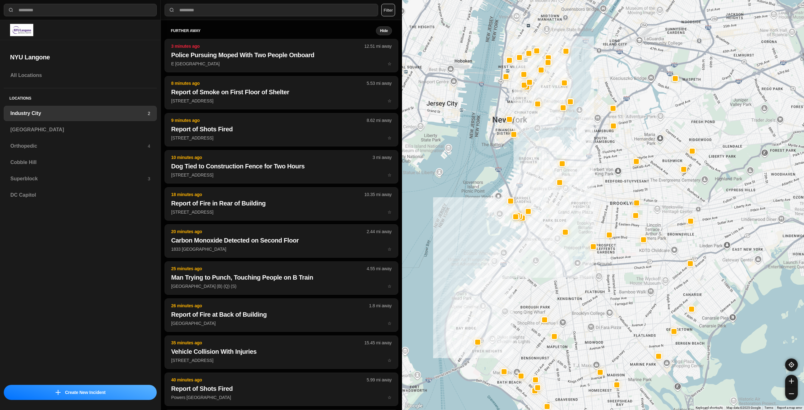
drag, startPoint x: 684, startPoint y: 177, endPoint x: 570, endPoint y: 210, distance: 118.3
click at [572, 212] on div at bounding box center [603, 205] width 402 height 410
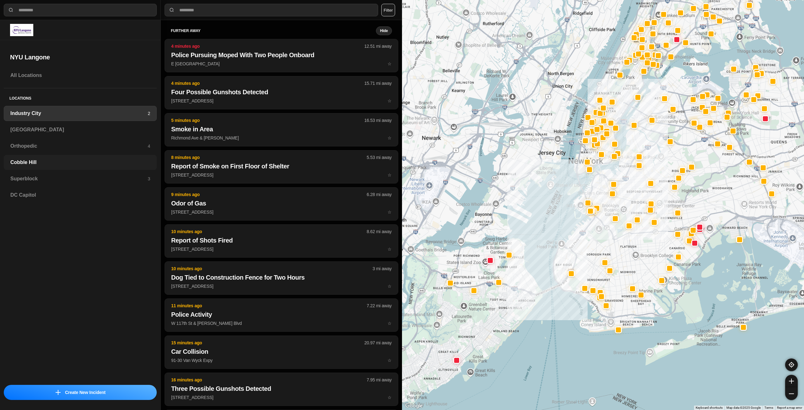
click at [70, 162] on h3 "Cobble Hill" at bounding box center [80, 163] width 140 height 8
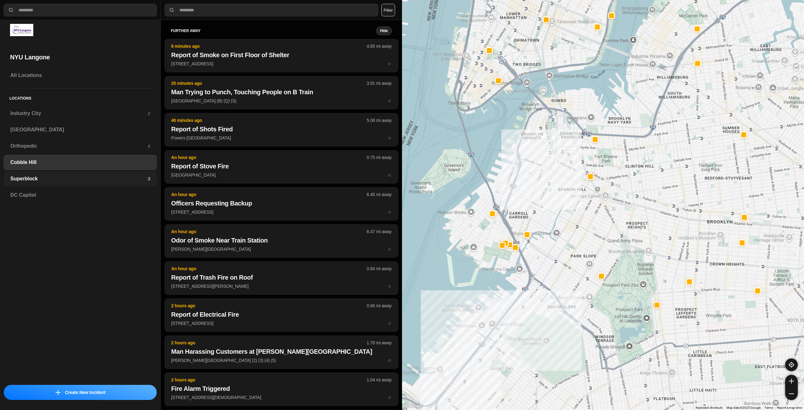
click at [63, 183] on div "Superblock 3" at bounding box center [80, 178] width 153 height 15
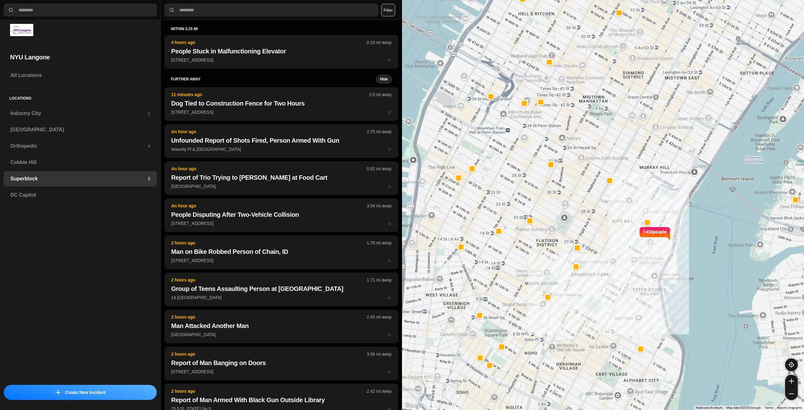
drag, startPoint x: 591, startPoint y: 218, endPoint x: 640, endPoint y: 189, distance: 56.9
click at [640, 189] on div "1453 people" at bounding box center [603, 205] width 402 height 410
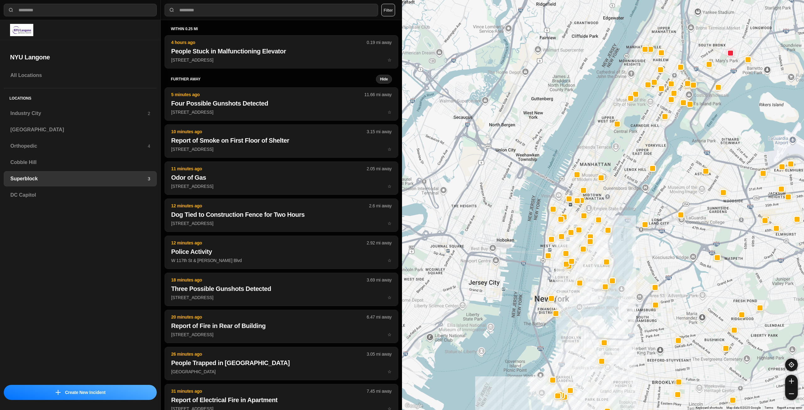
drag, startPoint x: 608, startPoint y: 205, endPoint x: 607, endPoint y: 210, distance: 5.1
click at [607, 210] on div at bounding box center [603, 205] width 402 height 410
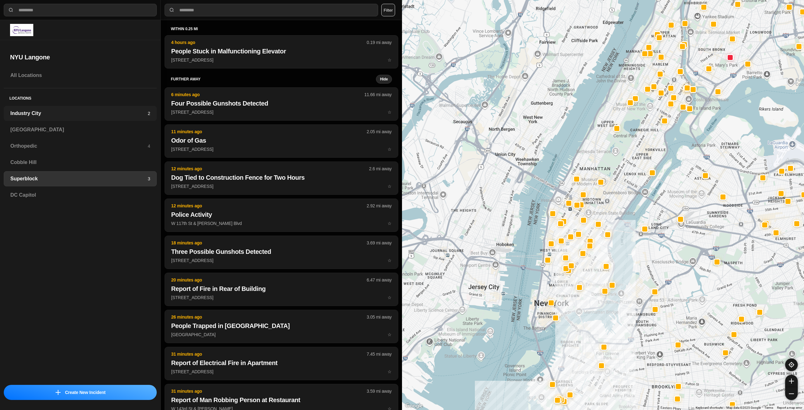
click at [107, 114] on h3 "Industry City" at bounding box center [78, 114] width 137 height 8
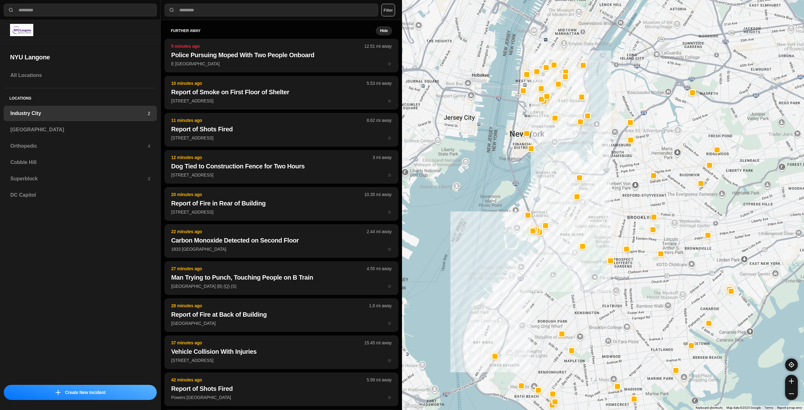
drag, startPoint x: 661, startPoint y: 160, endPoint x: 585, endPoint y: 219, distance: 96.1
click at [587, 221] on div at bounding box center [603, 205] width 402 height 410
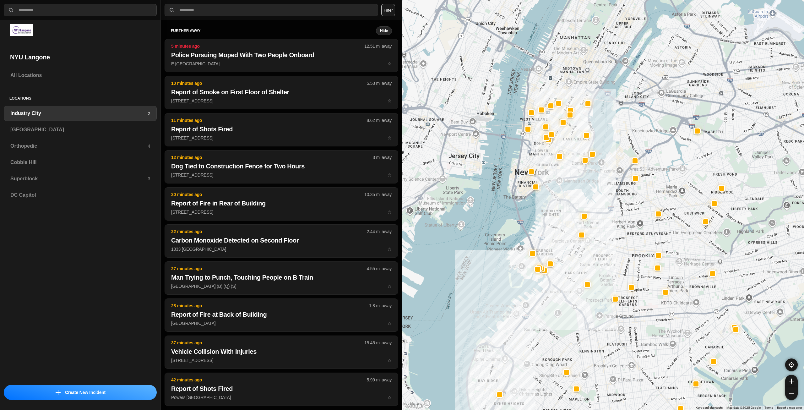
drag, startPoint x: 577, startPoint y: 168, endPoint x: 583, endPoint y: 206, distance: 38.9
click at [583, 206] on div at bounding box center [603, 205] width 402 height 410
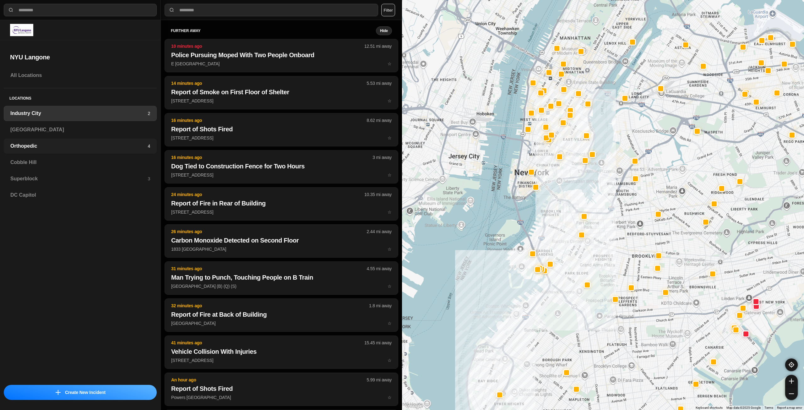
click at [67, 147] on h3 "Orthopedic" at bounding box center [78, 146] width 137 height 8
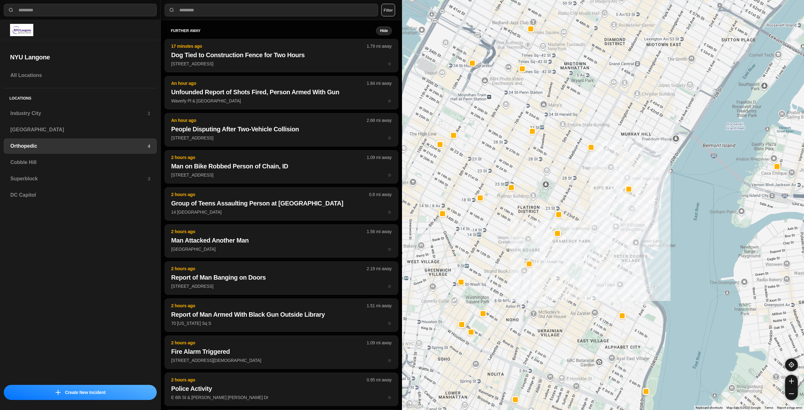
drag, startPoint x: 563, startPoint y: 224, endPoint x: 582, endPoint y: 229, distance: 19.9
click at [582, 229] on div at bounding box center [603, 205] width 402 height 410
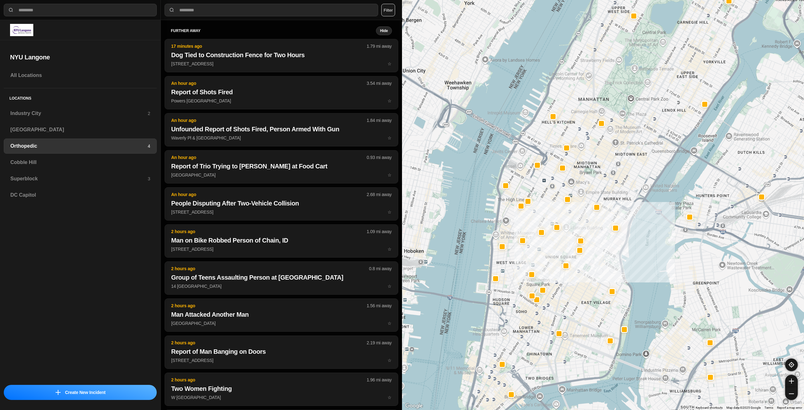
drag, startPoint x: 568, startPoint y: 200, endPoint x: 592, endPoint y: 196, distance: 24.3
click at [592, 196] on div at bounding box center [603, 205] width 402 height 410
